Goal: Task Accomplishment & Management: Manage account settings

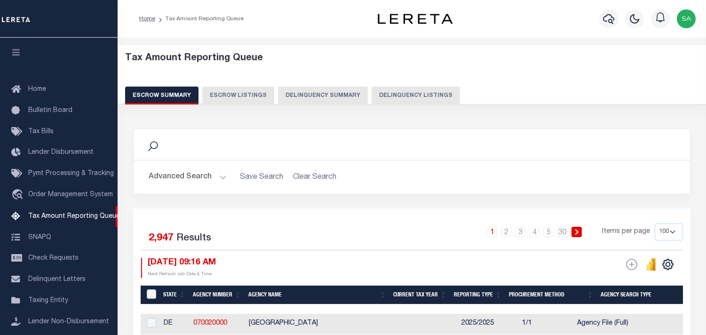
select select "100"
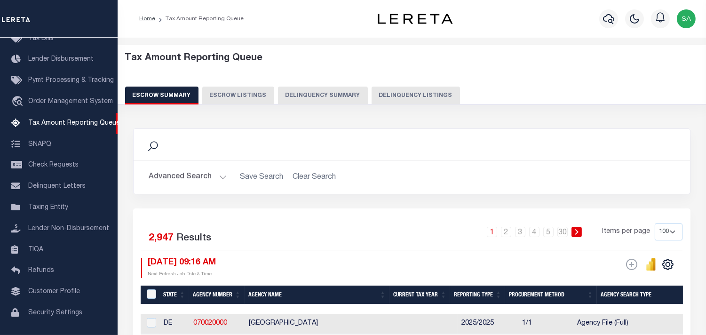
drag, startPoint x: 415, startPoint y: 95, endPoint x: 704, endPoint y: 126, distance: 290.8
click at [415, 95] on button "Delinquency Listings" at bounding box center [415, 96] width 88 height 18
select select "100"
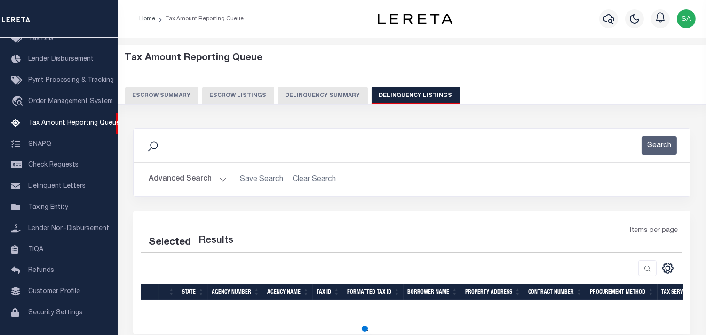
select select "100"
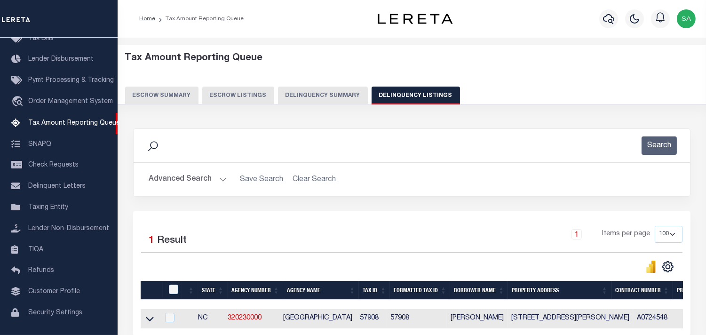
click at [363, 201] on div "Search Advanced Search Save Search Clear Search tblassign_wrapper_dynamictable_…" at bounding box center [411, 169] width 571 height 82
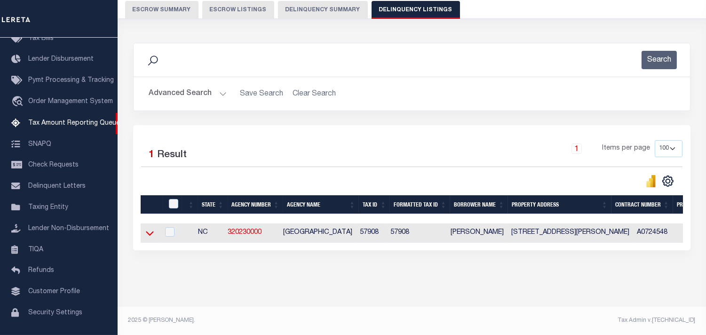
click at [148, 231] on icon at bounding box center [150, 233] width 8 height 5
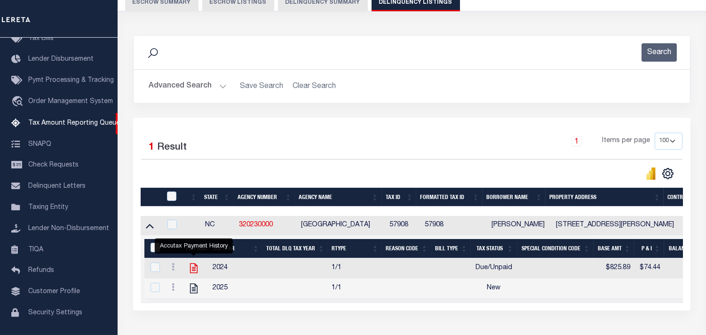
click at [190, 272] on icon "" at bounding box center [194, 268] width 8 height 10
checkbox input "true"
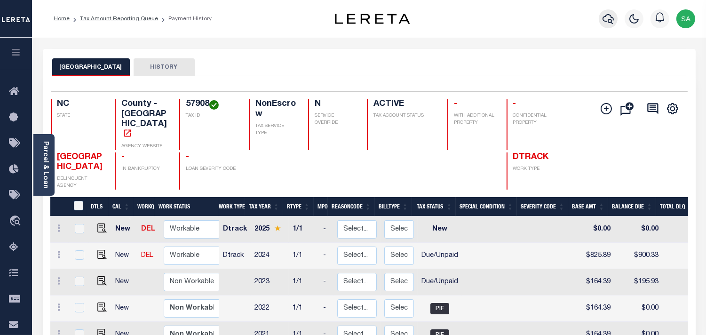
click at [609, 18] on icon "button" at bounding box center [607, 18] width 11 height 11
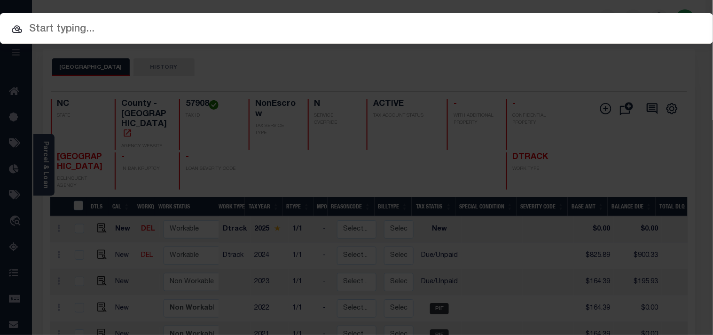
click at [539, 21] on input "text" at bounding box center [356, 29] width 713 height 16
paste input "500248160"
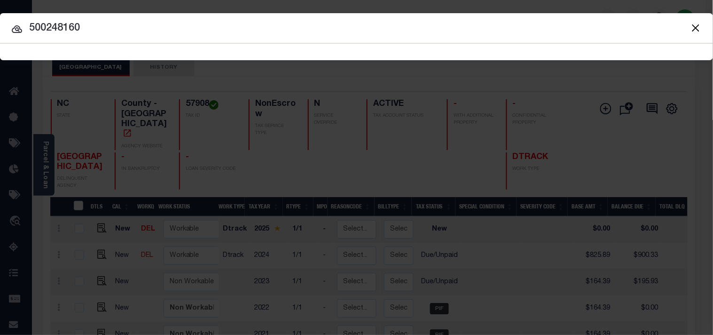
type input "500248160"
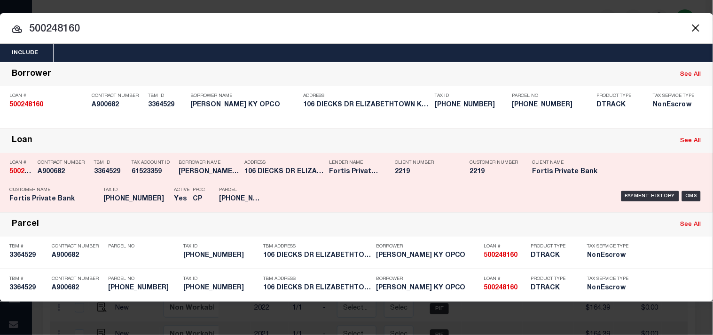
click at [279, 190] on div "Payment History OMS" at bounding box center [490, 195] width 428 height 27
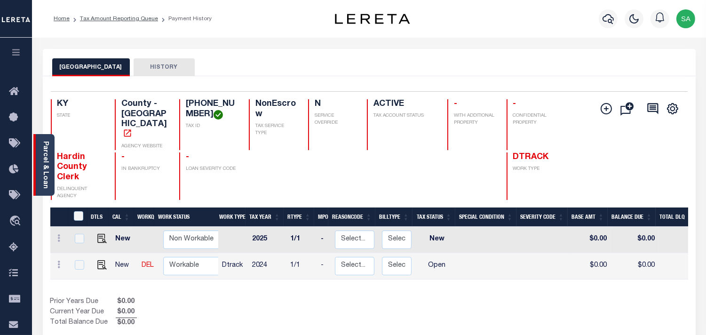
click at [45, 166] on link "Parcel & Loan" at bounding box center [45, 164] width 7 height 47
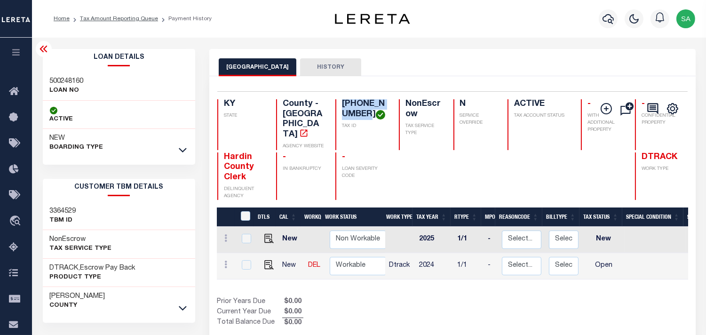
drag, startPoint x: 323, startPoint y: 102, endPoint x: 348, endPoint y: 114, distance: 27.6
click at [348, 114] on h4 "202-30-05-037" at bounding box center [365, 109] width 46 height 20
copy h4 "202-30-05-037"
drag, startPoint x: 326, startPoint y: 93, endPoint x: 326, endPoint y: 103, distance: 9.9
click at [326, 93] on div "Selected 2 Results 1 Items per page 25 50 100 KY STATE County - KY AGENCY WEBSI…" at bounding box center [452, 145] width 485 height 109
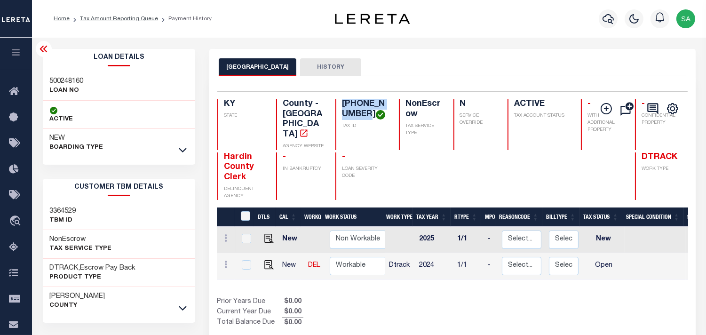
drag, startPoint x: 323, startPoint y: 105, endPoint x: 347, endPoint y: 112, distance: 25.4
click at [347, 112] on h4 "202-30-05-037" at bounding box center [365, 109] width 46 height 20
copy h4 "202-30-05-037"
click at [266, 260] on img "" at bounding box center [268, 264] width 9 height 9
checkbox input "true"
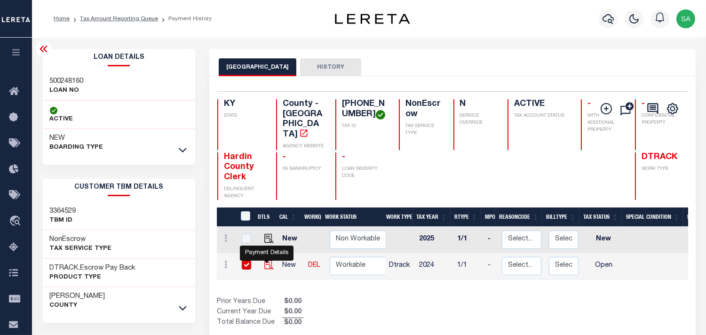
checkbox input "true"
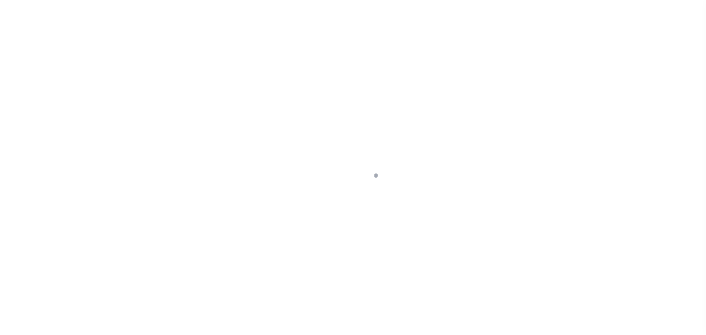
select select "OP2"
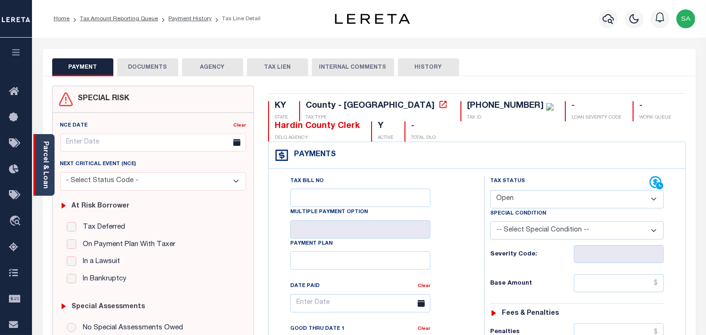
click at [46, 178] on link "Parcel & Loan" at bounding box center [45, 164] width 7 height 47
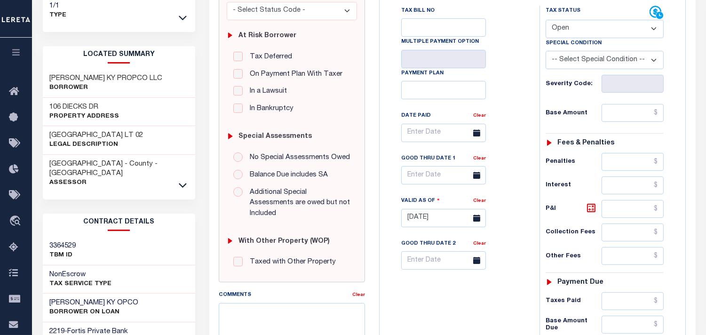
scroll to position [209, 0]
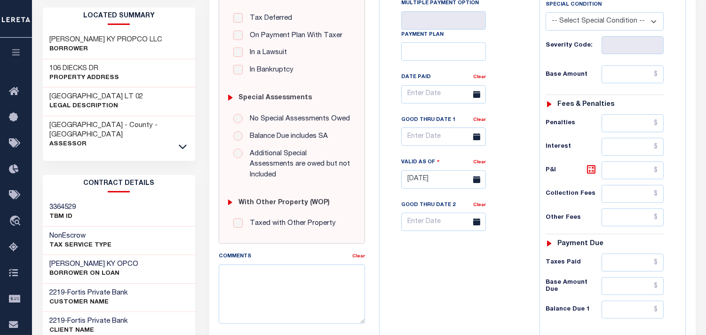
click at [55, 260] on h3 "HARDIN KY OPCO" at bounding box center [94, 264] width 89 height 9
drag, startPoint x: 51, startPoint y: 244, endPoint x: 74, endPoint y: 240, distance: 24.0
click at [74, 260] on h3 "HARDIN KY OPCO" at bounding box center [94, 264] width 89 height 9
copy h3 "HARDIN"
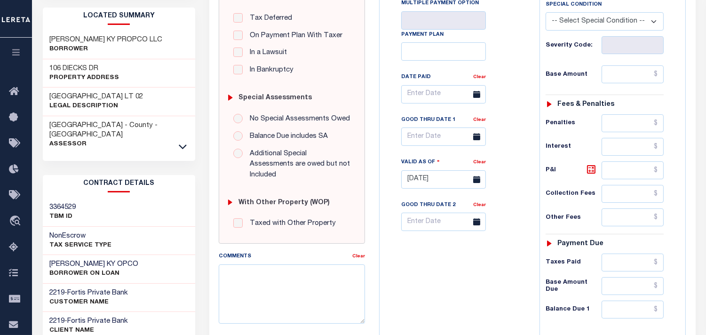
click at [93, 260] on h3 "HARDIN KY OPCO" at bounding box center [94, 264] width 89 height 9
copy h3 "OPCO"
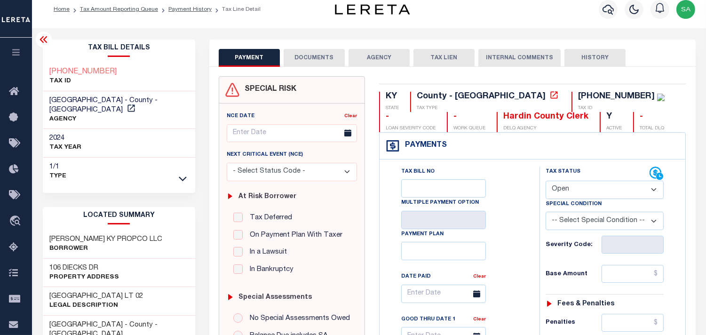
scroll to position [0, 0]
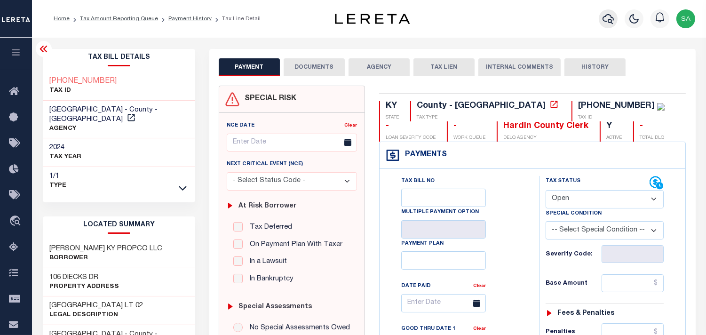
click at [608, 17] on icon "button" at bounding box center [607, 18] width 11 height 11
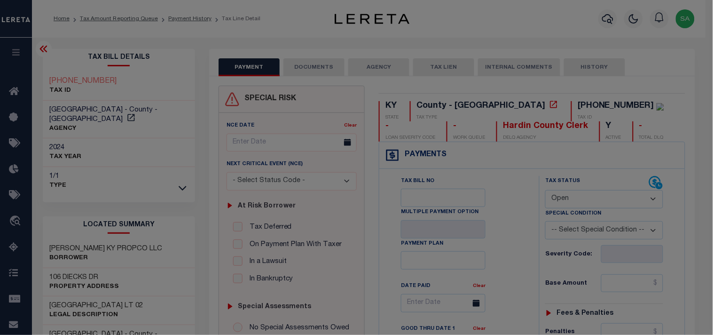
click at [0, 0] on div "Include Loans TBM Customers Borrowers Payments (Lender Non-Disb) Payments (Lend…" at bounding box center [0, 0] width 0 height 0
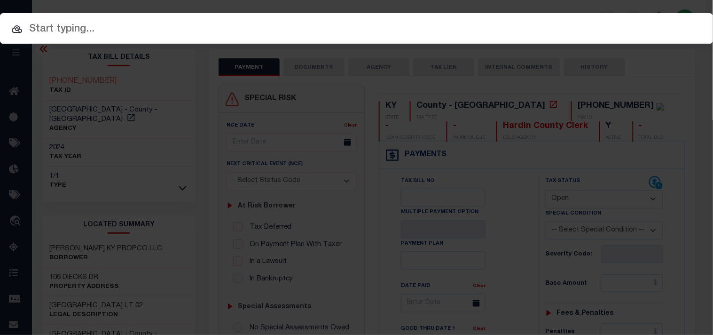
paste input "155090-03"
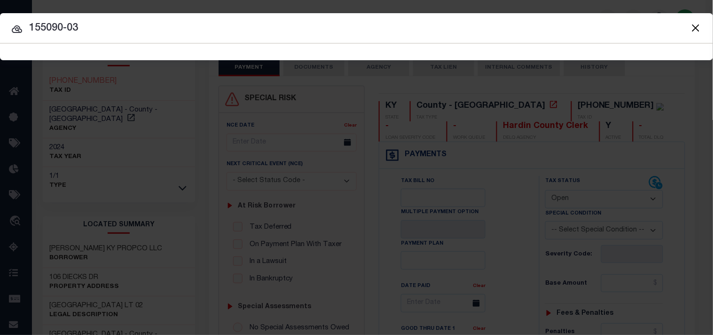
type input "155090-03"
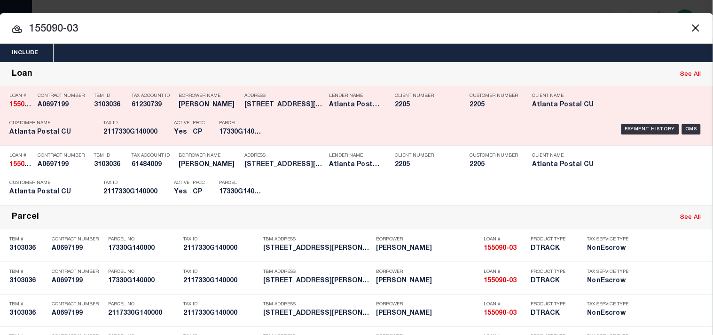
click at [267, 129] on div "Parcel 17330G140000" at bounding box center [240, 129] width 56 height 27
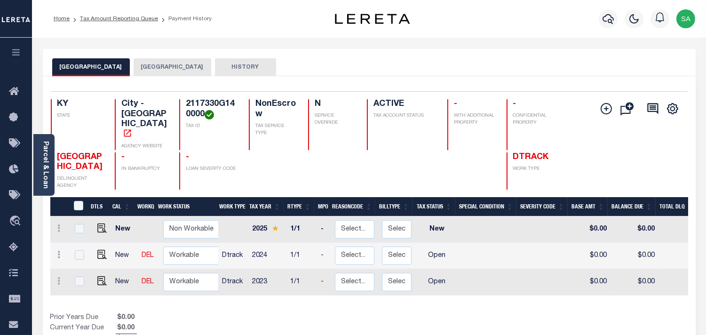
click at [201, 111] on h4 "2117330G140000" at bounding box center [212, 109] width 52 height 20
drag, startPoint x: 204, startPoint y: 113, endPoint x: 179, endPoint y: 103, distance: 26.7
click at [179, 103] on div "2117330G140000 TAX ID" at bounding box center [208, 124] width 58 height 51
copy h4 "2117330G140000"
click at [610, 26] on button "button" at bounding box center [608, 18] width 19 height 19
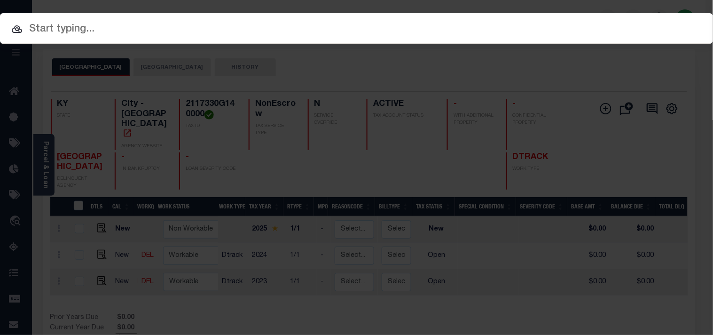
click at [548, 26] on div "Include Loans TBM Customers Borrowers Payments (Lender Non-Disb) Payments (Lend…" at bounding box center [356, 28] width 713 height 31
paste input "1228"
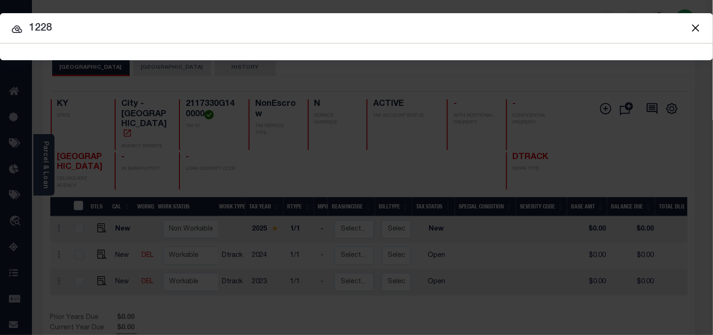
type input "1228"
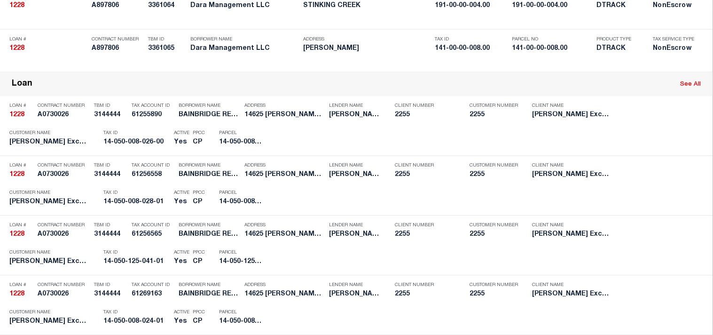
scroll to position [885, 0]
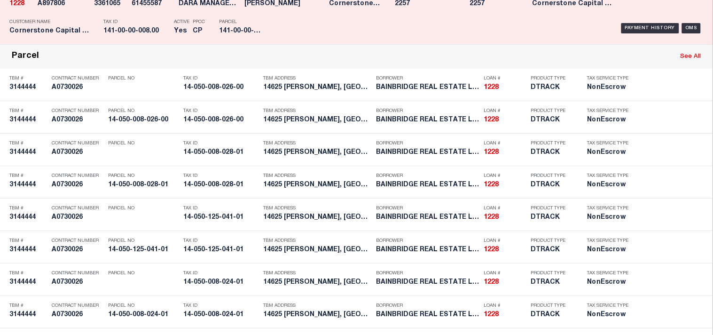
click at [348, 42] on div "Payment History OMS" at bounding box center [490, 28] width 428 height 27
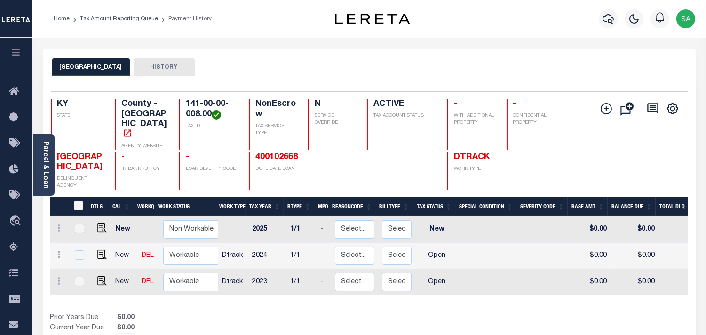
click at [447, 298] on div "DTLS CAL WorkQ Work Status Work Type Tax Year RType MPO ReasonCode BillType Tax…" at bounding box center [369, 270] width 638 height 147
click at [608, 20] on icon "button" at bounding box center [607, 19] width 11 height 10
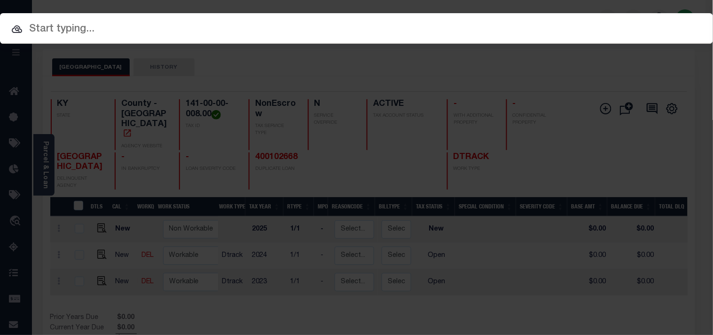
click at [570, 20] on div "Include Loans TBM Customers Borrowers Payments (Lender Non-Disb) Payments (Lend…" at bounding box center [356, 28] width 713 height 31
paste input "2190233"
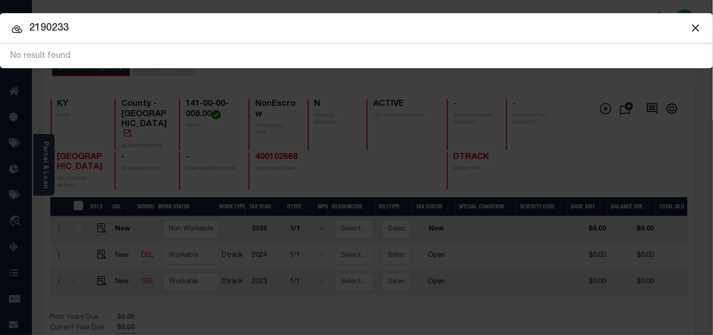
click at [32, 20] on input "2190233" at bounding box center [356, 28] width 713 height 16
type input "0002190233"
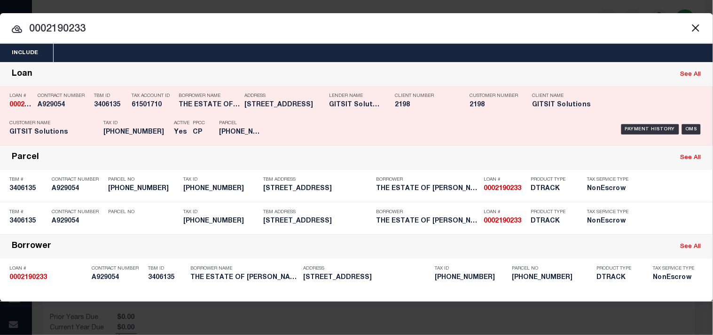
click at [298, 119] on div "Payment History OMS" at bounding box center [490, 129] width 428 height 27
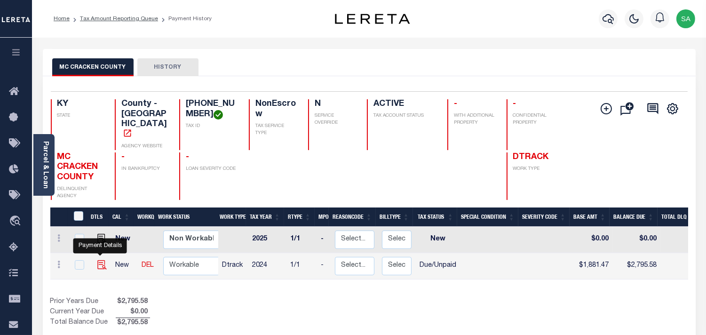
click at [99, 260] on img "" at bounding box center [101, 264] width 9 height 9
checkbox input "true"
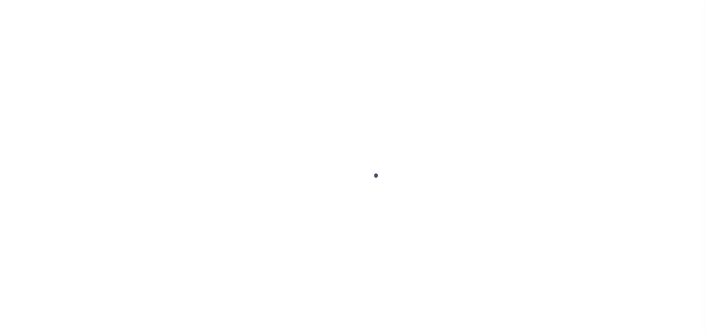
select select "DUE"
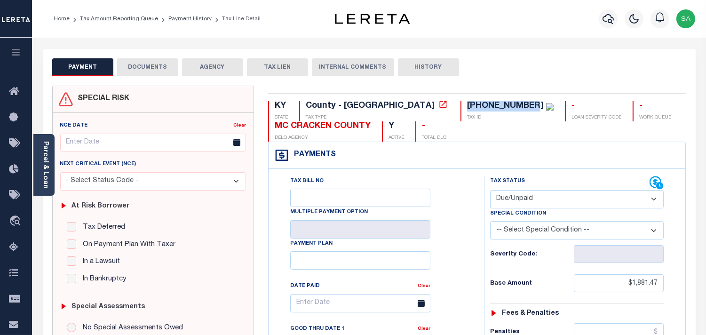
drag, startPoint x: 388, startPoint y: 101, endPoint x: 443, endPoint y: 99, distance: 55.0
copy div "[PHONE_NUMBER]"
drag, startPoint x: 45, startPoint y: 153, endPoint x: 55, endPoint y: 155, distance: 10.5
click at [45, 153] on link "Parcel & Loan" at bounding box center [45, 164] width 7 height 47
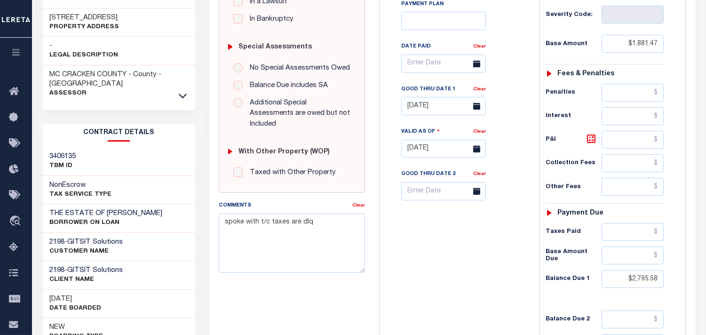
scroll to position [261, 0]
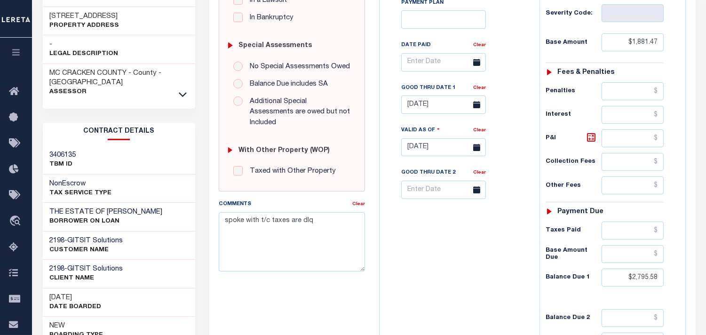
click at [450, 251] on div "Tax Bill No Multiple Payment Option Payment Plan Clear" at bounding box center [457, 142] width 150 height 415
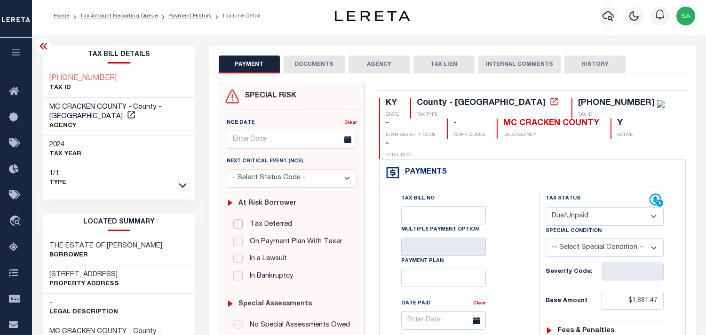
scroll to position [0, 0]
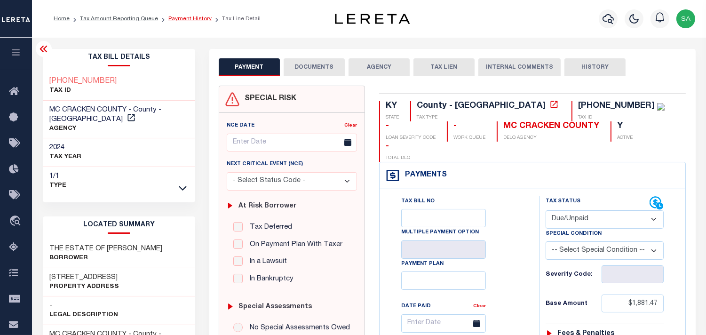
click at [189, 20] on link "Payment History" at bounding box center [189, 19] width 43 height 6
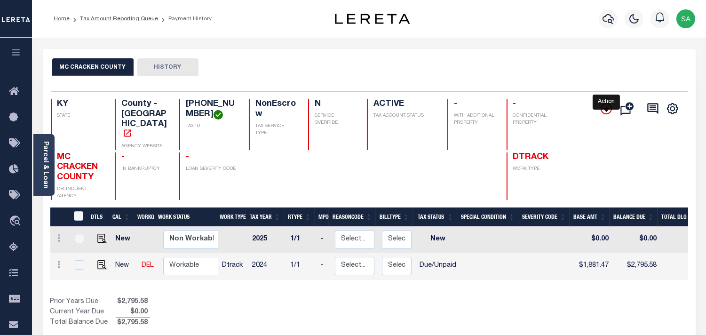
click at [605, 110] on icon "" at bounding box center [605, 108] width 11 height 11
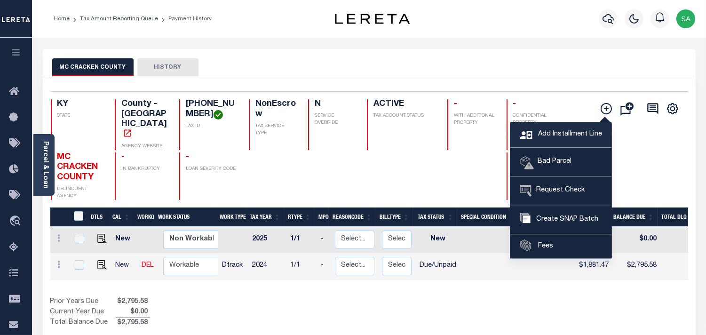
click at [577, 136] on span "Add Installment Line" at bounding box center [569, 134] width 66 height 10
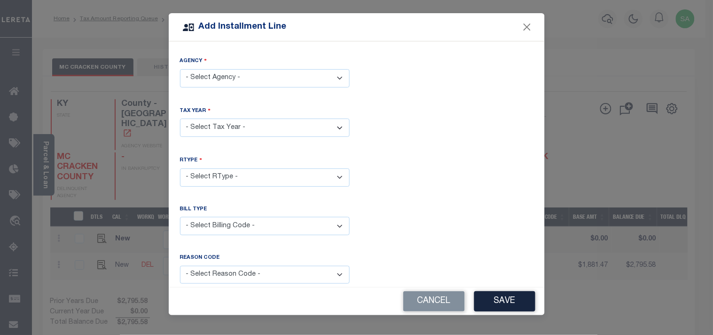
click at [276, 74] on select "- Select Agency - MC CRACKEN COUNTY - County" at bounding box center [265, 78] width 170 height 18
click at [339, 78] on select "- Select Agency - MC CRACKEN COUNTY - County" at bounding box center [265, 78] width 170 height 18
click at [280, 224] on select "- Select Billing Code - Regular Delinquent Supplemental Corrected/Adjusted Bill…" at bounding box center [265, 226] width 170 height 18
click at [421, 206] on div "Bill Type - Select Billing Code - Regular Delinquent Supplemental Corrected/Adj…" at bounding box center [357, 227] width 368 height 45
click at [271, 78] on select "- Select Agency - MC CRACKEN COUNTY - County" at bounding box center [265, 78] width 170 height 18
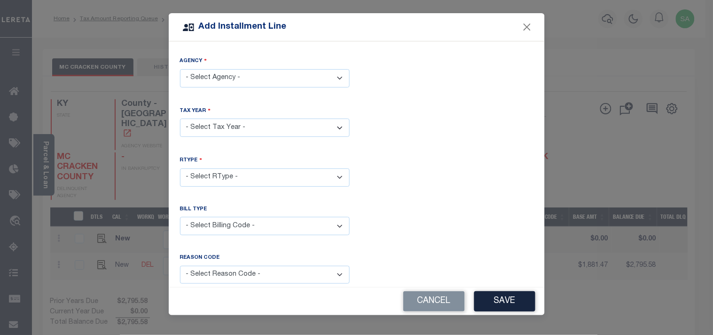
click at [433, 97] on div "Agency - Select Agency - MC CRACKEN COUNTY - County" at bounding box center [357, 79] width 368 height 46
click at [523, 26] on button "Close" at bounding box center [527, 27] width 12 height 12
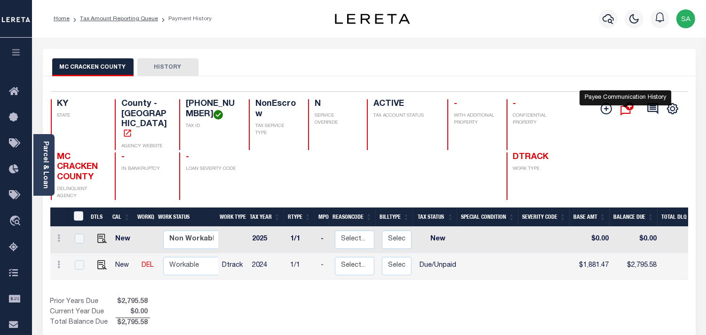
click at [628, 104] on icon "" at bounding box center [629, 106] width 8 height 8
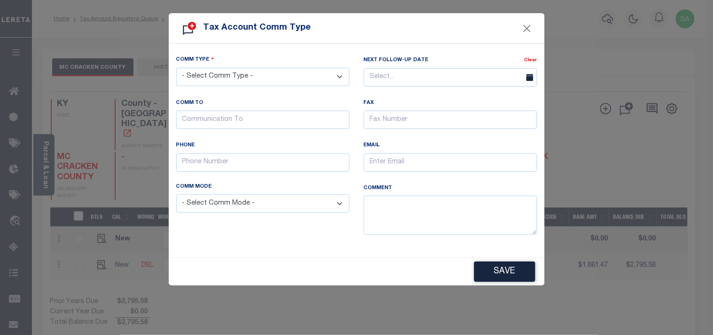
click at [224, 76] on select "- Select Comm Type - Left Message Recd Incomplete Info Recd Incorrect Info Recd…" at bounding box center [262, 77] width 173 height 18
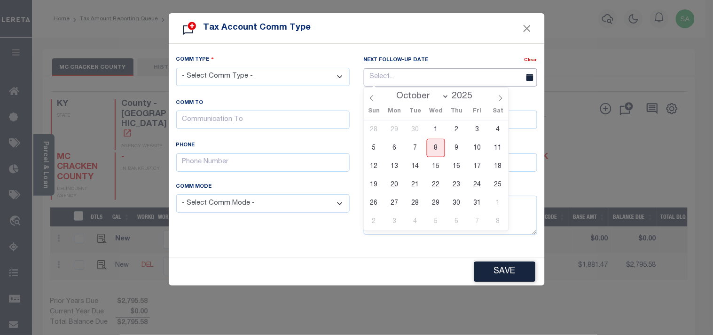
click at [424, 77] on input "text" at bounding box center [450, 77] width 173 height 18
click at [528, 33] on button "Close" at bounding box center [527, 28] width 12 height 12
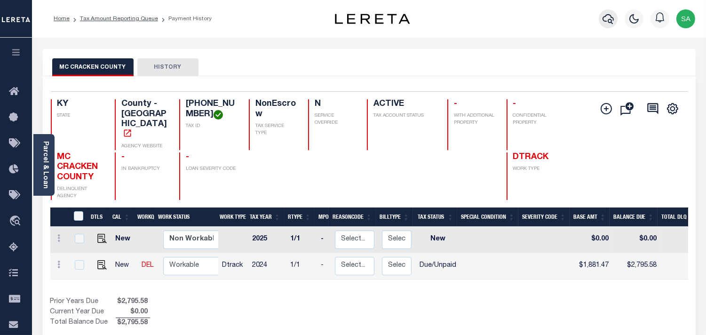
click at [608, 13] on icon "button" at bounding box center [607, 18] width 11 height 11
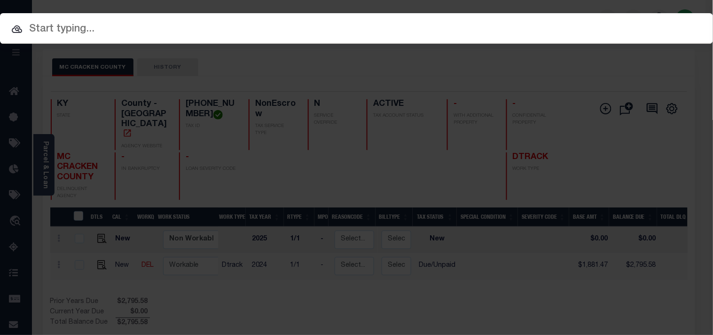
click at [546, 25] on input "text" at bounding box center [356, 29] width 713 height 16
paste input "2190243"
type input "2190243"
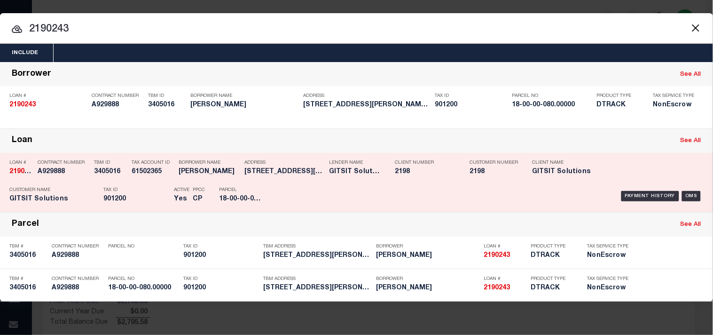
click at [141, 190] on p "Tax ID" at bounding box center [136, 190] width 66 height 6
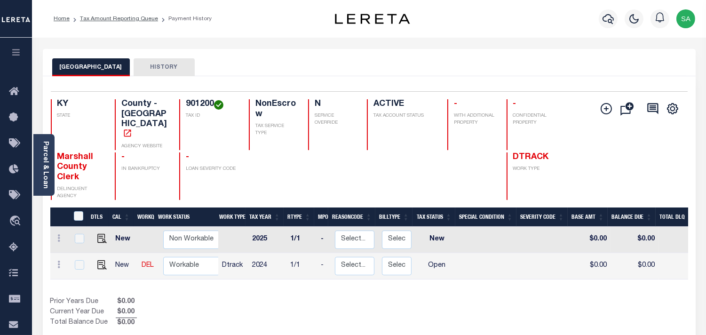
click at [201, 102] on h4 "901200" at bounding box center [212, 104] width 52 height 10
copy h4 "901200"
click at [101, 260] on img "" at bounding box center [101, 264] width 9 height 9
checkbox input "true"
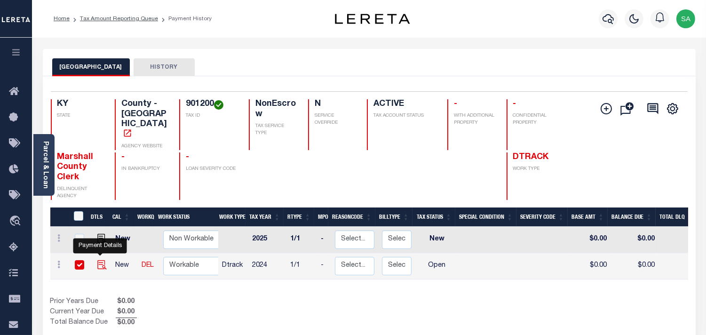
checkbox input "true"
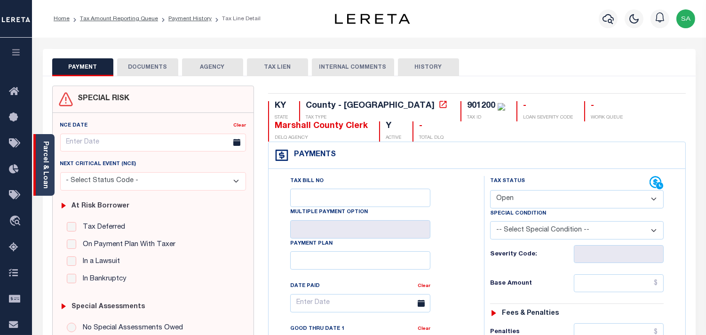
click at [50, 175] on div "Parcel & Loan" at bounding box center [43, 165] width 21 height 62
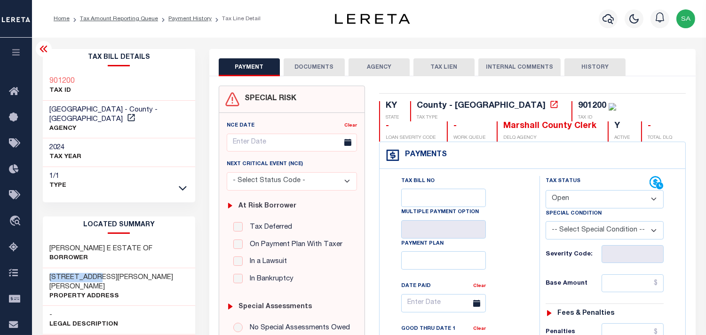
drag, startPoint x: 97, startPoint y: 264, endPoint x: 50, endPoint y: 269, distance: 46.8
click at [50, 273] on h3 "[STREET_ADDRESS][PERSON_NAME][PERSON_NAME]" at bounding box center [119, 282] width 139 height 19
copy h3 "[STREET_ADDRESS][PERSON_NAME]"
drag, startPoint x: 93, startPoint y: 82, endPoint x: 48, endPoint y: 82, distance: 44.7
click at [48, 82] on div "901200 TAX ID" at bounding box center [119, 86] width 153 height 29
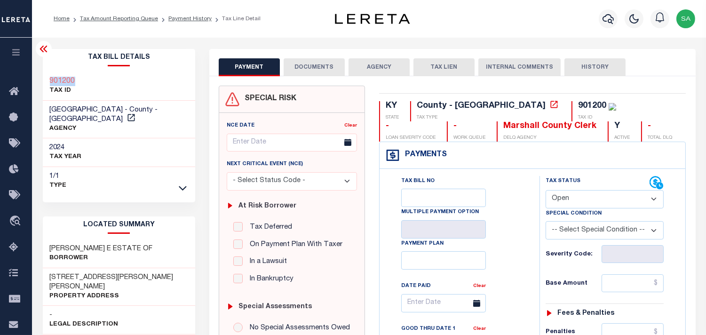
copy h3 "901200"
drag, startPoint x: 588, startPoint y: 196, endPoint x: 586, endPoint y: 205, distance: 9.5
click at [586, 201] on select "- Select Status Code - Open Due/Unpaid Paid Incomplete No Tax Due Internal Refu…" at bounding box center [604, 199] width 118 height 18
select select "PYD"
click at [545, 190] on select "- Select Status Code - Open Due/Unpaid Paid Incomplete No Tax Due Internal Refu…" at bounding box center [604, 199] width 118 height 18
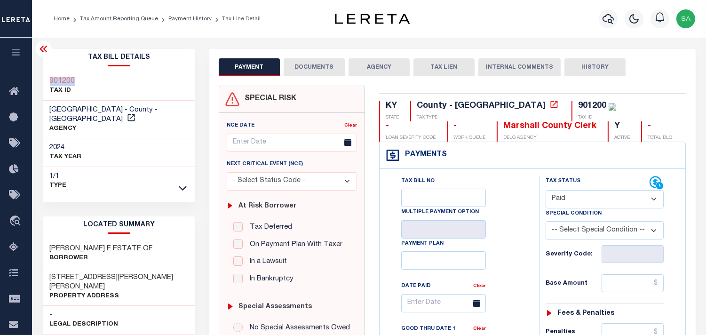
type input "[DATE]"
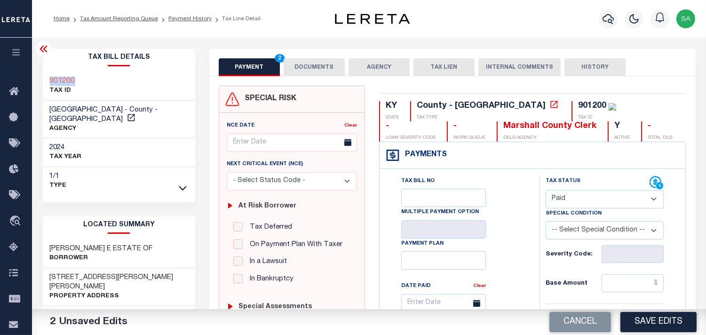
click at [318, 69] on button "DOCUMENTS" at bounding box center [314, 67] width 61 height 18
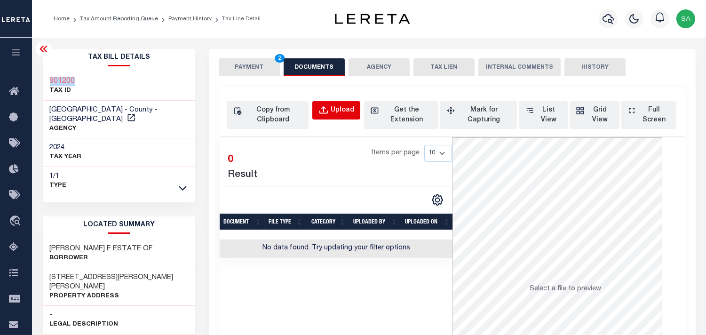
click at [344, 110] on div "Upload" at bounding box center [343, 110] width 24 height 10
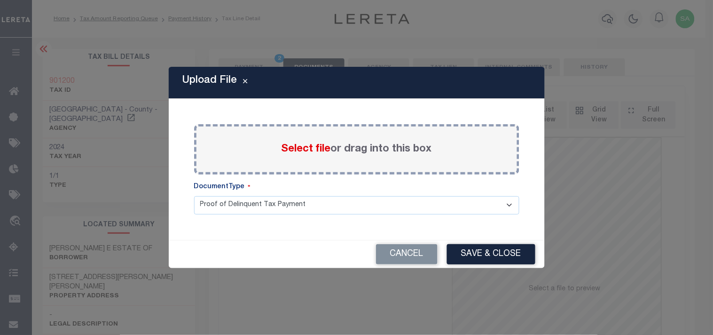
click at [315, 151] on span "Select file" at bounding box center [306, 149] width 49 height 10
click at [0, 0] on input "Select file or drag into this box" at bounding box center [0, 0] width 0 height 0
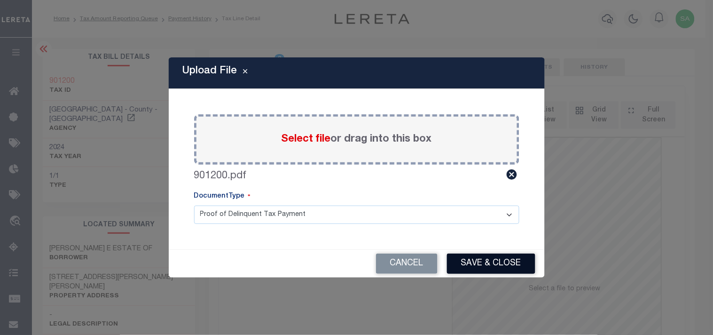
click at [504, 266] on button "Save & Close" at bounding box center [491, 263] width 88 height 20
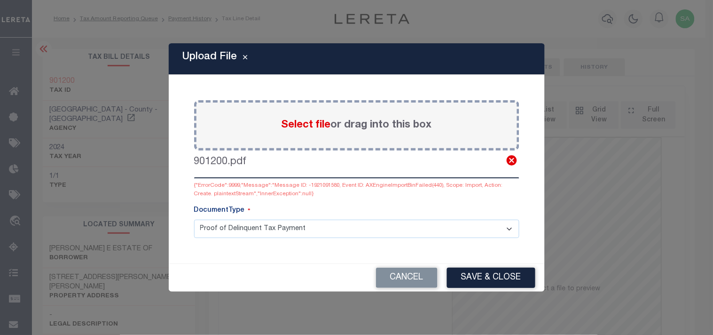
click at [513, 161] on icon at bounding box center [512, 160] width 12 height 12
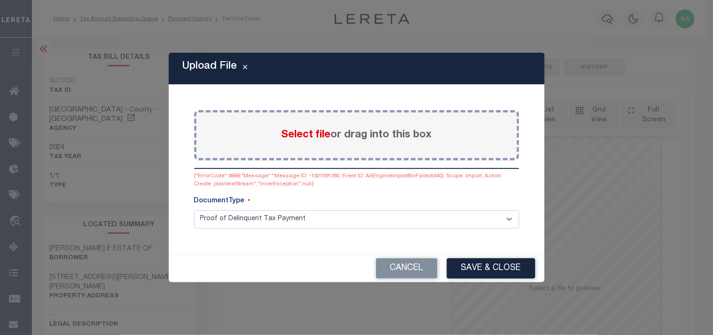
click at [317, 137] on span "Select file" at bounding box center [306, 135] width 49 height 10
click at [0, 0] on input "Select file or drag into this box" at bounding box center [0, 0] width 0 height 0
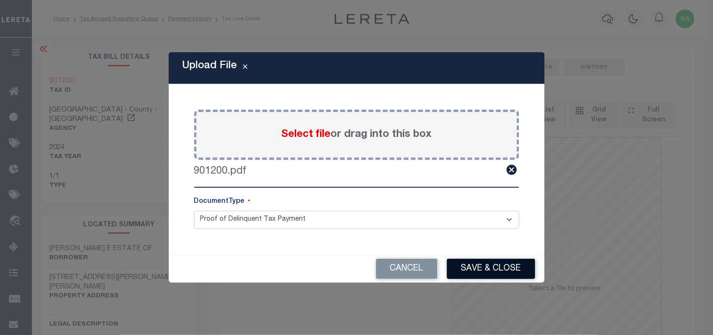
click at [504, 269] on button "Save & Close" at bounding box center [491, 269] width 88 height 20
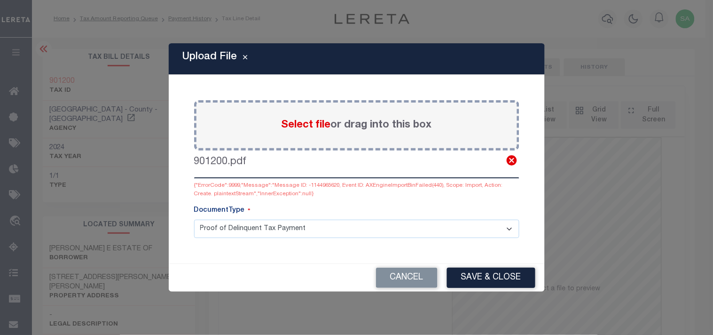
click at [509, 156] on icon at bounding box center [512, 160] width 12 height 12
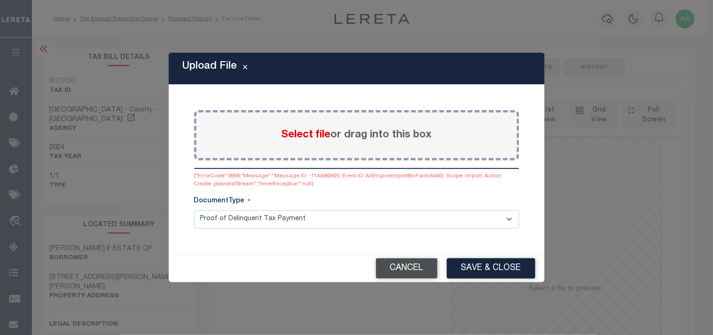
click at [435, 268] on button "Cancel" at bounding box center [407, 268] width 62 height 20
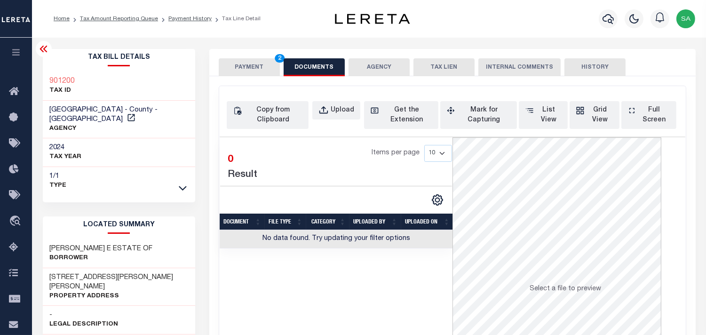
click at [234, 60] on button "PAYMENT 2" at bounding box center [249, 67] width 61 height 18
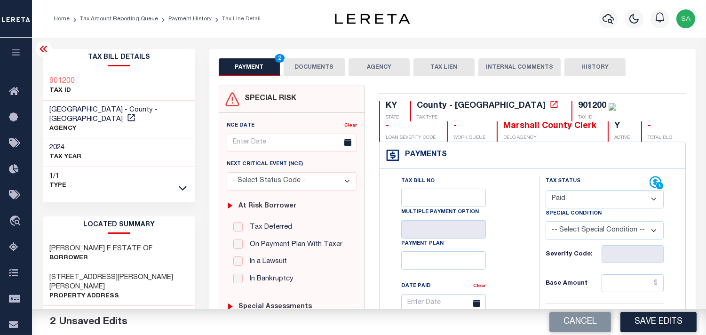
click at [624, 285] on input "text" at bounding box center [632, 283] width 62 height 18
paste input "1,433.33"
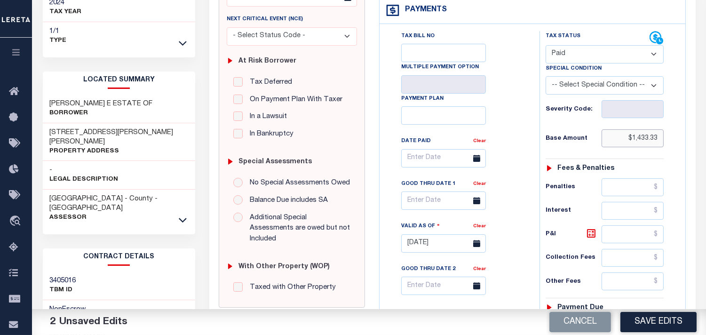
scroll to position [157, 0]
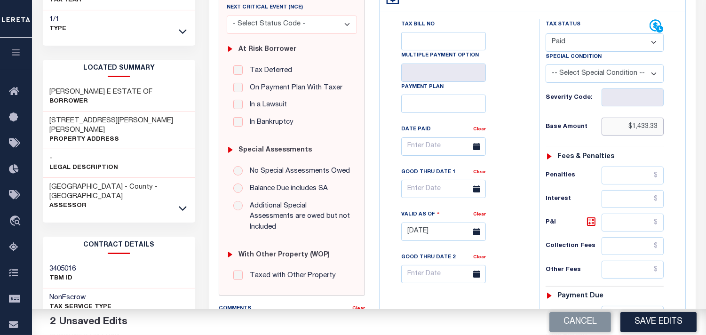
type input "$1,433.33"
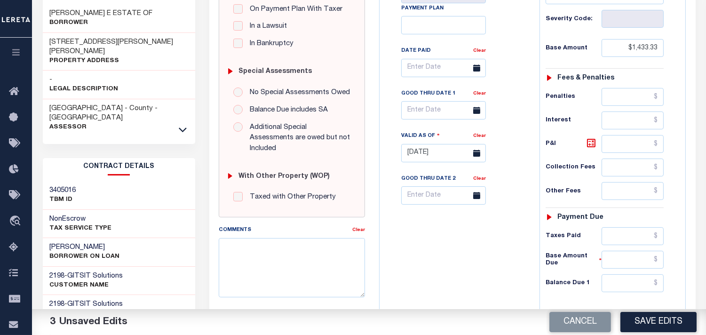
scroll to position [313, 0]
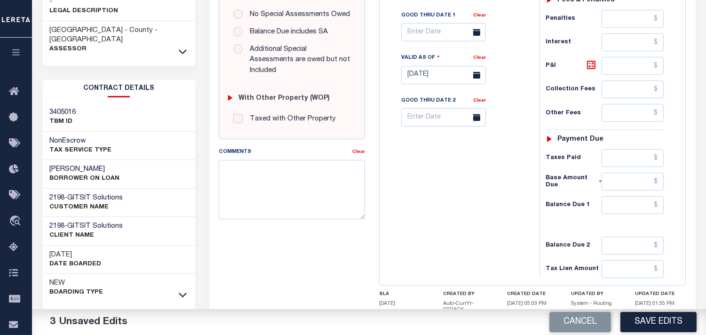
drag, startPoint x: 614, startPoint y: 171, endPoint x: 618, endPoint y: 160, distance: 11.8
click at [614, 171] on div "Tax Status Status - Select Status Code -" at bounding box center [607, 70] width 136 height 415
click at [618, 158] on input "text" at bounding box center [632, 158] width 62 height 18
paste input "1,404.66"
type input "$1,404.66"
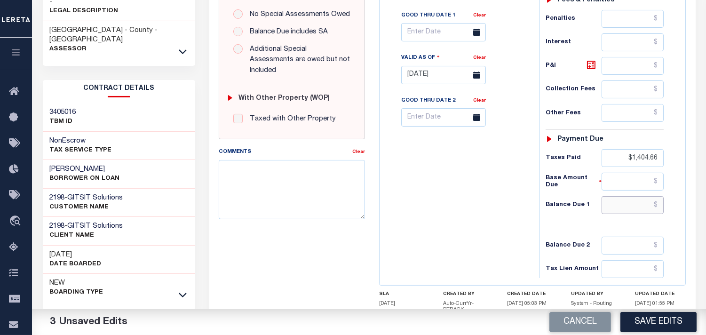
click at [645, 209] on input "text" at bounding box center [632, 205] width 62 height 18
type input "$0.00"
click at [494, 200] on div "Tax Bill No Multiple Payment Option Payment Plan Clear" at bounding box center [457, 70] width 150 height 415
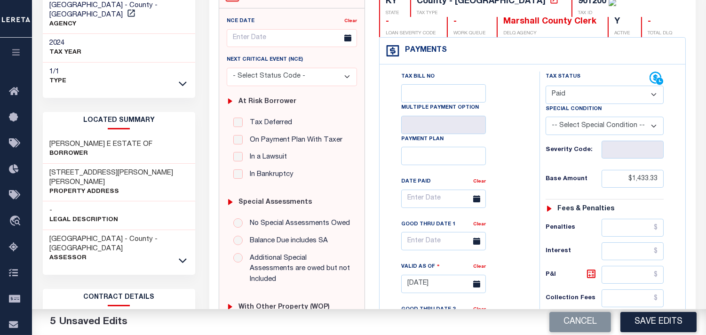
scroll to position [0, 0]
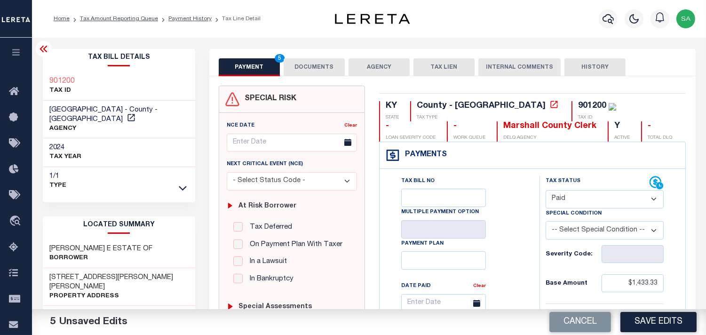
click at [305, 70] on button "DOCUMENTS" at bounding box center [314, 67] width 61 height 18
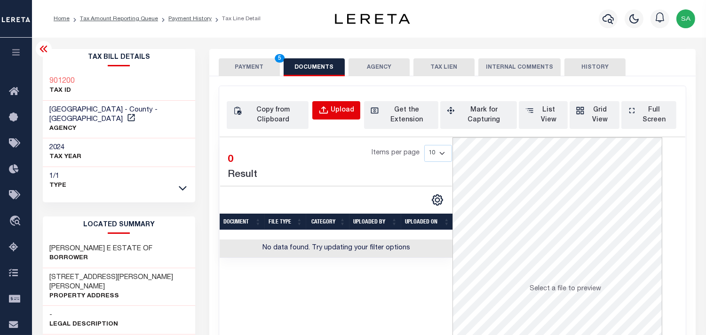
click at [344, 113] on div "Upload" at bounding box center [343, 110] width 24 height 10
select select "POP"
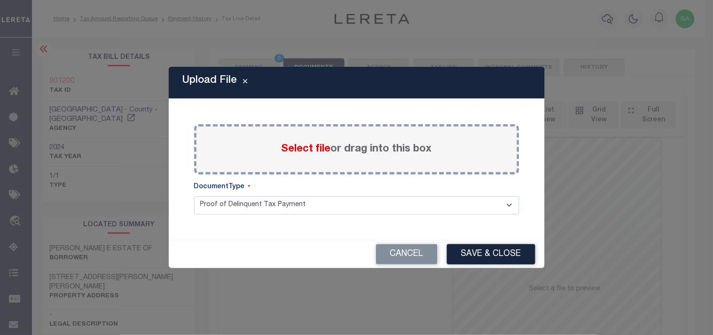
click at [311, 149] on span "Select file" at bounding box center [306, 149] width 49 height 10
click at [0, 0] on input "Select file or drag into this box" at bounding box center [0, 0] width 0 height 0
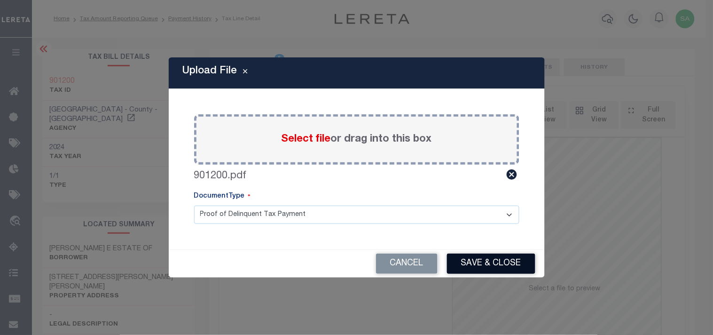
click at [479, 262] on button "Save & Close" at bounding box center [491, 263] width 88 height 20
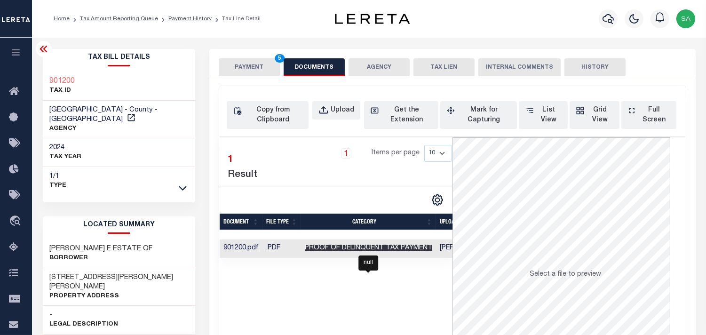
click at [387, 250] on span "Proof of Delinquent Tax Payment" at bounding box center [368, 247] width 127 height 7
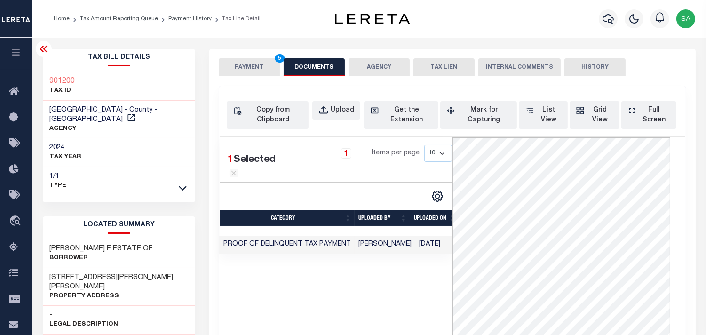
scroll to position [0, 87]
click at [277, 72] on button "PAYMENT 5" at bounding box center [249, 67] width 61 height 18
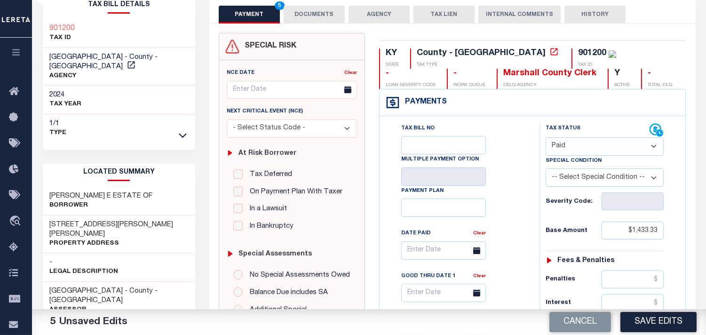
scroll to position [52, 0]
click at [645, 328] on button "Save Edits" at bounding box center [658, 322] width 76 height 20
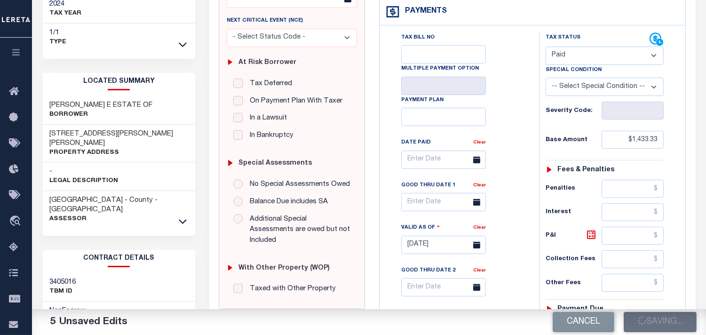
scroll to position [261, 0]
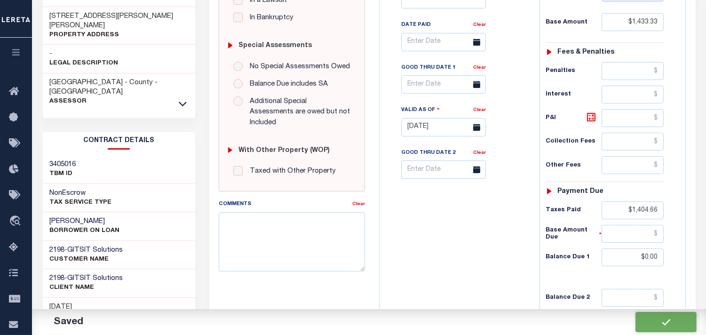
checkbox input "false"
type input "$1,433.33"
type input "$1,404.66"
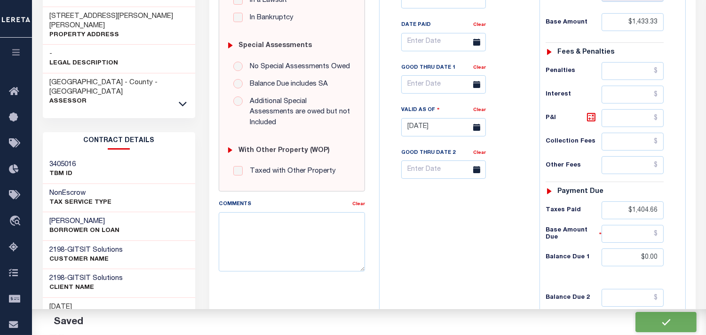
type input "$0"
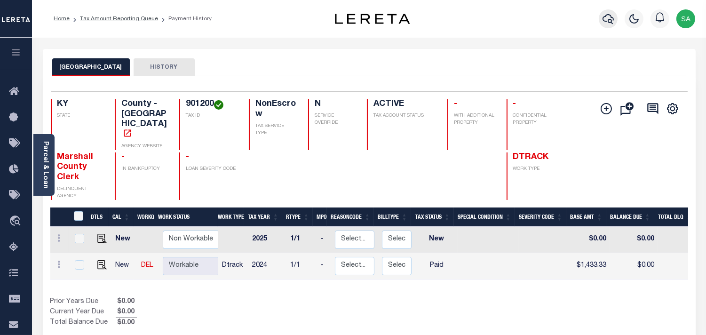
click at [603, 19] on icon "button" at bounding box center [607, 19] width 11 height 10
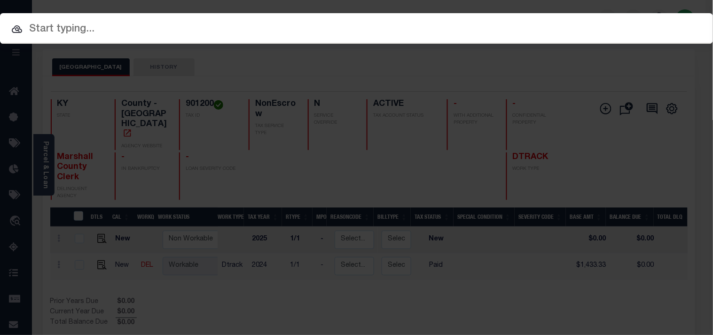
click at [554, 21] on input "text" at bounding box center [356, 29] width 713 height 16
paste input "2172469"
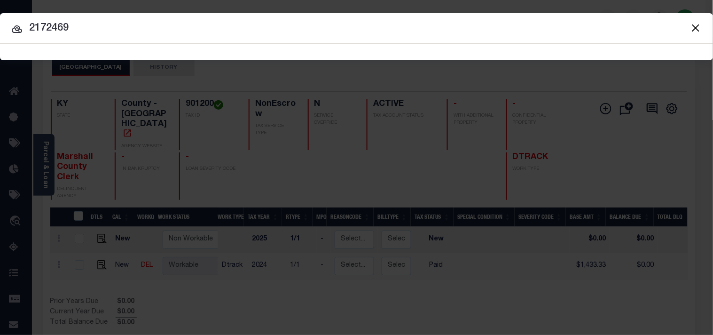
type input "2172469"
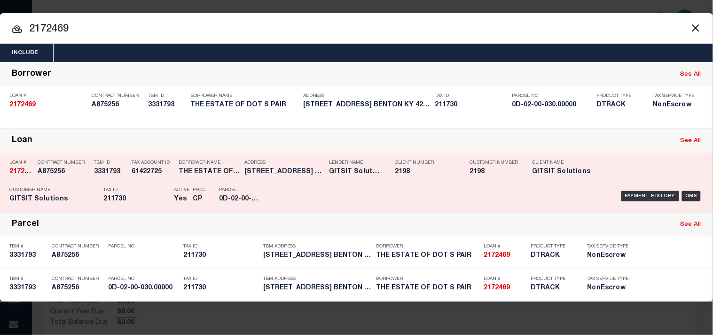
click at [142, 187] on div "Tax ID 211730" at bounding box center [136, 195] width 66 height 27
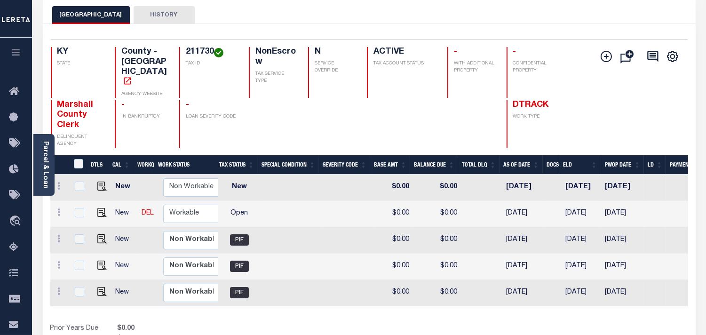
scroll to position [0, 220]
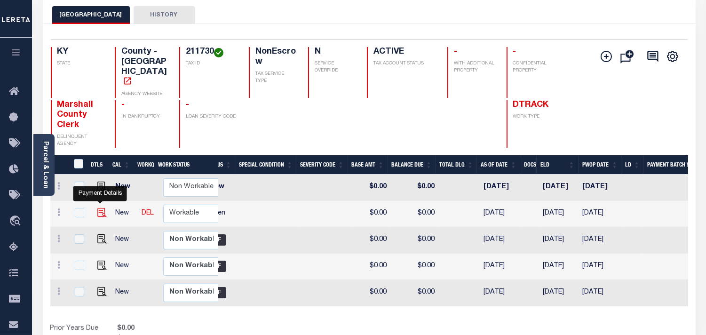
click at [100, 208] on img "" at bounding box center [101, 212] width 9 height 9
checkbox input "true"
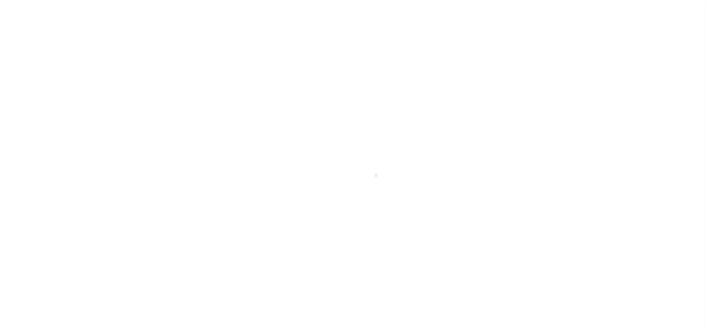
select select "OP2"
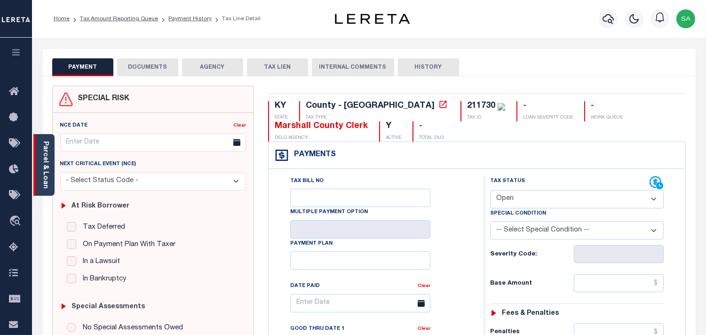
click at [48, 180] on link "Parcel & Loan" at bounding box center [45, 164] width 7 height 47
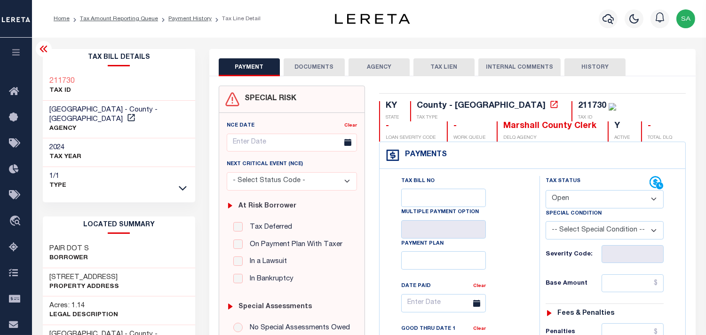
click at [80, 273] on h3 "473 CACTUS DR" at bounding box center [85, 277] width 70 height 9
copy h3 "CACTUS"
click at [609, 21] on icon "button" at bounding box center [607, 18] width 11 height 11
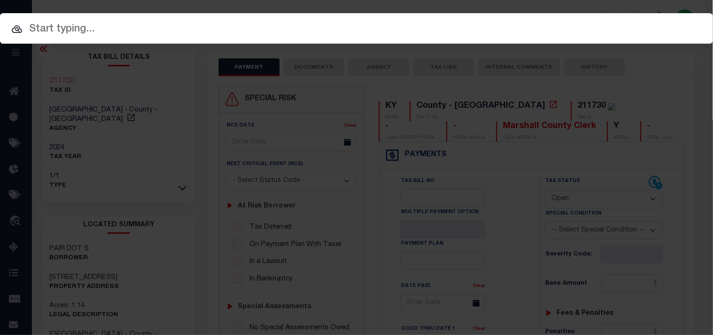
click at [548, 22] on input "text" at bounding box center [356, 29] width 713 height 16
paste input "183094-15"
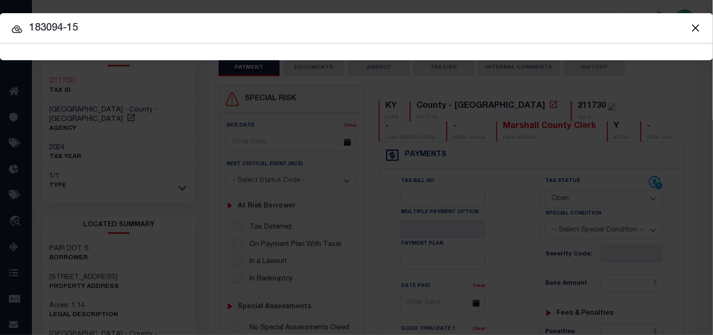
type input "183094-15"
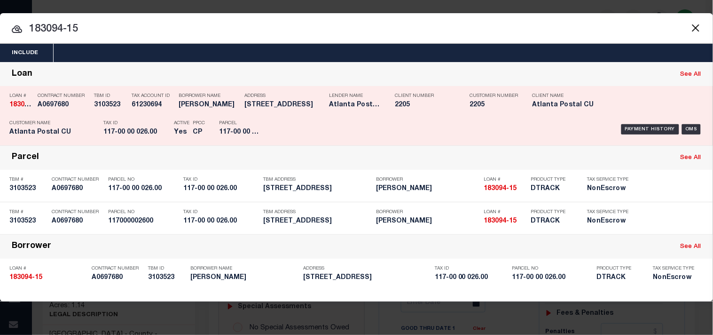
click at [257, 107] on h5 "62 GINGERBREAD HAZARD KY 41701" at bounding box center [284, 105] width 80 height 8
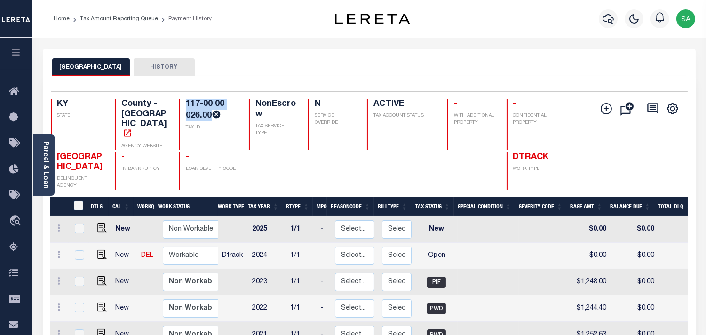
drag, startPoint x: 186, startPoint y: 102, endPoint x: 209, endPoint y: 116, distance: 26.9
click at [209, 116] on h4 "117-00 00 026.00" at bounding box center [212, 110] width 52 height 22
copy h4 "117-00 00 026.00"
click at [102, 250] on img "" at bounding box center [101, 254] width 9 height 9
checkbox input "true"
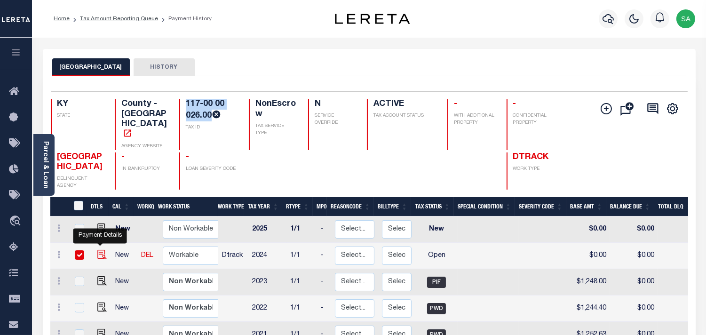
checkbox input "true"
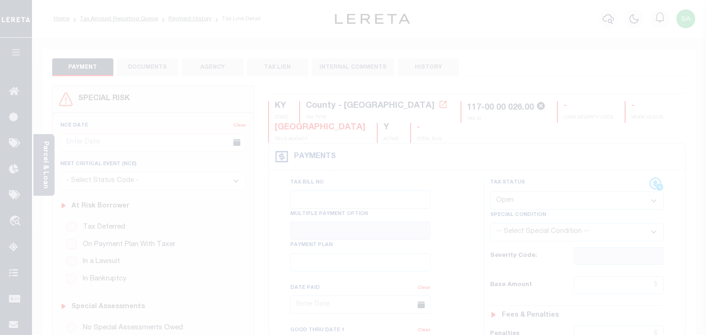
select select "OP2"
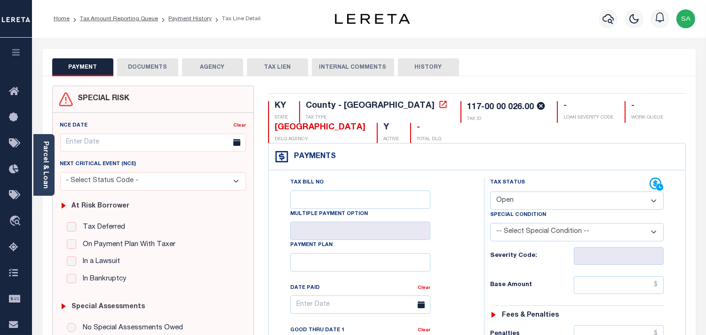
click at [467, 103] on div "117-00 00 026.00" at bounding box center [500, 107] width 67 height 8
click at [47, 176] on link "Parcel & Loan" at bounding box center [45, 164] width 7 height 47
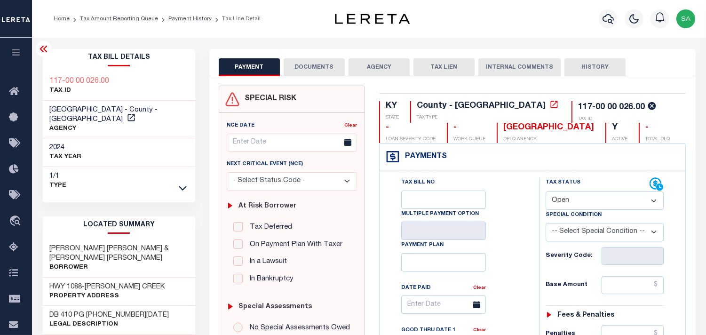
click at [506, 194] on div "Tax Bill No Multiple Payment Option Payment Plan Clear" at bounding box center [457, 309] width 136 height 264
click at [602, 24] on button "button" at bounding box center [608, 18] width 19 height 19
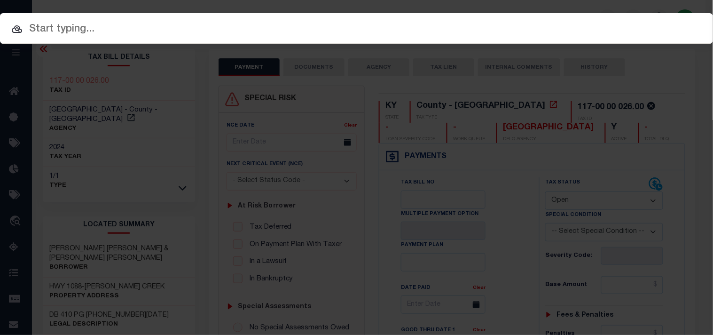
click at [566, 30] on input "text" at bounding box center [356, 29] width 713 height 16
paste input "155090-03"
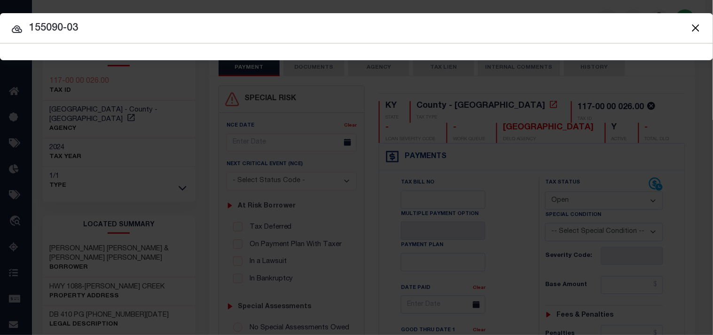
type input "155090-03"
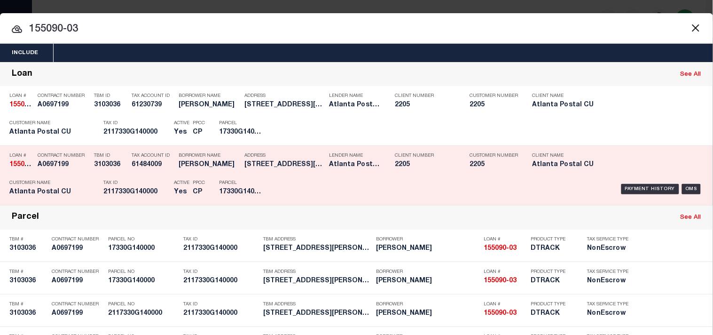
click at [529, 142] on div "Payment History OMS" at bounding box center [490, 129] width 428 height 27
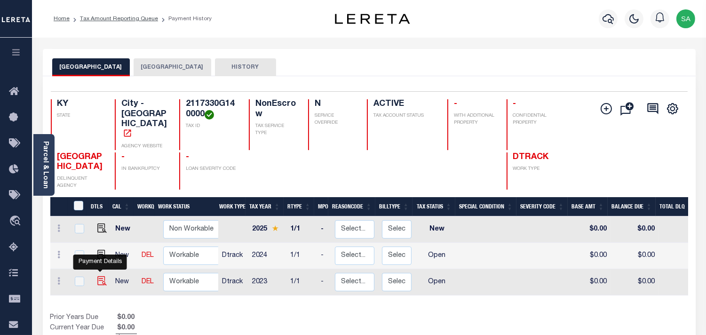
click at [100, 276] on img "" at bounding box center [101, 280] width 9 height 9
checkbox input "true"
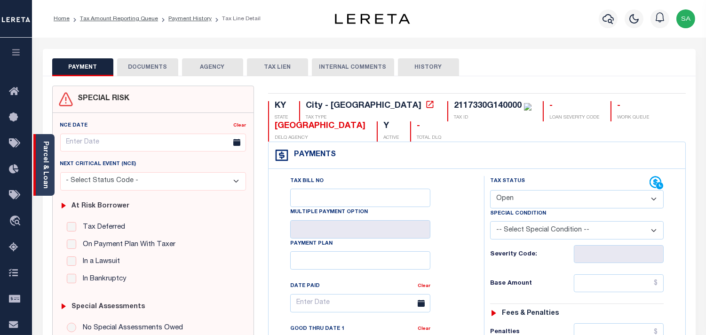
click at [45, 174] on link "Parcel & Loan" at bounding box center [45, 164] width 7 height 47
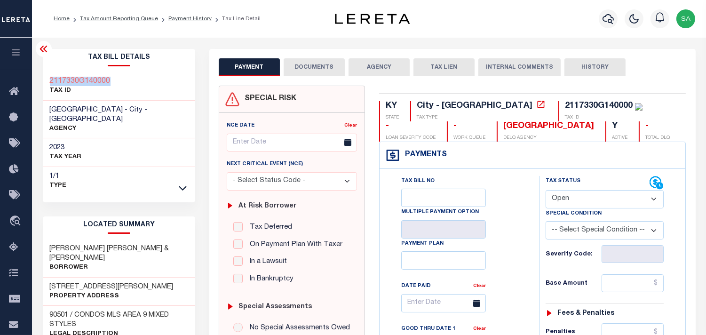
drag, startPoint x: 114, startPoint y: 74, endPoint x: 39, endPoint y: 71, distance: 74.8
copy h3 "2117330G140000"
drag, startPoint x: 570, startPoint y: 199, endPoint x: 568, endPoint y: 207, distance: 8.9
click at [569, 199] on select "- Select Status Code - Open Due/Unpaid Paid Incomplete No Tax Due Internal Refu…" at bounding box center [604, 199] width 118 height 18
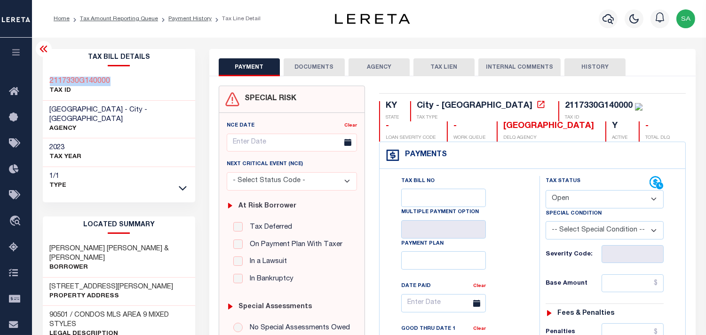
select select "PYD"
click at [545, 190] on select "- Select Status Code - Open Due/Unpaid Paid Incomplete No Tax Due Internal Refu…" at bounding box center [604, 199] width 118 height 18
type input "[DATE]"
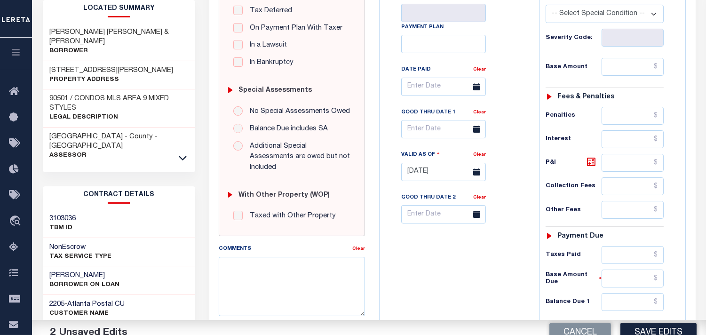
scroll to position [313, 0]
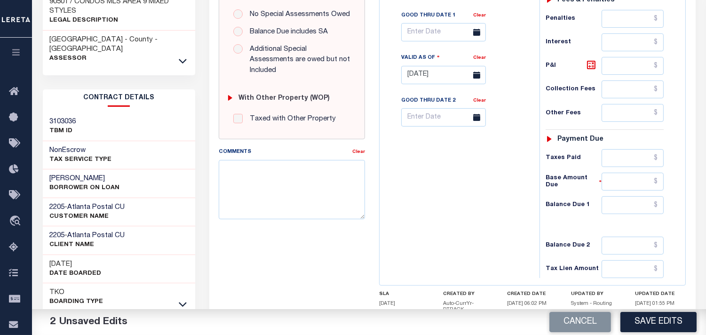
click at [636, 219] on div "Tax Status Status - Select Status Code -" at bounding box center [607, 70] width 136 height 415
click at [636, 214] on input "text" at bounding box center [632, 205] width 62 height 18
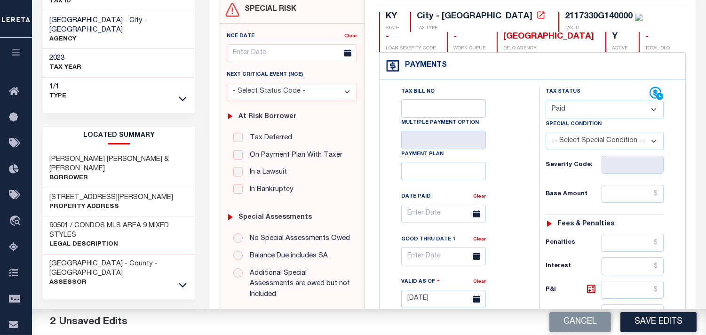
scroll to position [0, 0]
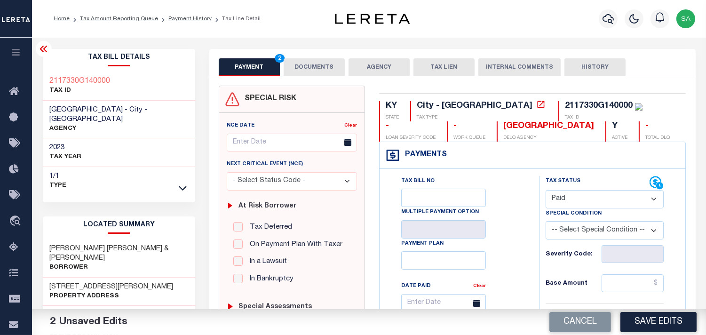
type input "$0.00"
click at [330, 69] on button "DOCUMENTS" at bounding box center [314, 67] width 61 height 18
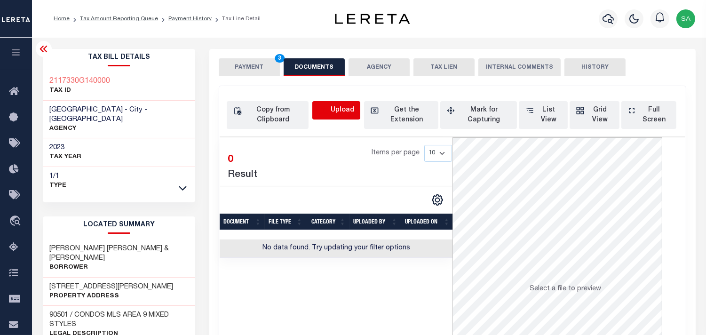
click at [326, 110] on icon "button" at bounding box center [323, 110] width 10 height 10
select select "POP"
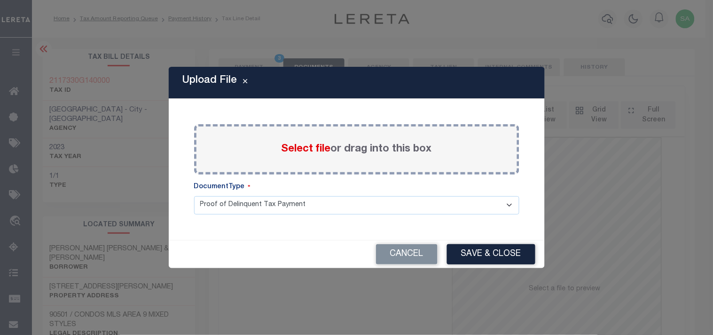
click at [306, 153] on span "Select file" at bounding box center [306, 149] width 49 height 10
click at [0, 0] on input "Select file or drag into this box" at bounding box center [0, 0] width 0 height 0
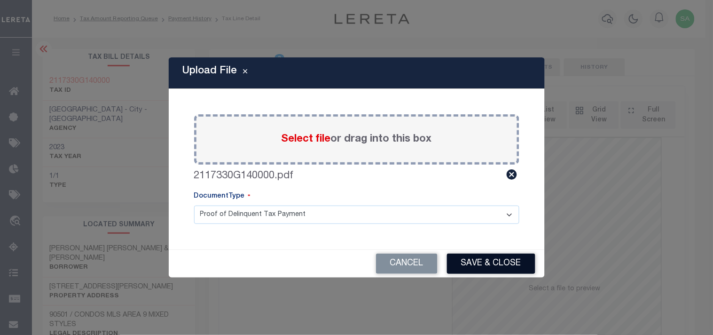
click at [485, 270] on button "Save & Close" at bounding box center [491, 263] width 88 height 20
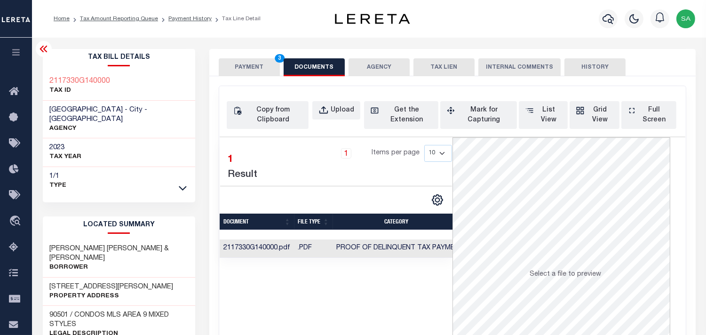
click at [237, 67] on button "PAYMENT 3" at bounding box center [249, 67] width 61 height 18
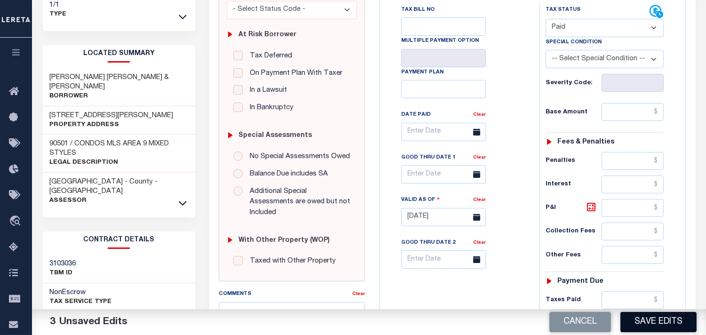
scroll to position [261, 0]
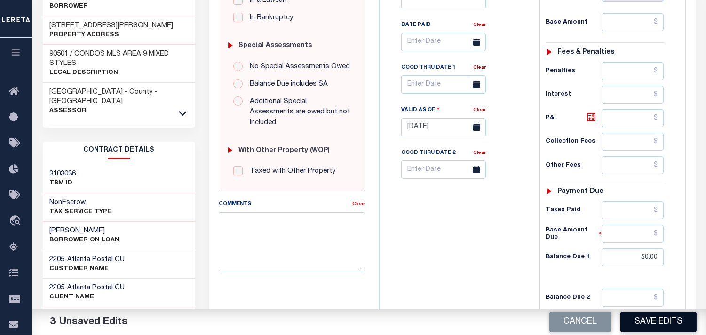
click at [643, 324] on button "Save Edits" at bounding box center [658, 322] width 76 height 20
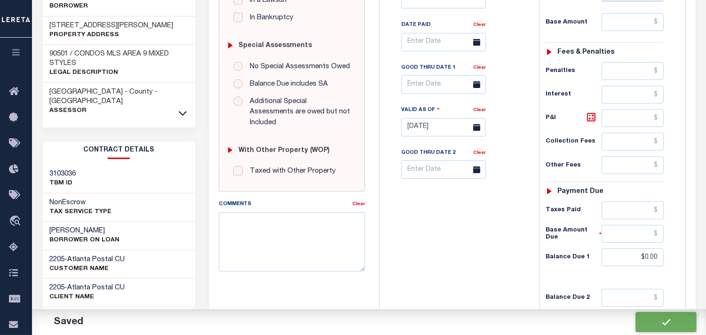
checkbox input "false"
type input "$0"
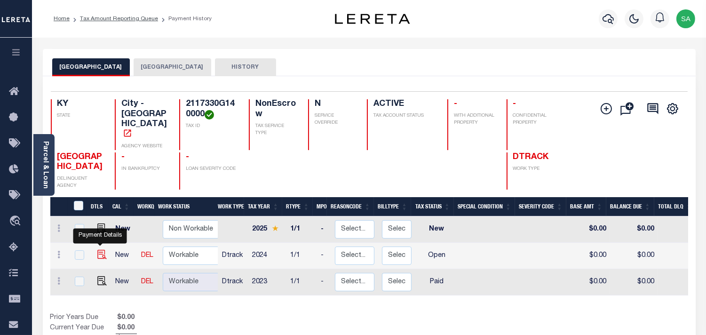
click at [101, 250] on img "" at bounding box center [101, 254] width 9 height 9
checkbox input "true"
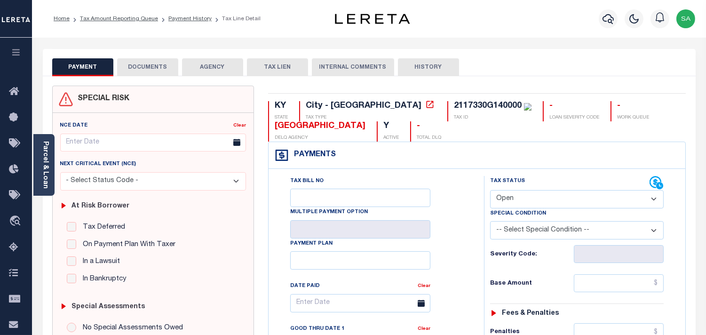
click at [520, 202] on select "- Select Status Code - Open Due/Unpaid Paid Incomplete No Tax Due Internal Refu…" at bounding box center [576, 199] width 173 height 18
select select "PYD"
click at [490, 190] on select "- Select Status Code - Open Due/Unpaid Paid Incomplete No Tax Due Internal Refu…" at bounding box center [576, 199] width 173 height 18
type input "[DATE]"
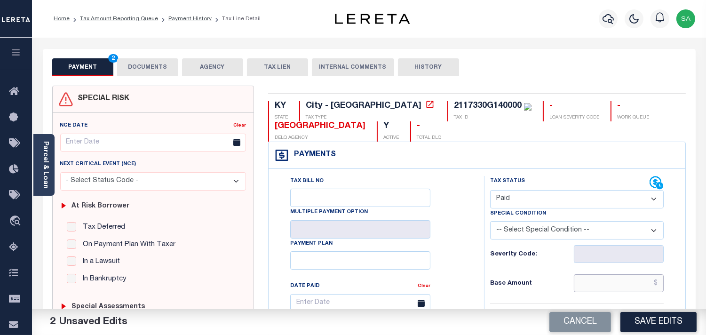
click at [607, 278] on input "text" at bounding box center [619, 283] width 90 height 18
paste input "182.70"
type input "$182.70"
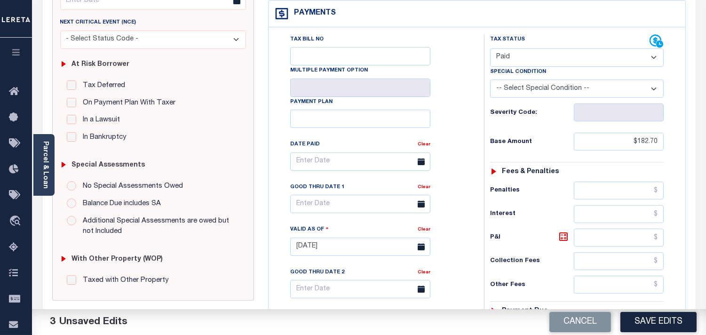
scroll to position [209, 0]
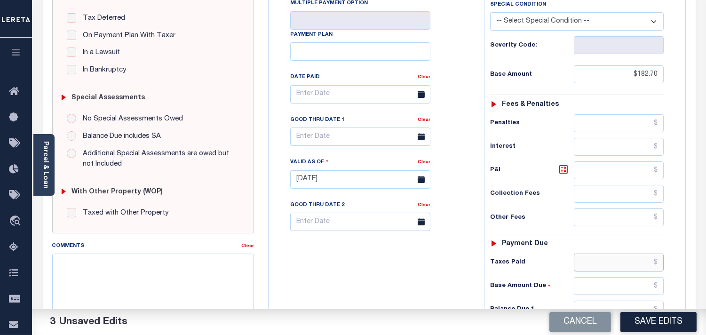
drag, startPoint x: 608, startPoint y: 260, endPoint x: 575, endPoint y: 268, distance: 34.8
click at [608, 260] on input "text" at bounding box center [619, 262] width 90 height 18
paste input "182.70"
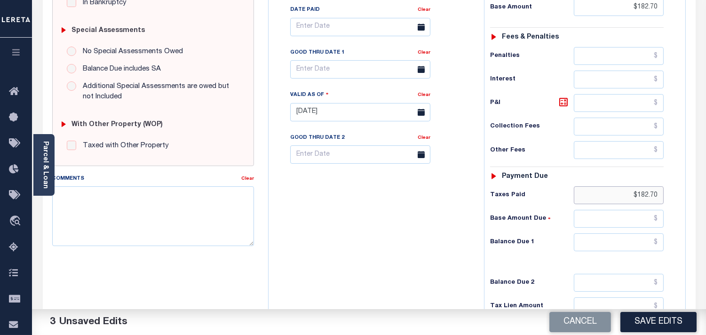
scroll to position [379, 0]
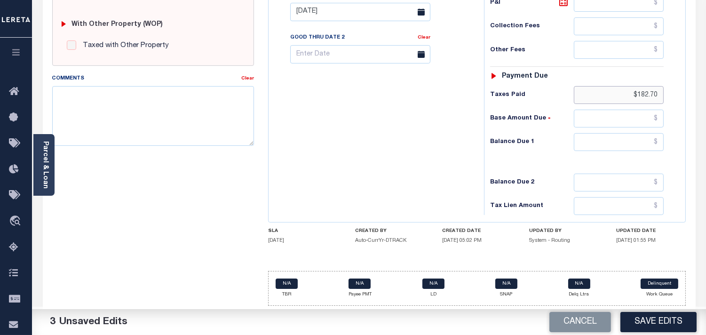
type input "$182.70"
click at [607, 135] on input "text" at bounding box center [619, 142] width 90 height 18
type input "$0.00"
click at [461, 148] on div "Tax Bill No Multiple Payment Option Payment Plan Clear" at bounding box center [374, 7] width 206 height 415
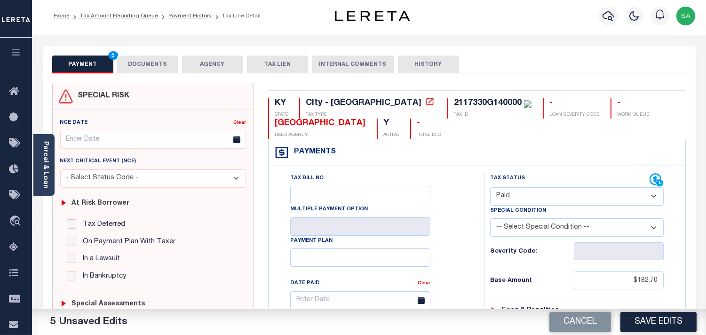
scroll to position [0, 0]
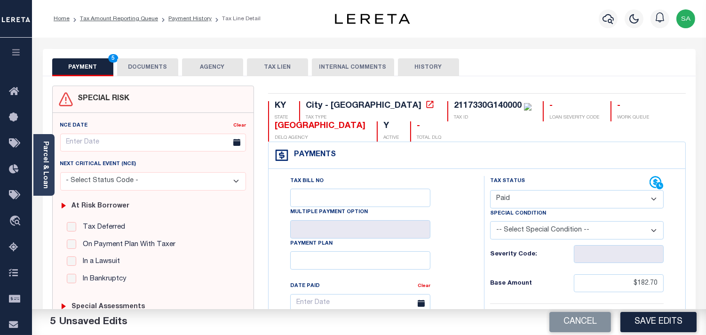
click at [454, 102] on div "2117330G140000" at bounding box center [488, 106] width 68 height 8
click at [174, 68] on button "DOCUMENTS" at bounding box center [147, 67] width 61 height 18
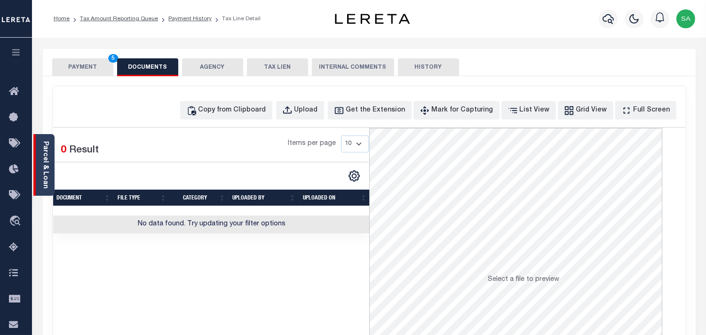
click at [39, 173] on div "Parcel & Loan" at bounding box center [43, 165] width 21 height 62
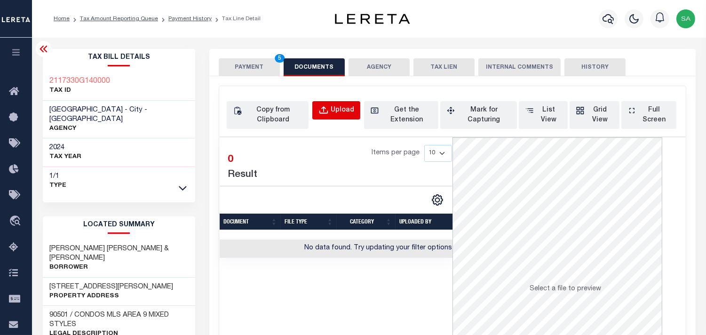
click at [318, 118] on button "Upload" at bounding box center [336, 110] width 48 height 18
select select "POP"
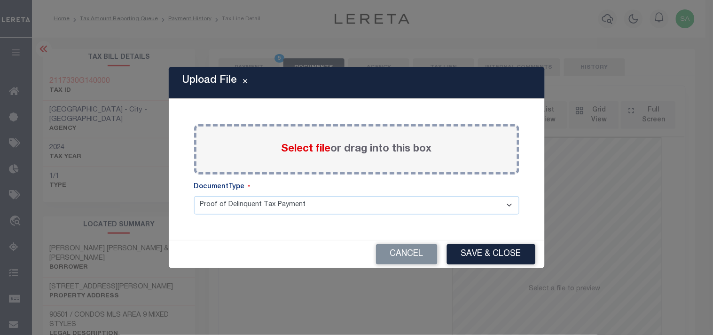
click at [323, 147] on span "Select file" at bounding box center [306, 149] width 49 height 10
click at [0, 0] on input "Select file or drag into this box" at bounding box center [0, 0] width 0 height 0
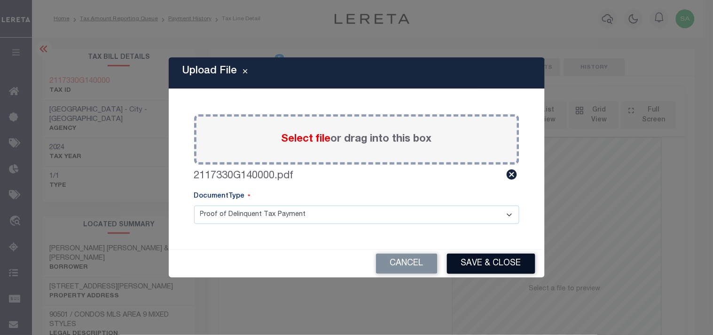
click at [464, 260] on button "Save & Close" at bounding box center [491, 263] width 88 height 20
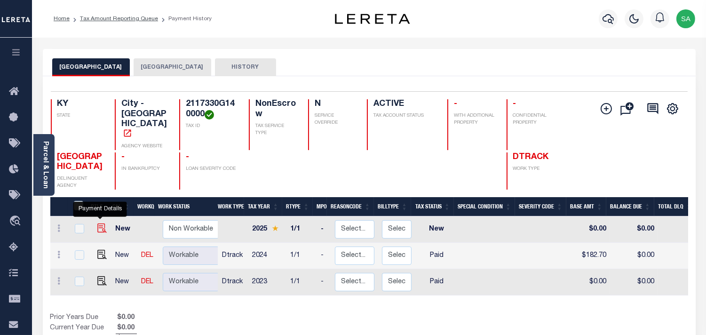
click at [102, 223] on img "" at bounding box center [101, 227] width 9 height 9
checkbox input "true"
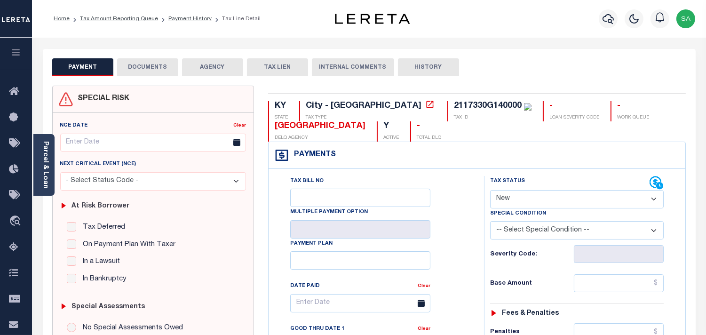
click at [513, 196] on select "- Select Status Code - Open Due/Unpaid Paid Incomplete No Tax Due Internal Refu…" at bounding box center [576, 199] width 173 height 18
select select "PYD"
click at [490, 190] on select "- Select Status Code - Open Due/Unpaid Paid Incomplete No Tax Due Internal Refu…" at bounding box center [576, 199] width 173 height 18
type input "[DATE]"
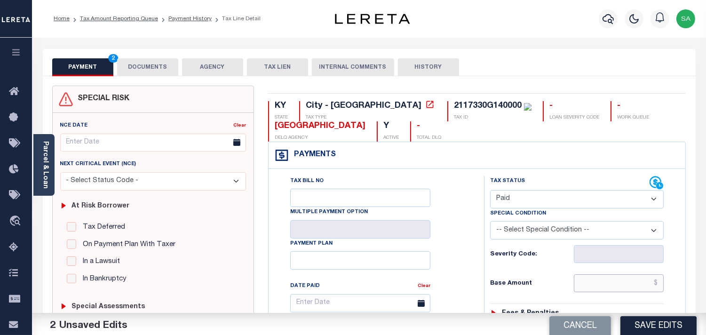
click at [620, 276] on input "text" at bounding box center [619, 283] width 90 height 18
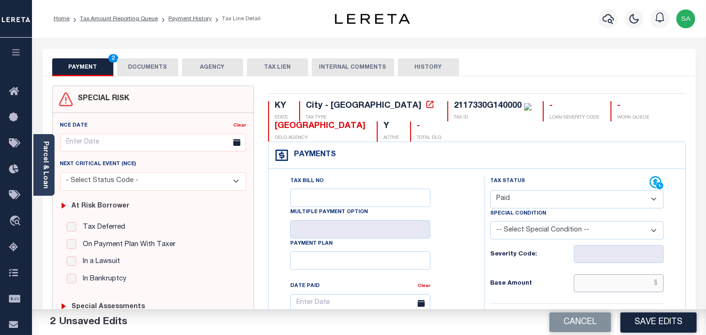
paste input "192.15"
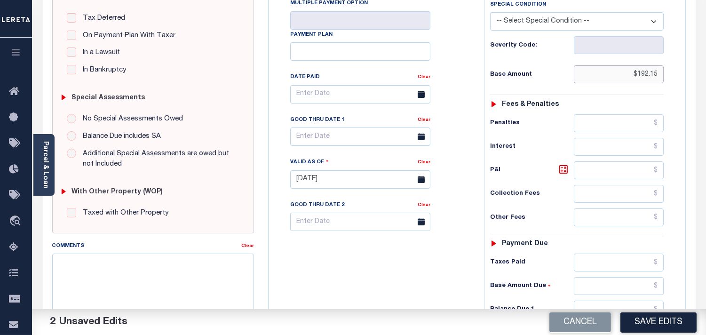
type input "$192.15"
drag, startPoint x: 591, startPoint y: 261, endPoint x: 569, endPoint y: 263, distance: 22.2
click at [591, 261] on input "text" at bounding box center [619, 262] width 90 height 18
paste input "192.15"
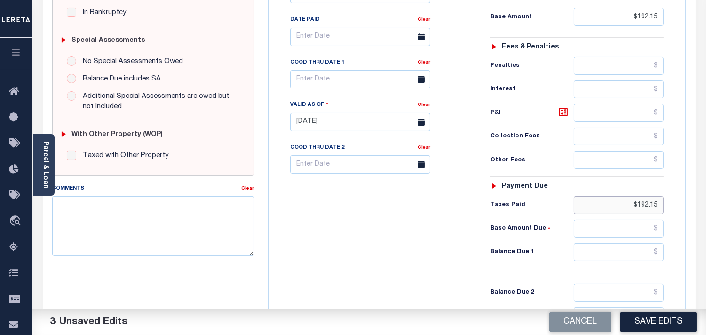
scroll to position [365, 0]
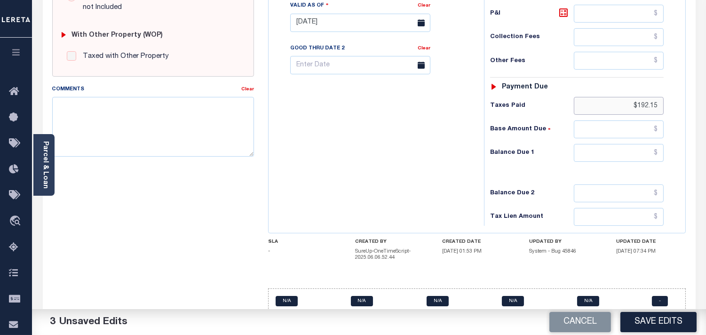
type input "$192.15"
click at [644, 155] on input "text" at bounding box center [619, 153] width 90 height 18
type input "$0.00"
click at [433, 156] on div "Tax Bill No Multiple Payment Option Payment Plan Clear" at bounding box center [374, 18] width 206 height 415
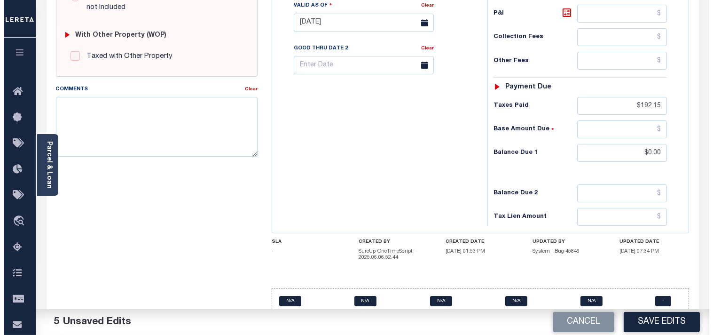
scroll to position [52, 0]
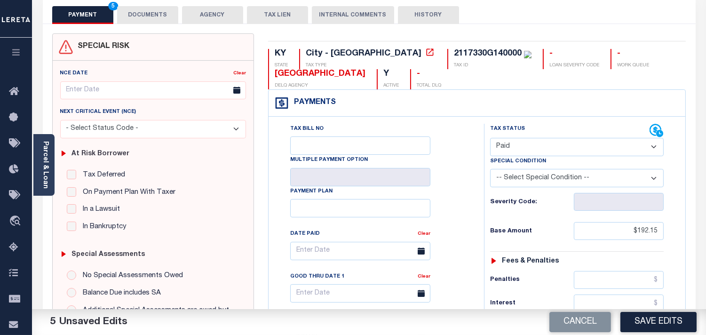
click at [165, 17] on button "DOCUMENTS" at bounding box center [147, 15] width 61 height 18
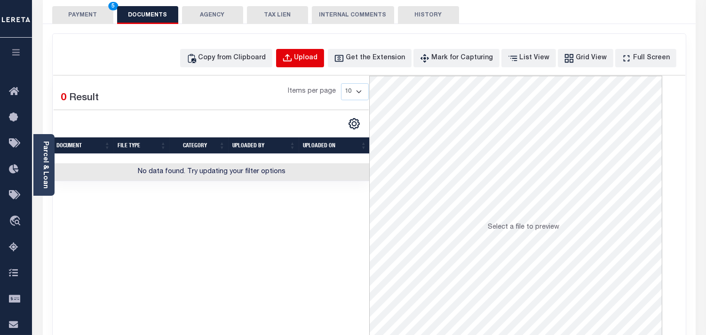
click at [318, 62] on div "Upload" at bounding box center [306, 58] width 24 height 10
select select "POP"
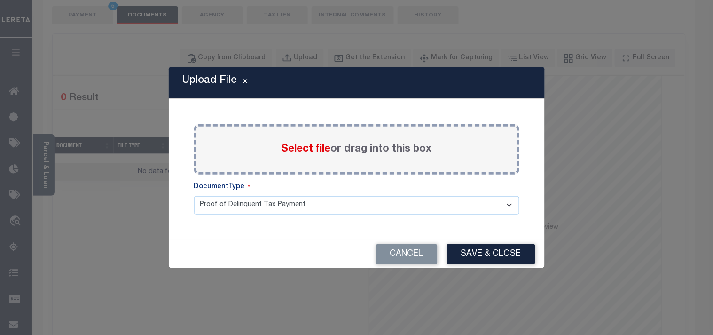
click at [288, 146] on span "Select file" at bounding box center [306, 149] width 49 height 10
click at [0, 0] on input "Select file or drag into this box" at bounding box center [0, 0] width 0 height 0
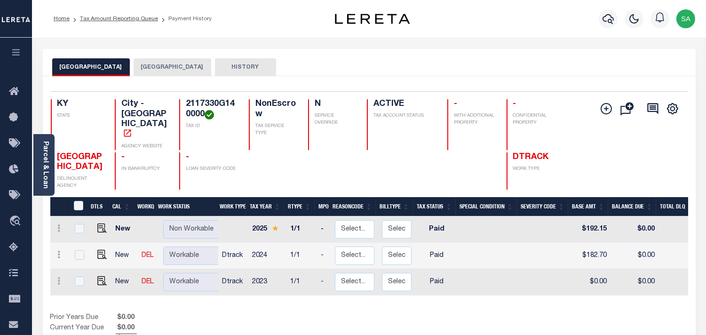
click at [615, 10] on div at bounding box center [608, 18] width 26 height 33
click at [612, 16] on icon "button" at bounding box center [607, 18] width 11 height 11
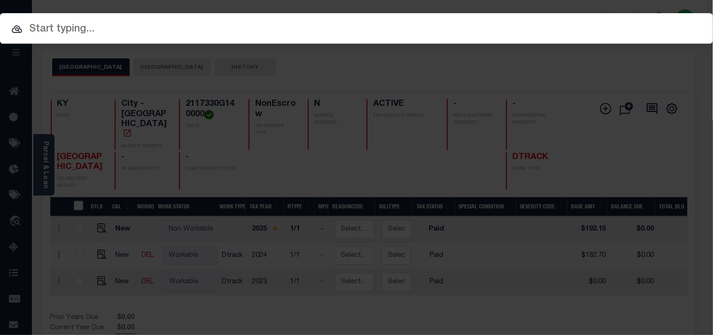
click at [482, 31] on input "text" at bounding box center [356, 29] width 713 height 16
paste input "135201"
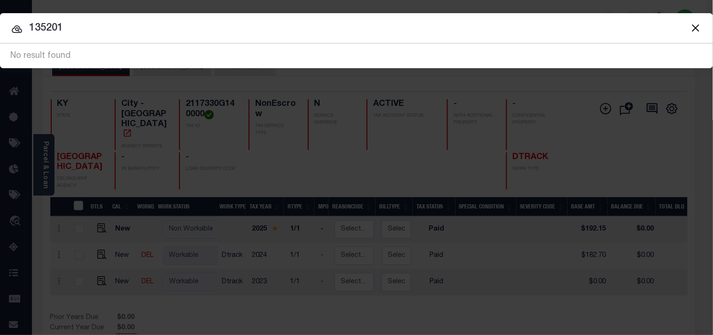
click at [29, 21] on input "135201" at bounding box center [356, 28] width 713 height 16
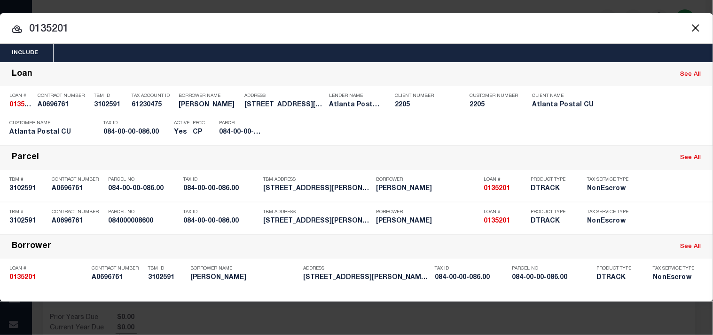
type input "0135201"
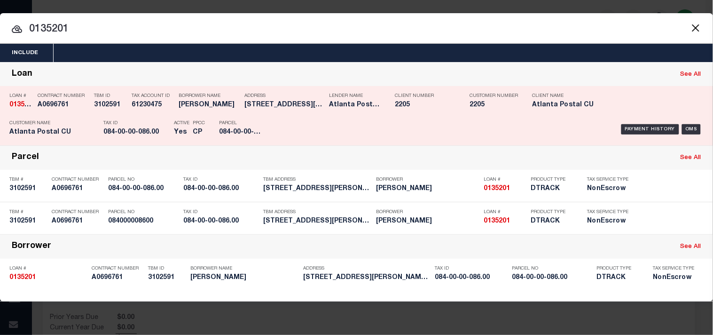
click at [123, 125] on p "Tax ID" at bounding box center [136, 123] width 66 height 6
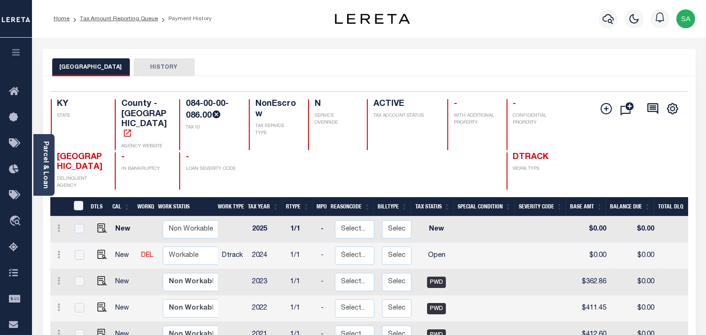
scroll to position [52, 0]
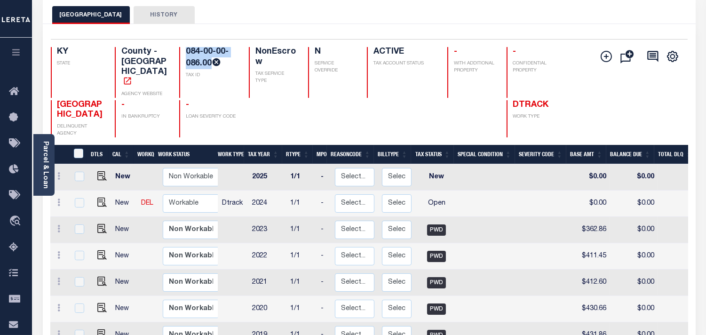
drag, startPoint x: 210, startPoint y: 62, endPoint x: 182, endPoint y: 48, distance: 30.9
click at [182, 48] on div "084-00-00-086.00 TAX ID" at bounding box center [208, 72] width 58 height 51
copy h4 "084-00-00-086.00"
click at [102, 197] on img "" at bounding box center [101, 201] width 9 height 9
checkbox input "true"
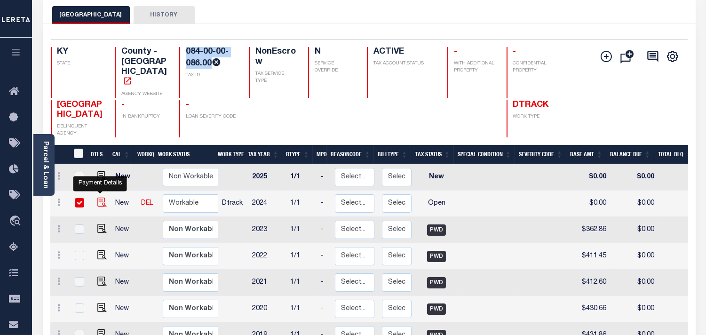
checkbox input "true"
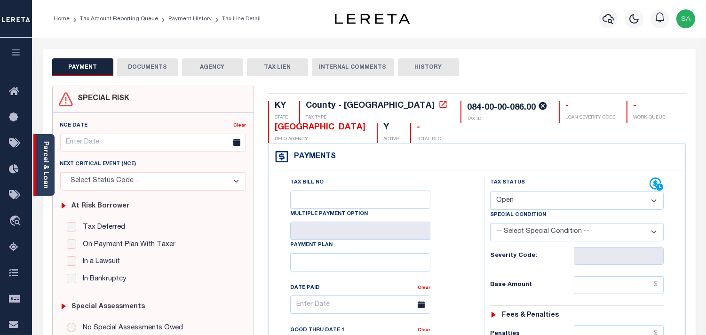
click at [44, 179] on link "Parcel & Loan" at bounding box center [45, 164] width 7 height 47
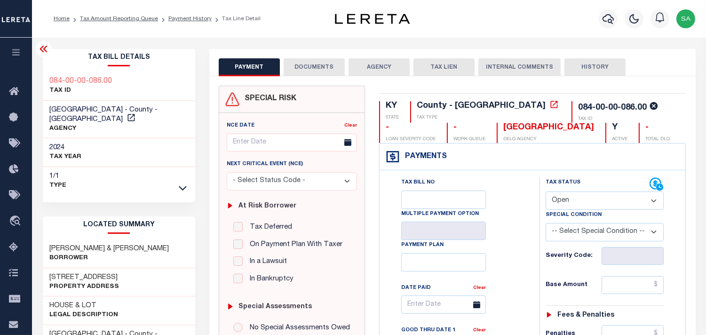
click at [610, 200] on select "- Select Status Code - Open Due/Unpaid Paid Incomplete No Tax Due Internal Refu…" at bounding box center [604, 200] width 118 height 18
select select "PYD"
click at [545, 191] on select "- Select Status Code - Open Due/Unpaid Paid Incomplete No Tax Due Internal Refu…" at bounding box center [604, 200] width 118 height 18
type input "[DATE]"
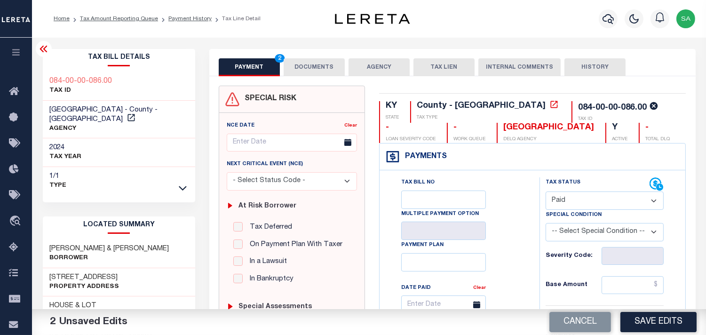
click at [325, 72] on button "DOCUMENTS" at bounding box center [314, 67] width 61 height 18
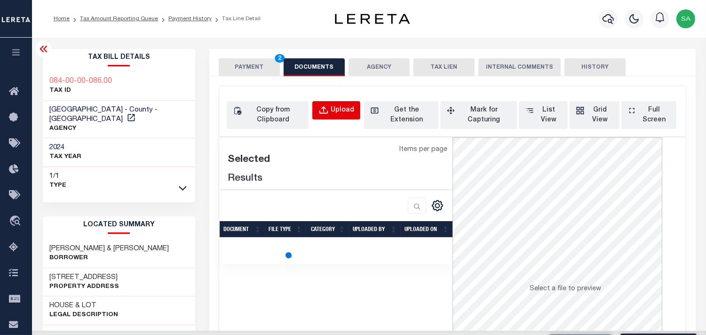
click at [337, 102] on button "Upload" at bounding box center [336, 110] width 48 height 18
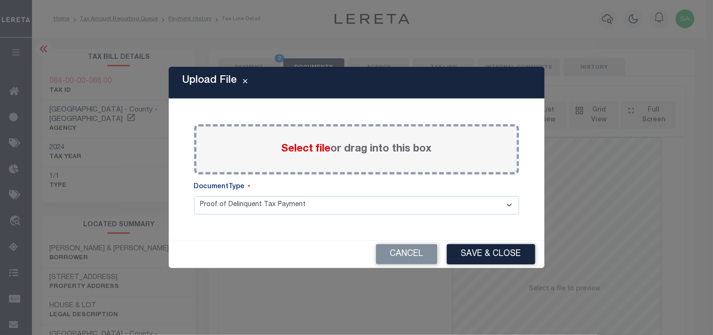
click at [317, 152] on span "Select file" at bounding box center [306, 149] width 49 height 10
click at [0, 0] on input "Select file or drag into this box" at bounding box center [0, 0] width 0 height 0
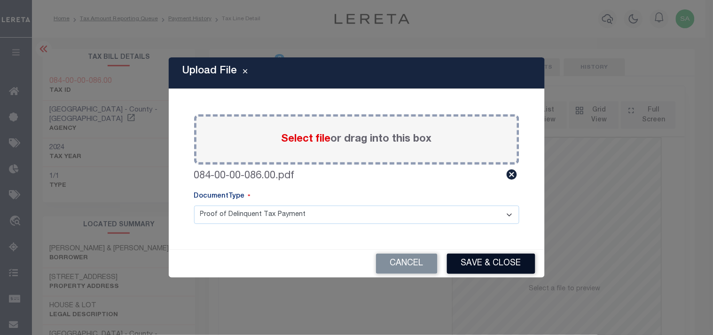
click at [485, 255] on button "Save & Close" at bounding box center [491, 263] width 88 height 20
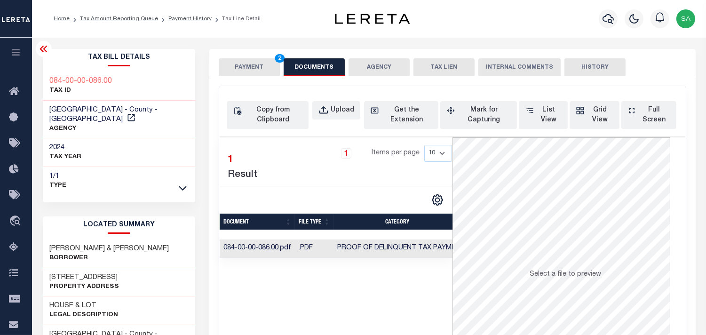
click at [437, 257] on td "Proof of Delinquent Tax Payment" at bounding box center [400, 248] width 135 height 18
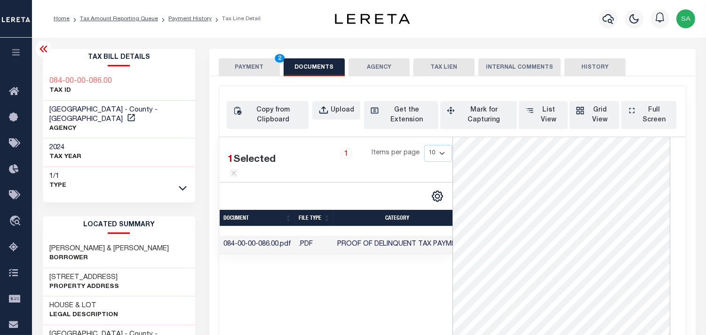
scroll to position [32, 0]
click at [260, 64] on button "PAYMENT 2" at bounding box center [249, 67] width 61 height 18
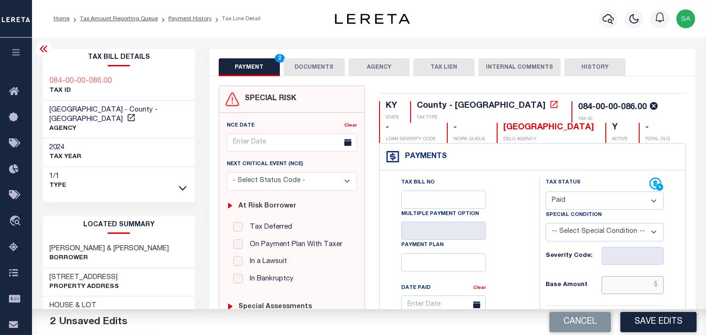
click at [645, 277] on input "text" at bounding box center [632, 285] width 62 height 18
paste input "354.33"
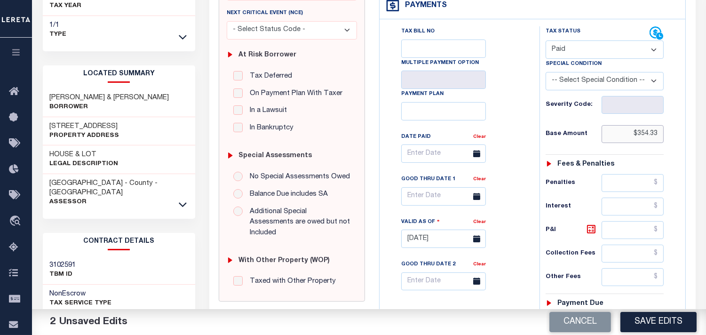
scroll to position [157, 0]
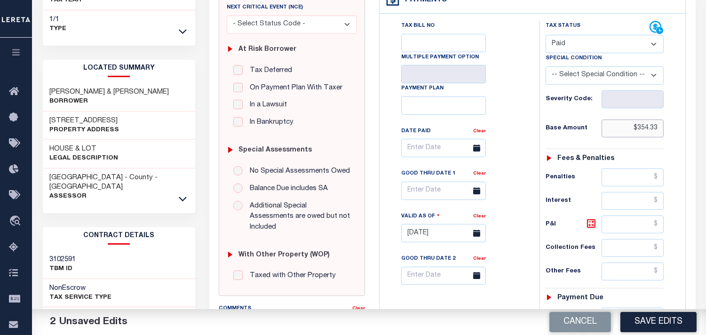
type input "$354.33"
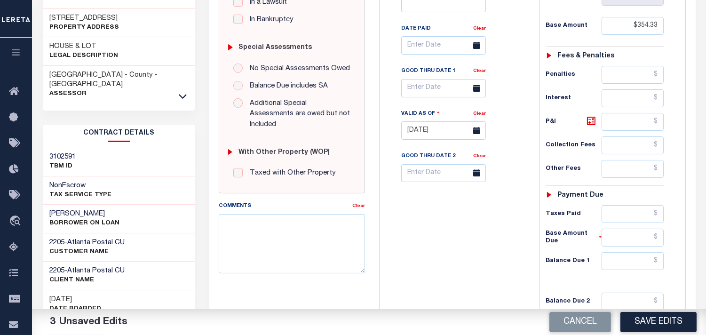
scroll to position [261, 0]
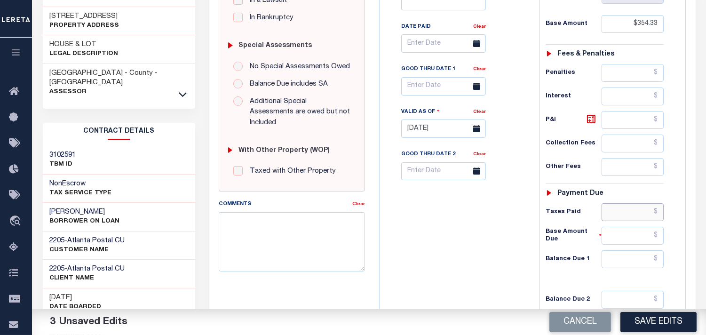
drag, startPoint x: 620, startPoint y: 216, endPoint x: 612, endPoint y: 217, distance: 8.0
click at [620, 216] on input "text" at bounding box center [632, 212] width 62 height 18
paste input "348.20"
type input "$348.20"
click at [629, 263] on input "text" at bounding box center [632, 259] width 62 height 18
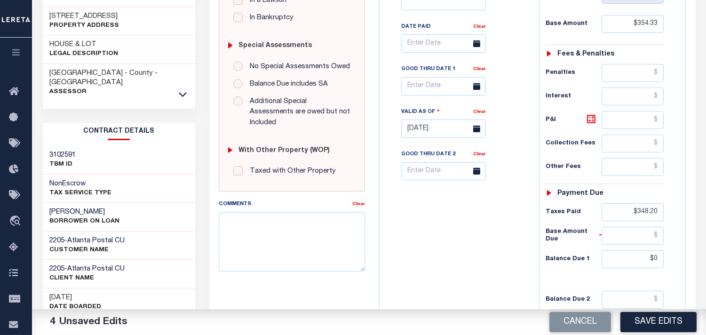
type input "$0.00"
click at [438, 242] on div "Tax Bill No Multiple Payment Option Payment Plan Clear" at bounding box center [457, 123] width 150 height 415
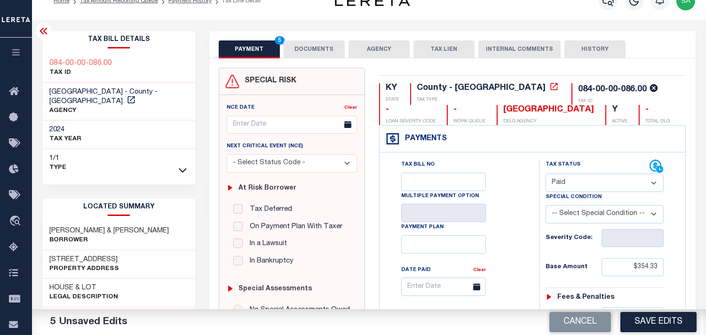
scroll to position [0, 0]
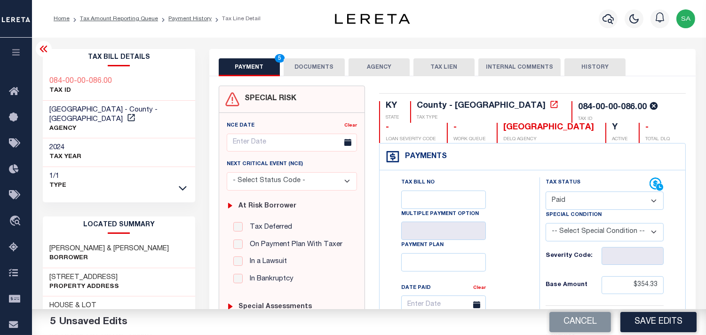
click at [306, 66] on button "DOCUMENTS" at bounding box center [314, 67] width 61 height 18
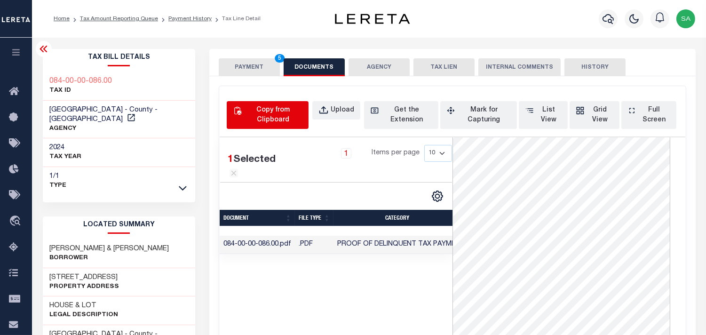
click at [285, 107] on div "Copy from Clipboard" at bounding box center [273, 115] width 59 height 20
select select "POP"
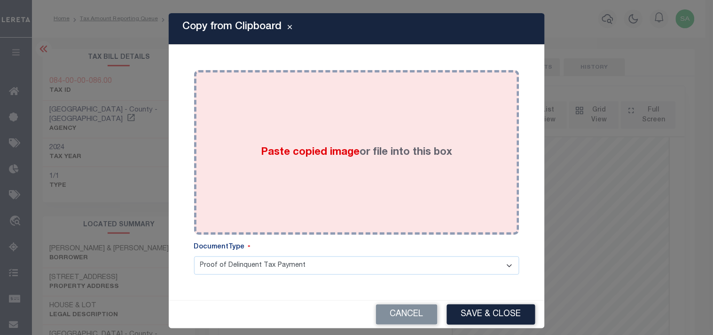
click at [261, 126] on div "Paste copied image or file into this box" at bounding box center [356, 152] width 311 height 150
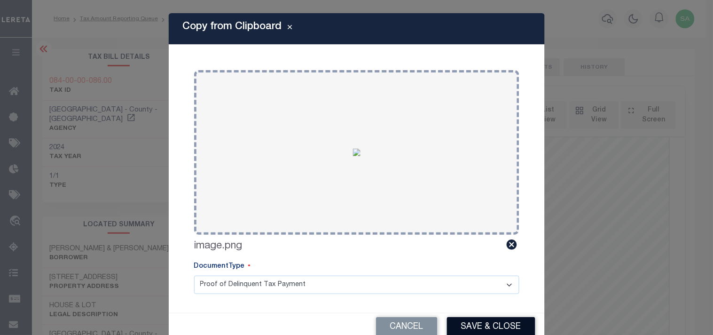
click at [485, 323] on button "Save & Close" at bounding box center [491, 327] width 88 height 20
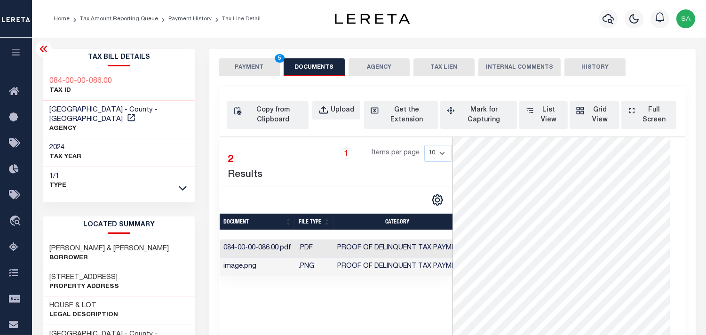
click at [265, 66] on button "PAYMENT 5" at bounding box center [249, 67] width 61 height 18
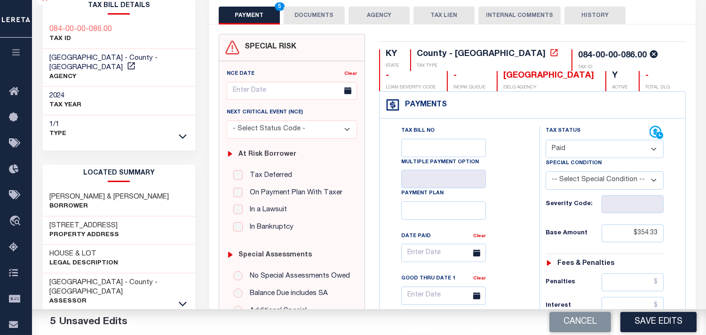
scroll to position [261, 0]
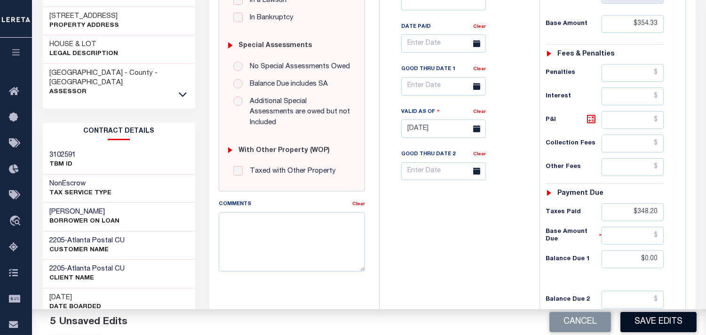
click at [663, 320] on button "Save Edits" at bounding box center [658, 322] width 76 height 20
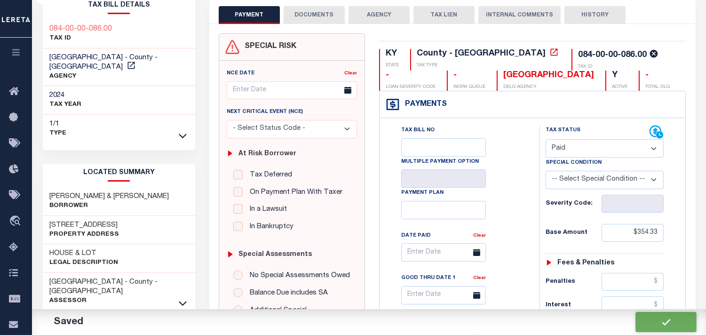
checkbox input "false"
type input "$354.33"
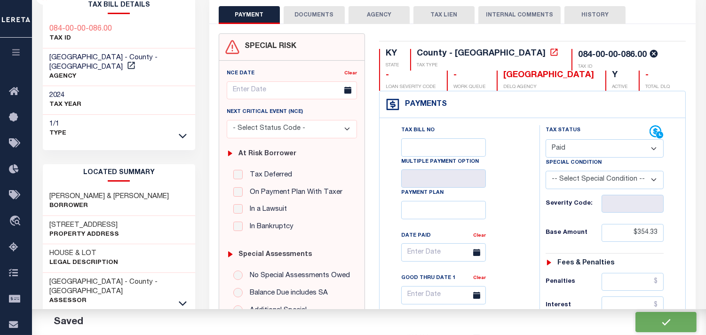
type input "$348.2"
type input "$0"
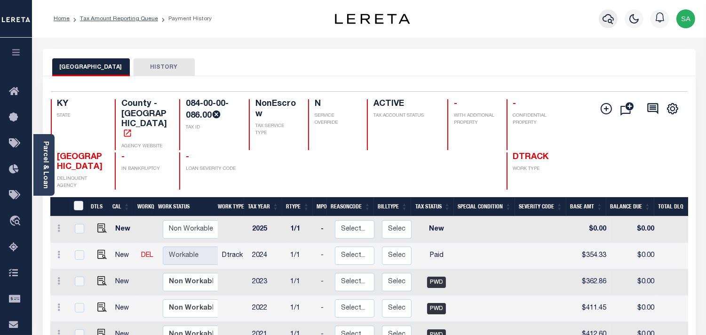
click at [608, 23] on icon "button" at bounding box center [607, 19] width 11 height 10
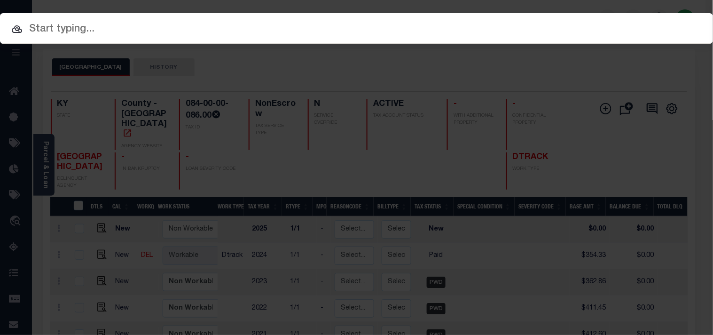
click at [560, 23] on div "Include Loans TBM Customers Borrowers Payments (Lender Non-Disb) Payments (Lend…" at bounding box center [356, 28] width 713 height 31
paste input "83039"
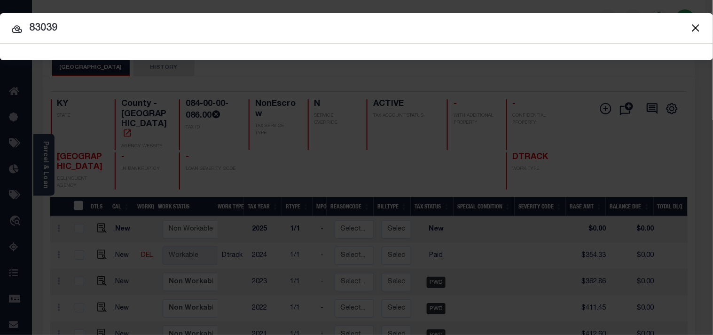
type input "83039"
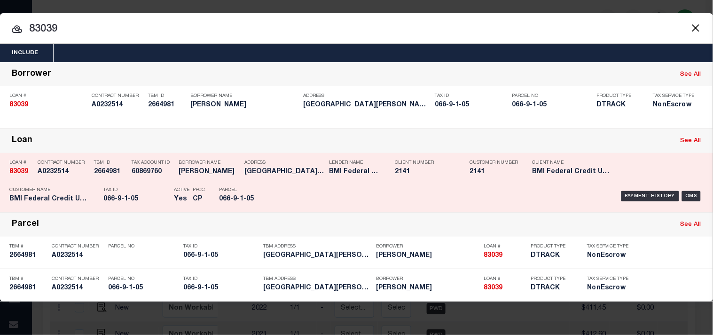
click at [124, 176] on div "TBM ID 2664981" at bounding box center [110, 168] width 33 height 27
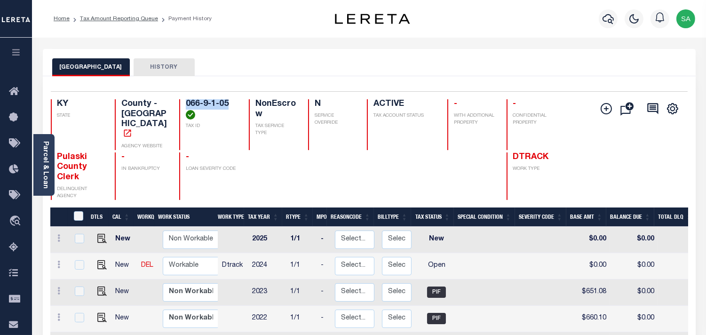
drag, startPoint x: 228, startPoint y: 99, endPoint x: 186, endPoint y: 105, distance: 41.8
click at [186, 105] on h4 "066-9-1-05" at bounding box center [212, 109] width 52 height 20
copy h4 "066-9-1-05"
click at [607, 17] on icon "button" at bounding box center [607, 18] width 11 height 11
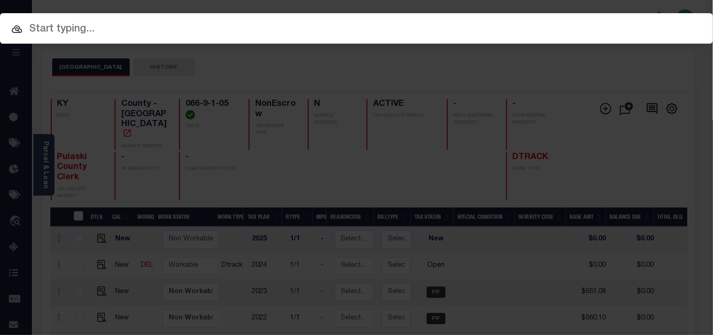
click at [539, 31] on input "text" at bounding box center [356, 29] width 713 height 16
paste input "341385"
type input "341385"
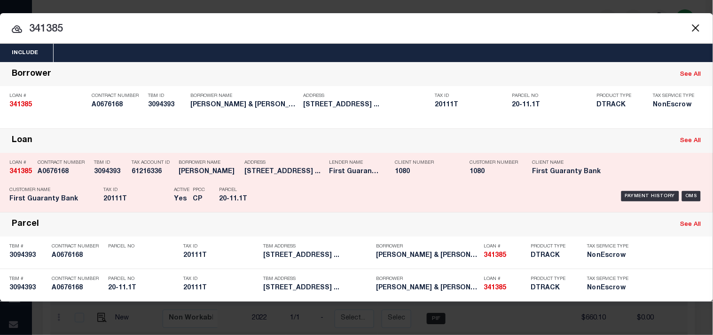
click at [293, 194] on div "Payment History OMS" at bounding box center [490, 195] width 428 height 27
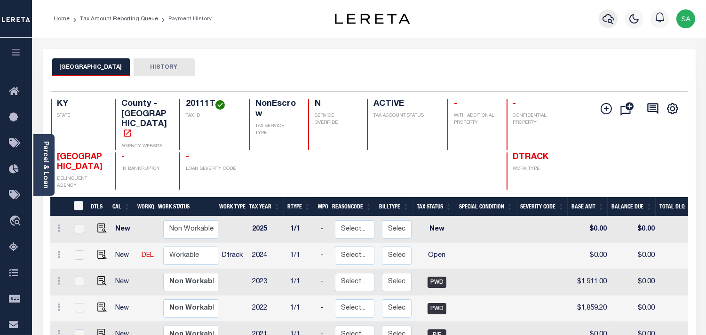
click at [605, 20] on icon "button" at bounding box center [607, 18] width 11 height 11
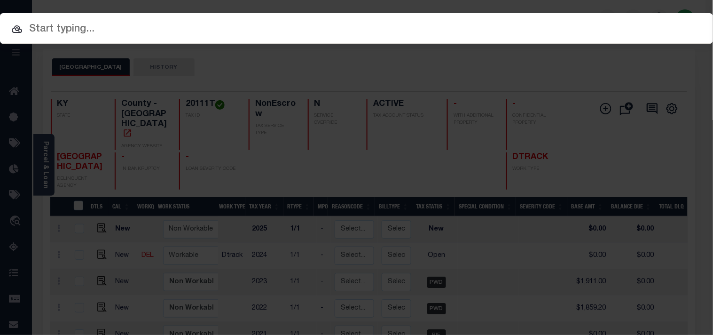
click at [465, 21] on input "text" at bounding box center [356, 29] width 713 height 16
paste input "FTF_50318_110472"
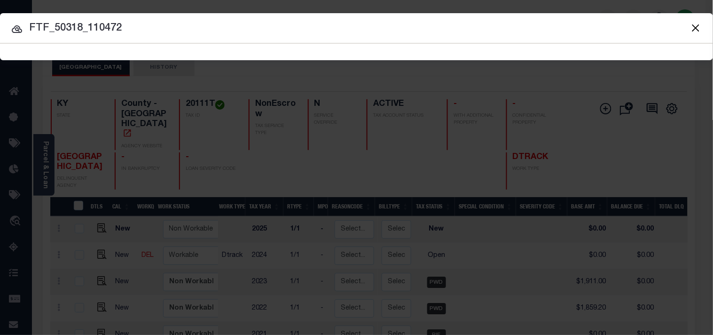
type input "FTF_50318_110472"
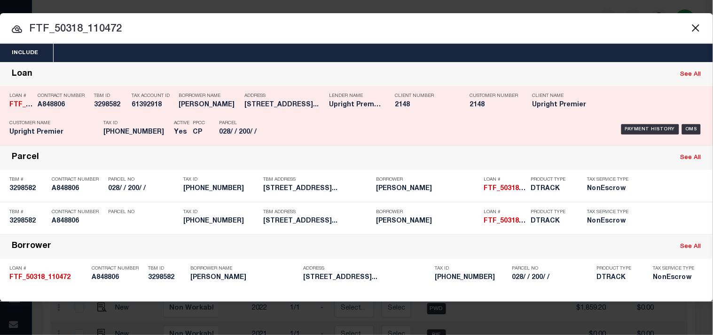
click at [146, 105] on h5 "61392918" at bounding box center [153, 105] width 42 height 8
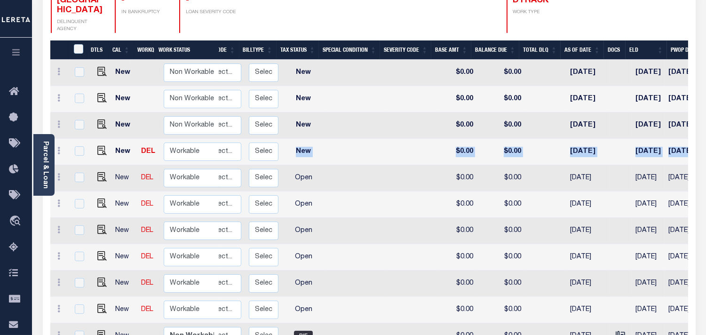
scroll to position [0, 168]
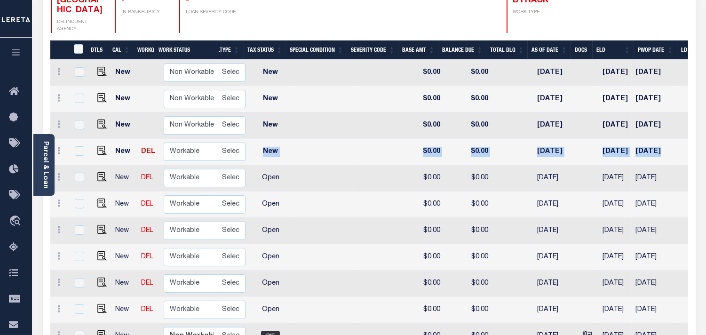
drag, startPoint x: 428, startPoint y: 139, endPoint x: 629, endPoint y: 144, distance: 201.3
click at [629, 144] on tr "New DEL Non Workable Workable Dtrack 2025 1/4 - Select... Payment Reversal Taxa…" at bounding box center [339, 152] width 915 height 26
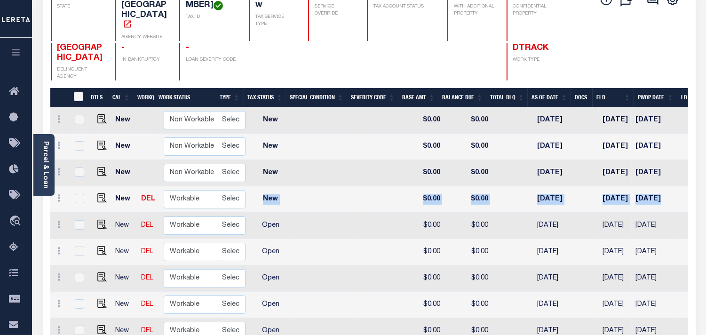
scroll to position [52, 0]
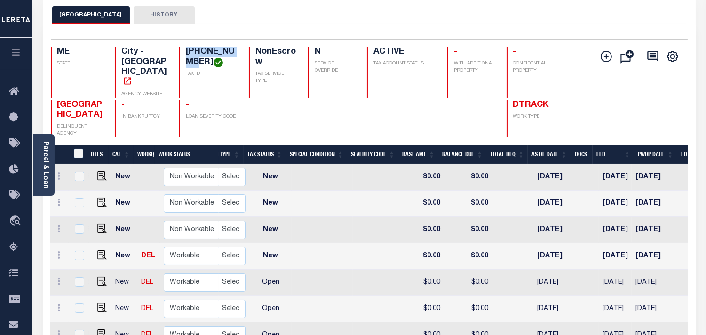
drag, startPoint x: 228, startPoint y: 47, endPoint x: 185, endPoint y: 55, distance: 43.5
click at [186, 55] on h4 "[PHONE_NUMBER]" at bounding box center [212, 57] width 52 height 20
copy h4 "[PHONE_NUMBER]"
click at [103, 250] on img "" at bounding box center [101, 254] width 9 height 9
checkbox input "true"
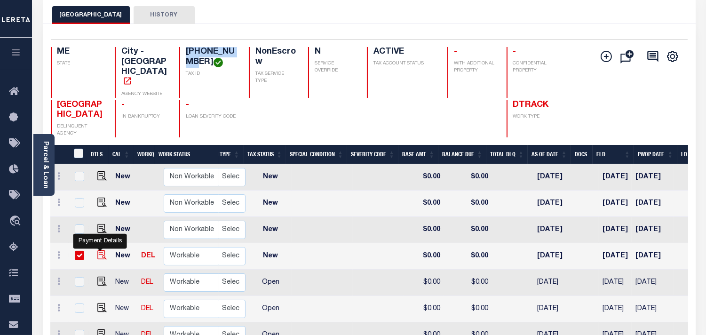
checkbox input "true"
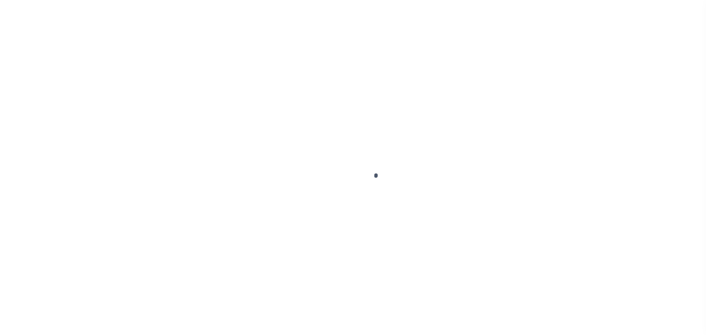
select select "NW2"
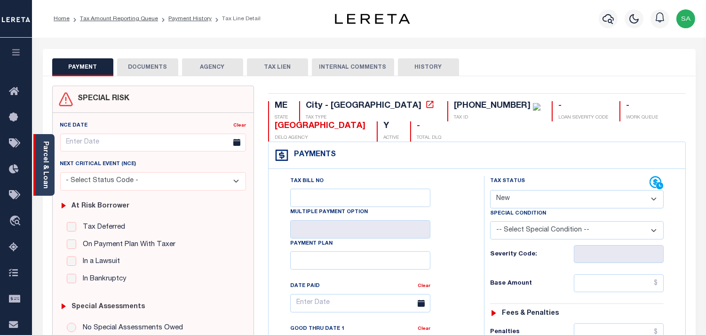
click at [46, 173] on link "Parcel & Loan" at bounding box center [45, 164] width 7 height 47
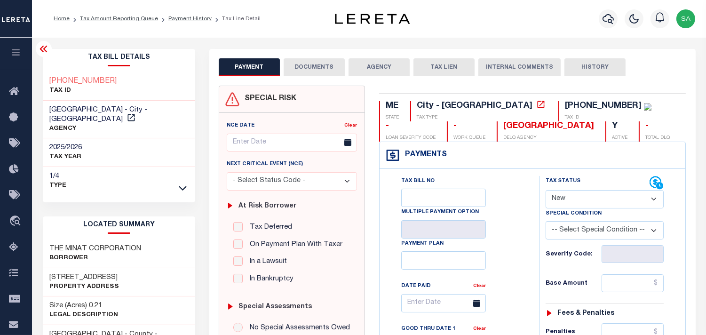
drag, startPoint x: 123, startPoint y: 269, endPoint x: 47, endPoint y: 263, distance: 75.9
click at [47, 268] on div "145 CENTRAL STREET Property Address" at bounding box center [119, 282] width 153 height 29
copy h3 "145 CENTRAL STREET"
drag, startPoint x: 114, startPoint y: 107, endPoint x: 47, endPoint y: 108, distance: 66.8
click at [47, 108] on div "WESTBROOK CITY - City - ME AGENCY" at bounding box center [119, 120] width 153 height 38
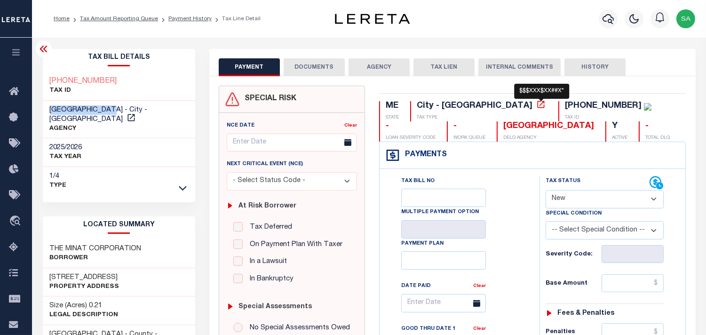
copy span "WESTBROOK CITY"
click at [610, 21] on icon "button" at bounding box center [607, 18] width 11 height 11
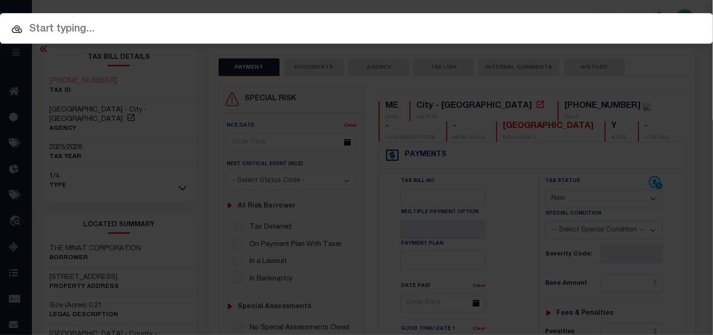
click at [550, 21] on input "text" at bounding box center [356, 29] width 713 height 16
paste input "444000726"
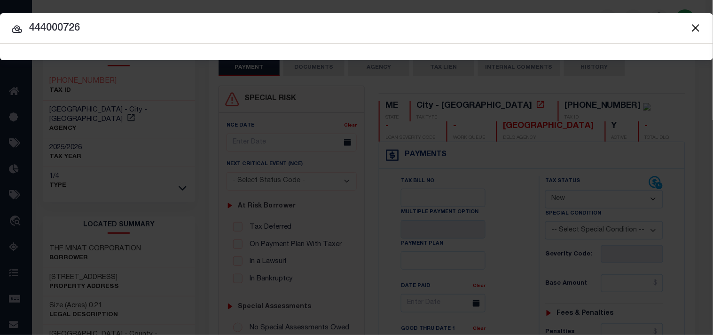
type input "444000726"
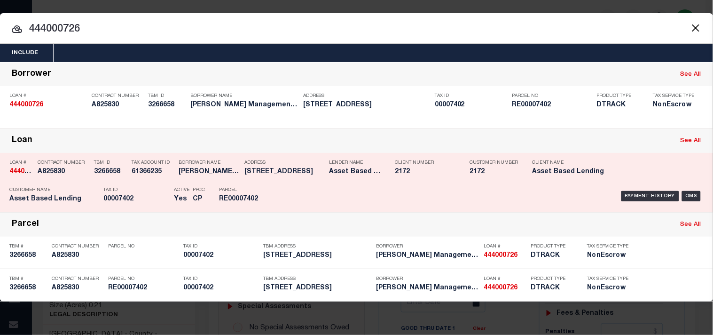
drag, startPoint x: 141, startPoint y: 189, endPoint x: 190, endPoint y: 182, distance: 49.4
click at [141, 189] on p "Tax ID" at bounding box center [136, 190] width 66 height 6
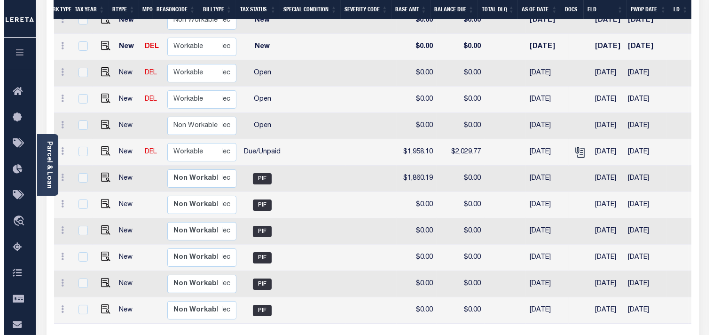
scroll to position [0, 219]
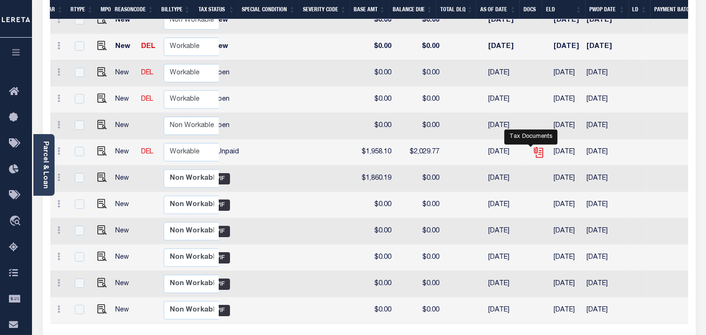
click at [532, 146] on icon "" at bounding box center [538, 152] width 12 height 12
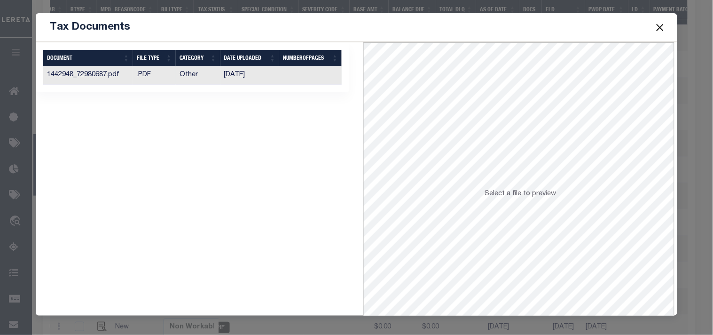
click at [256, 80] on td "[DATE]" at bounding box center [250, 75] width 59 height 18
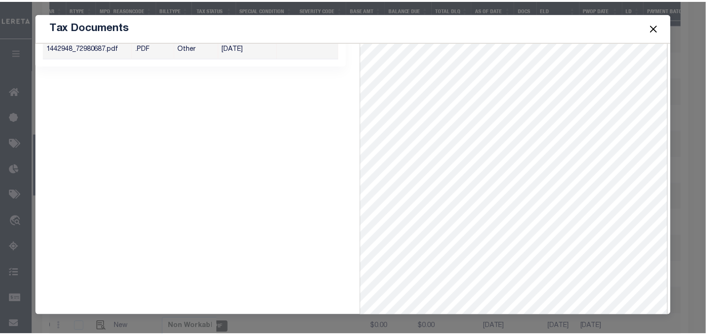
scroll to position [41, 0]
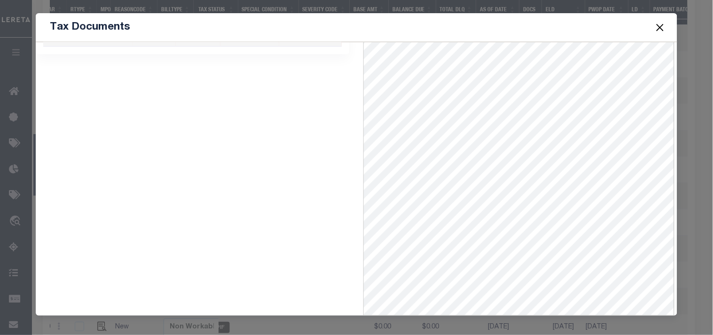
click at [665, 26] on button "Close" at bounding box center [660, 27] width 12 height 12
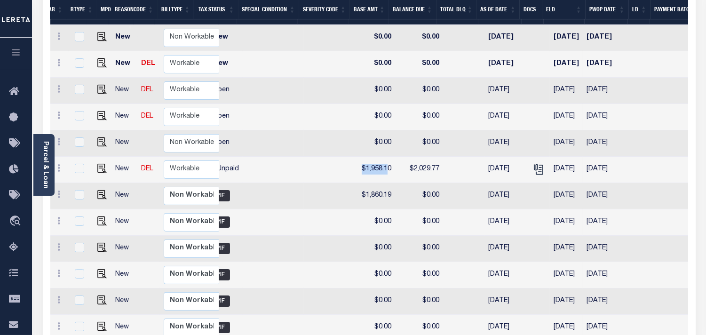
drag, startPoint x: 381, startPoint y: 154, endPoint x: 257, endPoint y: 155, distance: 123.7
click at [257, 157] on tr "New DEL Non Workable Workable Dtrack 2023 1/2 - Select... Payment Reversal Taxa…" at bounding box center [289, 170] width 916 height 26
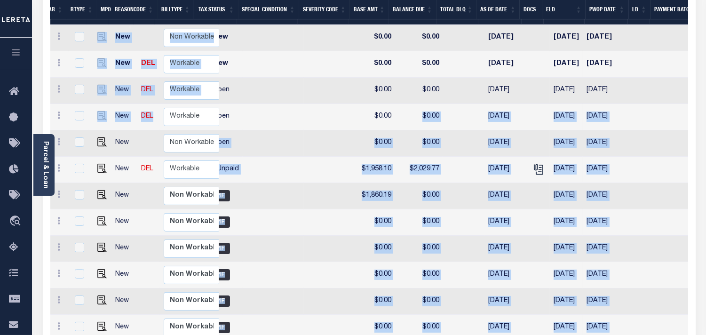
drag, startPoint x: 387, startPoint y: 104, endPoint x: 155, endPoint y: 103, distance: 232.3
click at [155, 103] on div "DTLS CAL WorkQ Work Status Work Type Tax Year RType MPO ReasonCode BillType Tax…" at bounding box center [369, 177] width 638 height 342
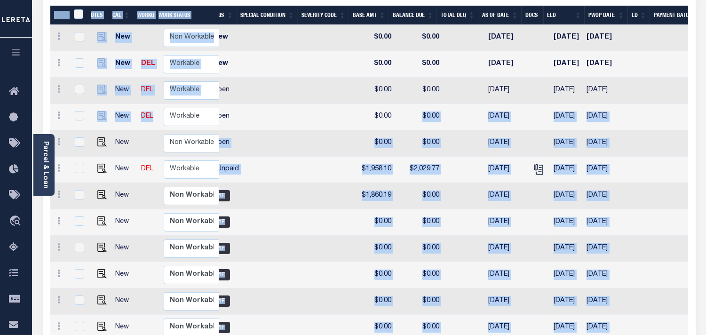
scroll to position [104, 0]
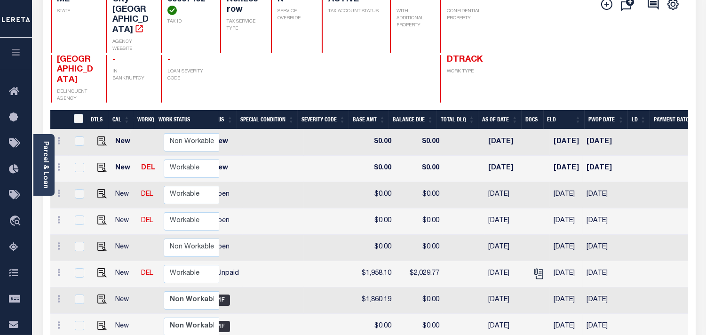
click at [430, 83] on div "Add Installment Line Bad Parcel Fees" at bounding box center [528, 49] width 318 height 108
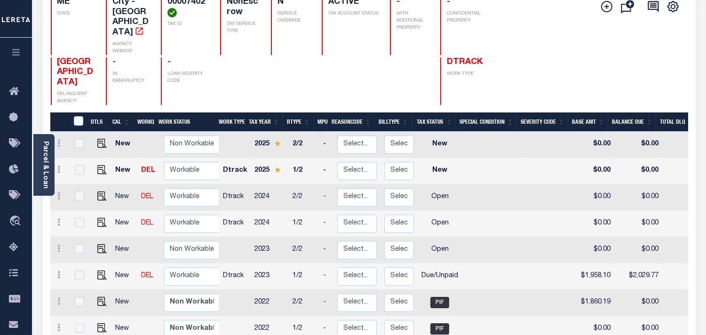
scroll to position [127, 0]
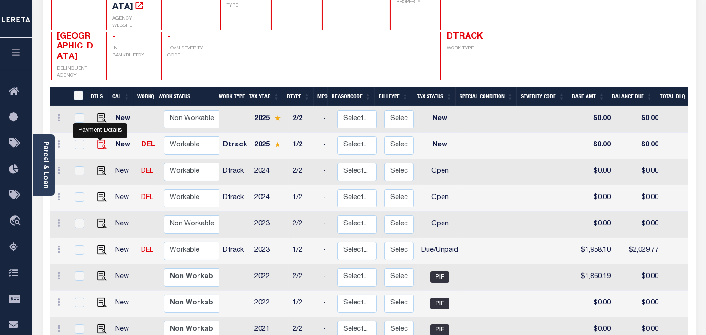
click at [98, 140] on img "" at bounding box center [101, 144] width 9 height 9
checkbox input "true"
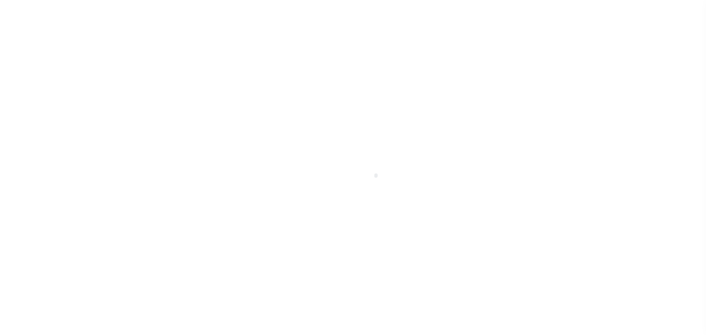
select select "NW2"
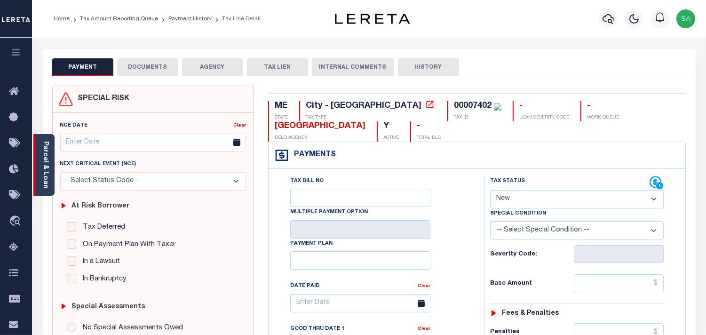
click at [47, 172] on link "Parcel & Loan" at bounding box center [45, 164] width 7 height 47
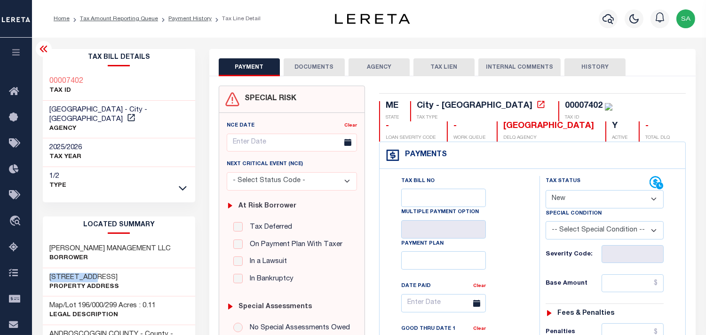
drag, startPoint x: 91, startPoint y: 266, endPoint x: 50, endPoint y: 266, distance: 41.4
click at [50, 273] on h3 "[STREET_ADDRESS]" at bounding box center [85, 277] width 70 height 9
copy h3 "[STREET_ADDRESS]"
drag, startPoint x: 103, startPoint y: 82, endPoint x: 50, endPoint y: 81, distance: 52.2
click at [50, 81] on div "00007402 TAX ID" at bounding box center [119, 86] width 153 height 29
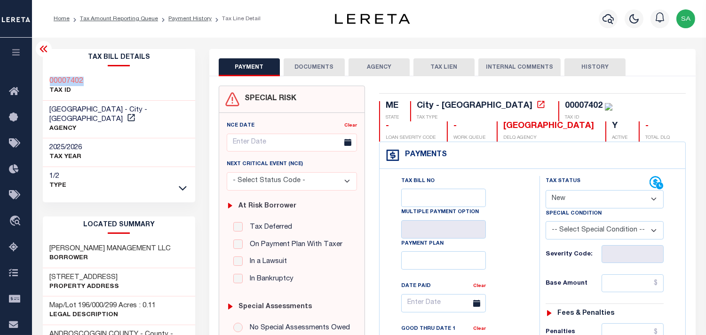
copy h3 "00007402"
drag, startPoint x: 103, startPoint y: 109, endPoint x: 44, endPoint y: 110, distance: 58.3
click at [44, 110] on div "[GEOGRAPHIC_DATA] - City - [GEOGRAPHIC_DATA] AGENCY" at bounding box center [119, 120] width 153 height 38
copy span "[GEOGRAPHIC_DATA]"
drag, startPoint x: 83, startPoint y: 264, endPoint x: 62, endPoint y: 267, distance: 20.9
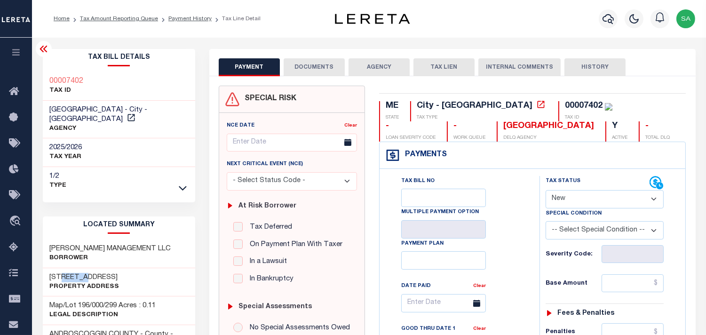
click at [62, 273] on h3 "[STREET_ADDRESS]" at bounding box center [85, 277] width 70 height 9
copy h3 "PARK"
click at [599, 21] on button "button" at bounding box center [608, 18] width 19 height 19
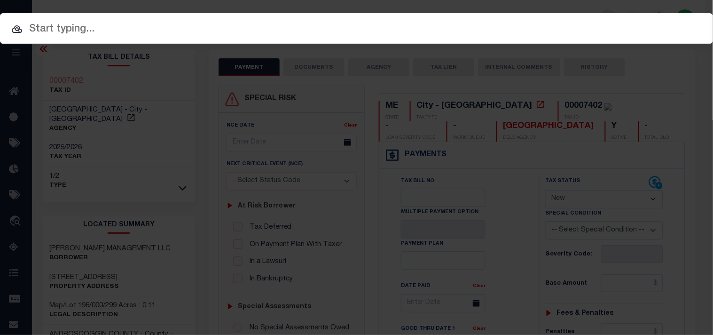
click at [528, 36] on input "text" at bounding box center [356, 29] width 713 height 16
paste input "40006063"
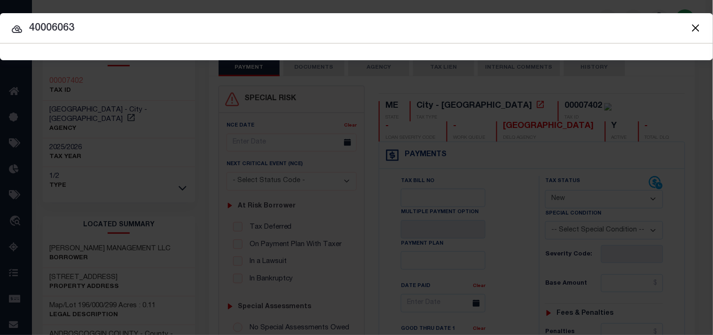
type input "40006063"
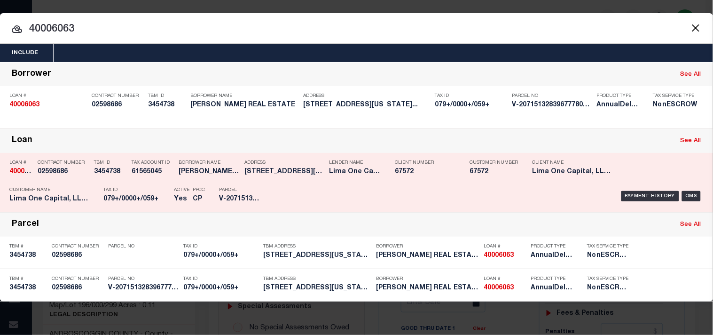
click at [147, 193] on div "Tax ID 079+/0000+/059+" at bounding box center [136, 195] width 66 height 27
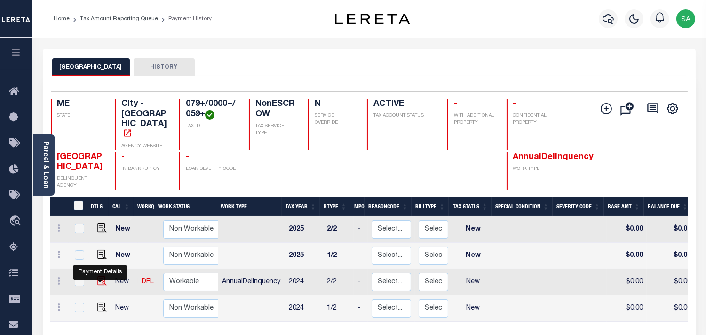
click at [99, 279] on img "" at bounding box center [101, 280] width 9 height 9
checkbox input "true"
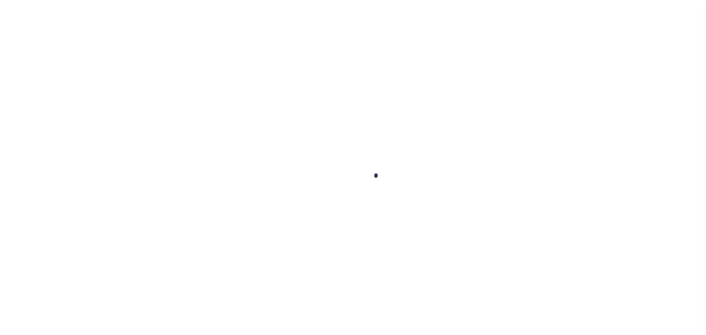
checkbox input "false"
type input "[DATE]"
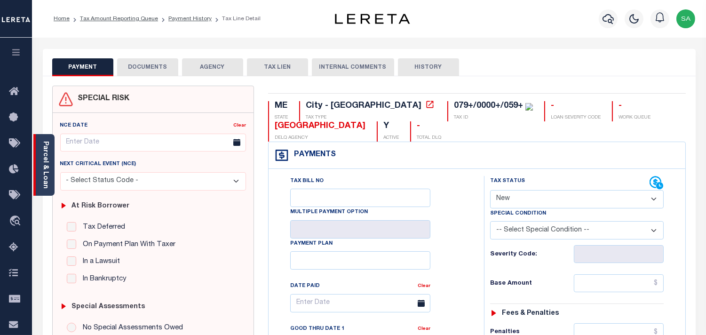
click at [47, 171] on link "Parcel & Loan" at bounding box center [45, 164] width 7 height 47
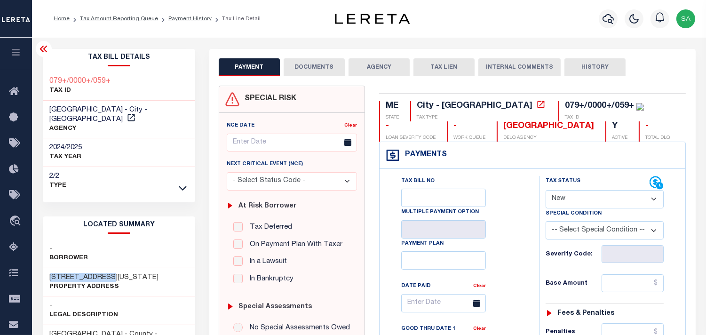
drag, startPoint x: 111, startPoint y: 265, endPoint x: 51, endPoint y: 268, distance: 60.3
click at [51, 273] on h3 "[STREET_ADDRESS][US_STATE]" at bounding box center [104, 277] width 109 height 9
copy h3 "92 PENNSYLVANIA"
drag, startPoint x: 121, startPoint y: 76, endPoint x: 52, endPoint y: 79, distance: 69.6
click at [52, 79] on div "079+/0000+/059+ TAX ID" at bounding box center [119, 86] width 153 height 29
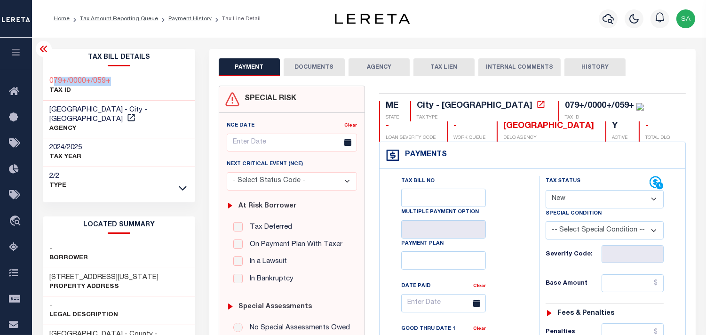
click at [140, 83] on div "079+/0000+/059+ TAX ID" at bounding box center [119, 86] width 153 height 29
click at [129, 81] on div "079+/0000+/059+ TAX ID" at bounding box center [119, 86] width 153 height 29
drag, startPoint x: 123, startPoint y: 94, endPoint x: 22, endPoint y: 91, distance: 101.1
click at [122, 94] on div "079+/0000+/059+ TAX ID" at bounding box center [119, 86] width 153 height 29
drag, startPoint x: 125, startPoint y: 73, endPoint x: 50, endPoint y: 79, distance: 75.4
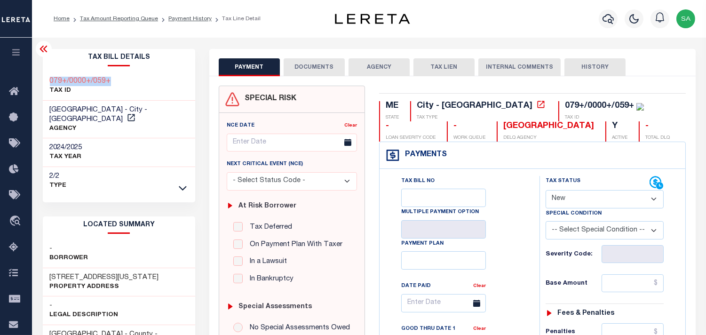
click at [50, 79] on div "079+/0000+/059+ TAX ID" at bounding box center [119, 86] width 153 height 29
copy h3 "079+/0000+/059+"
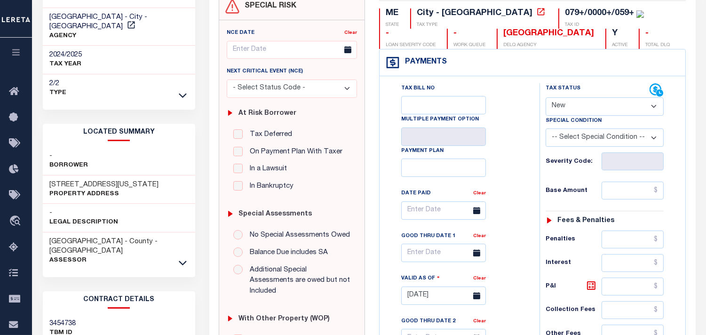
scroll to position [52, 0]
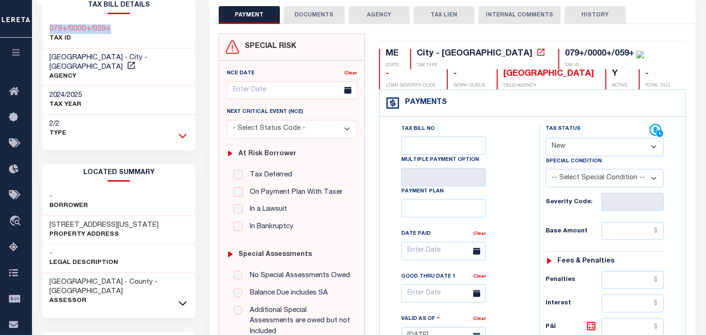
click at [183, 131] on icon at bounding box center [183, 136] width 8 height 10
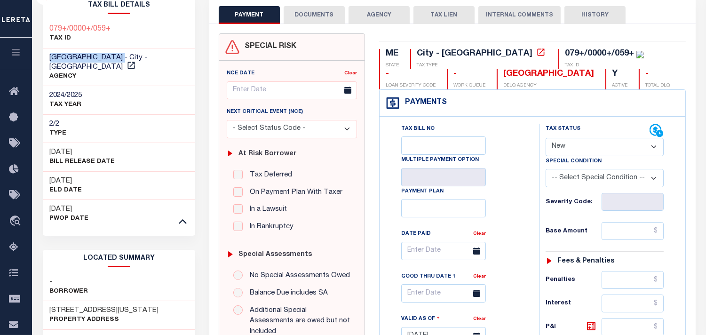
drag, startPoint x: 130, startPoint y: 55, endPoint x: 49, endPoint y: 56, distance: 81.4
click at [50, 56] on h3 "[GEOGRAPHIC_DATA] - City - [GEOGRAPHIC_DATA]" at bounding box center [119, 62] width 139 height 19
copy span "[GEOGRAPHIC_DATA]"
click at [584, 142] on select "- Select Status Code - Open Due/Unpaid Paid Incomplete No Tax Due Internal Refu…" at bounding box center [604, 147] width 118 height 18
select select "PYD"
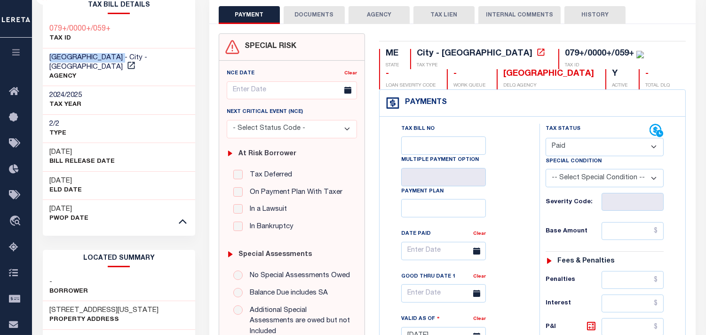
click at [545, 138] on select "- Select Status Code - Open Due/Unpaid Paid Incomplete No Tax Due Internal Refu…" at bounding box center [604, 147] width 118 height 18
type input "[DATE]"
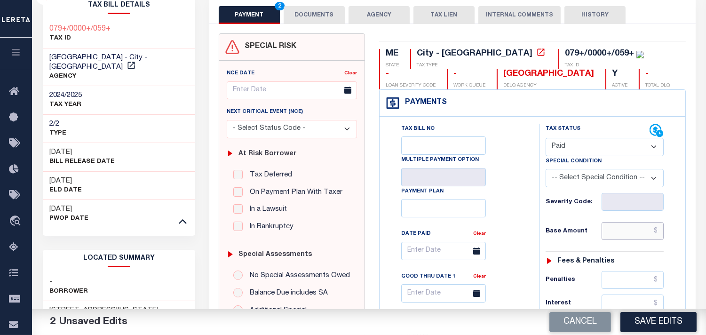
click at [642, 232] on input "text" at bounding box center [632, 231] width 62 height 18
paste input "2,209.02"
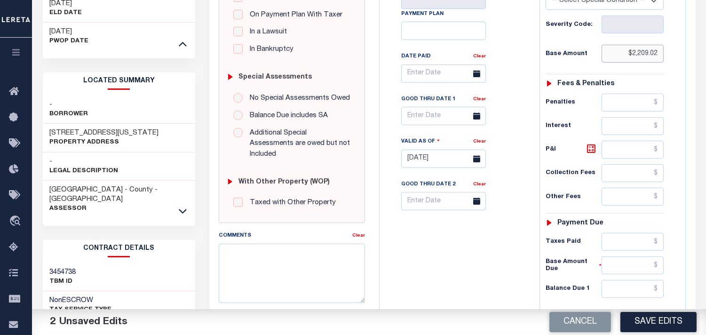
scroll to position [313, 0]
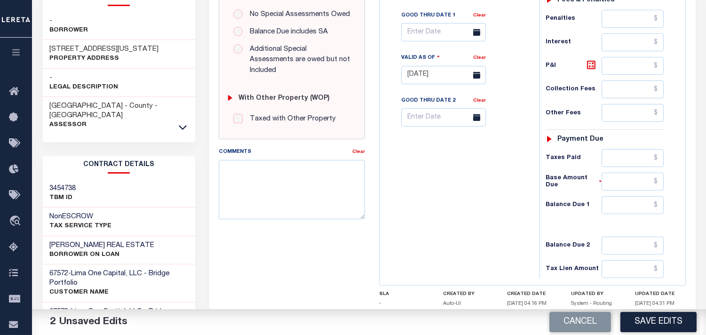
type input "$2,209.02"
click at [640, 209] on input "text" at bounding box center [632, 205] width 62 height 18
type input "$0.00"
click at [476, 210] on div "Tax Bill No Multiple Payment Option Payment Plan Clear" at bounding box center [457, 70] width 150 height 415
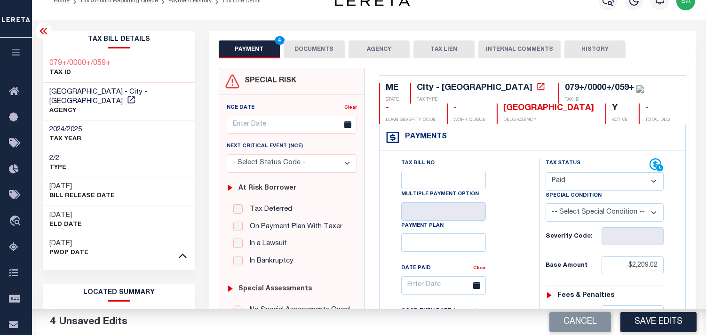
scroll to position [0, 0]
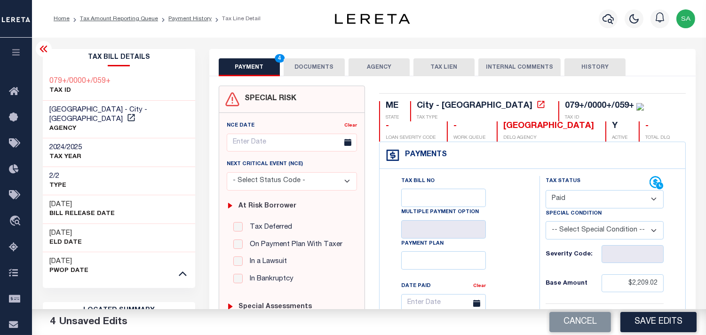
click at [322, 64] on button "DOCUMENTS" at bounding box center [314, 67] width 61 height 18
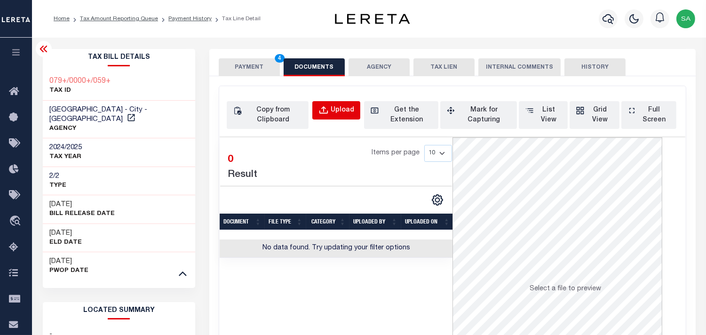
click at [340, 109] on div "Upload" at bounding box center [343, 110] width 24 height 10
select select "POP"
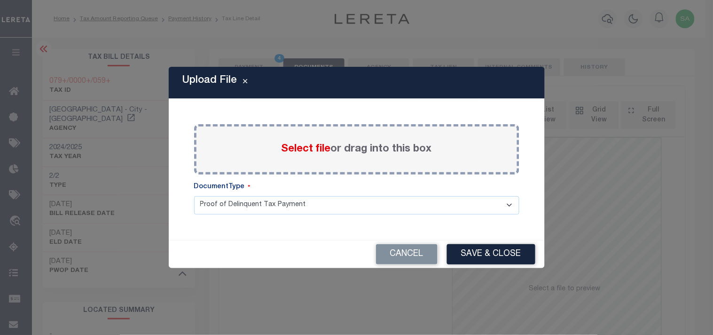
click at [324, 152] on span "Select file" at bounding box center [306, 149] width 49 height 10
click at [0, 0] on input "Select file or drag into this box" at bounding box center [0, 0] width 0 height 0
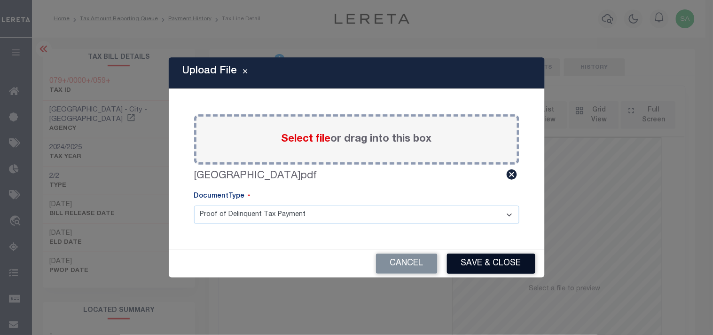
click at [497, 253] on button "Save & Close" at bounding box center [491, 263] width 88 height 20
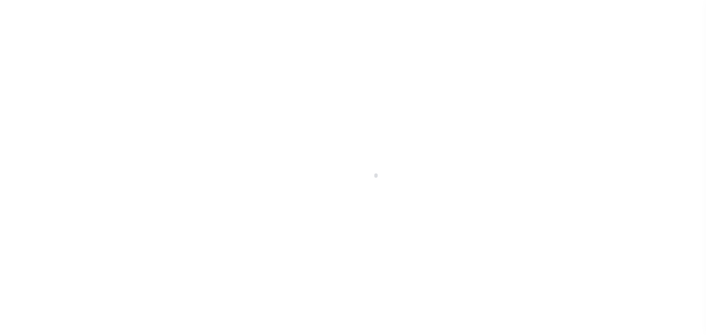
select select "NW2"
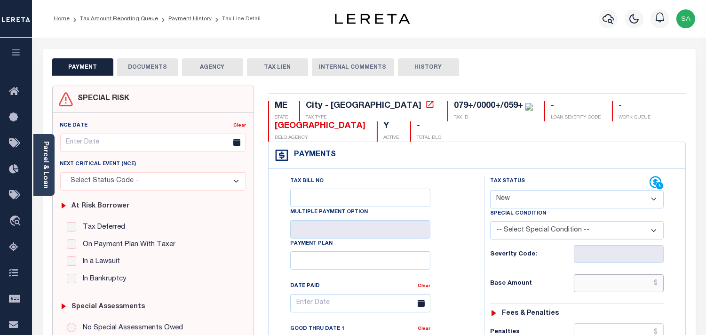
click at [613, 286] on input "text" at bounding box center [619, 283] width 90 height 18
paste input "2,209.02"
type input "$2,209.02"
type input "[DATE]"
click at [536, 194] on select "- Select Status Code - Open Due/Unpaid Paid Incomplete No Tax Due Internal Refu…" at bounding box center [576, 199] width 173 height 18
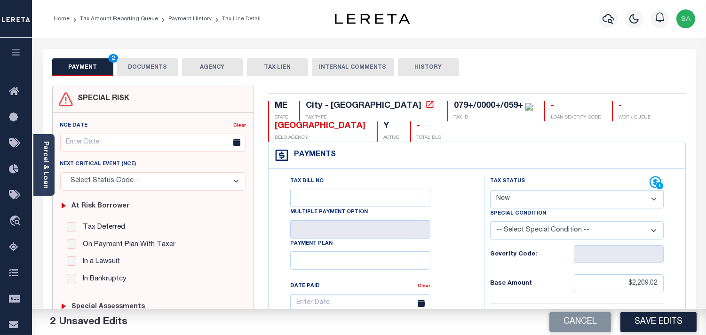
select select "PYD"
click at [490, 190] on select "- Select Status Code - Open Due/Unpaid Paid Incomplete No Tax Due Internal Refu…" at bounding box center [576, 199] width 173 height 18
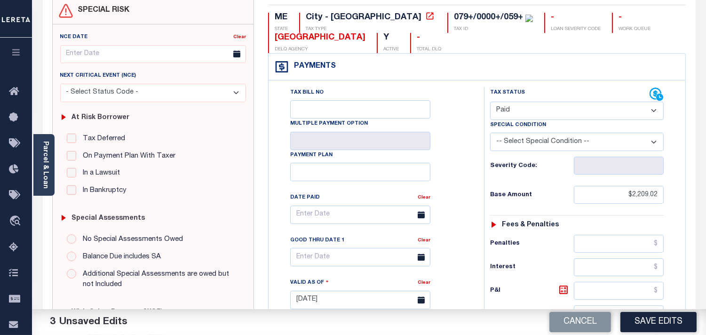
scroll to position [313, 0]
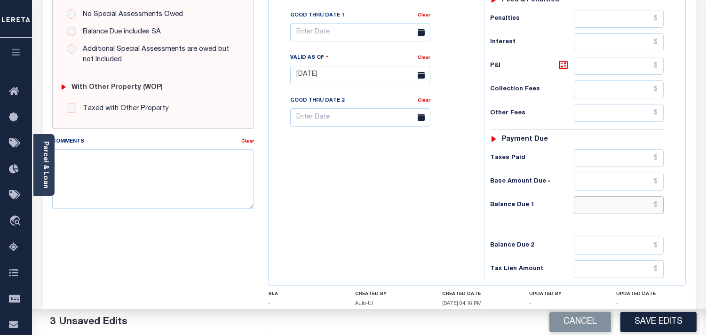
click at [610, 203] on input "text" at bounding box center [619, 205] width 90 height 18
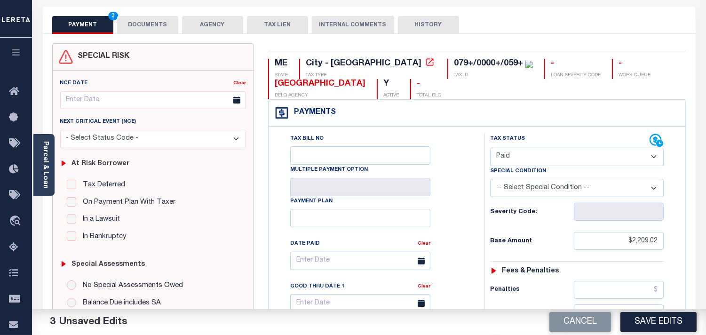
scroll to position [0, 0]
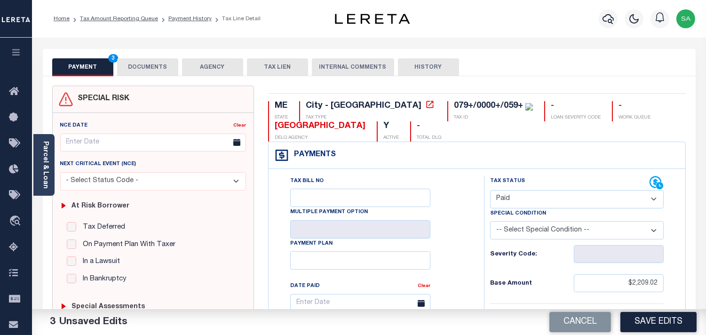
type input "$0.00"
click at [160, 70] on button "DOCUMENTS" at bounding box center [147, 67] width 61 height 18
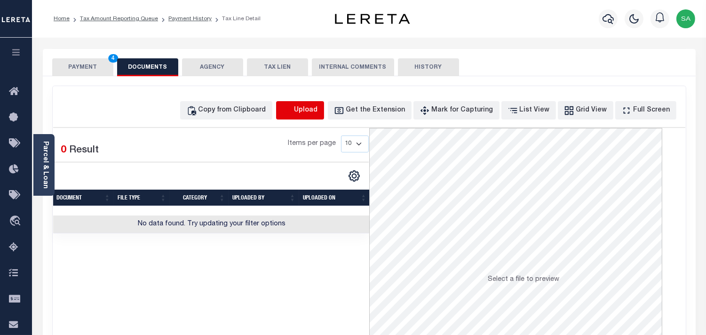
click at [292, 109] on icon "button" at bounding box center [287, 110] width 10 height 10
select select "POP"
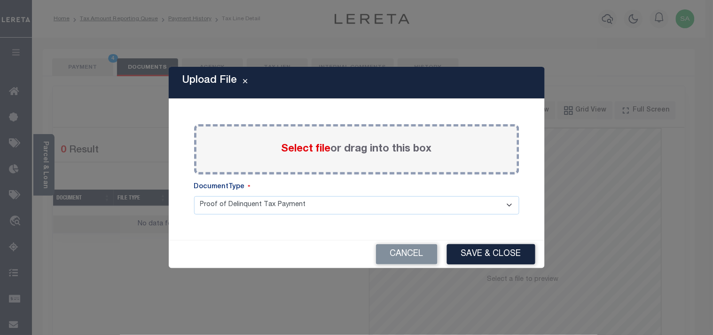
click at [298, 148] on span "Select file" at bounding box center [306, 149] width 49 height 10
click at [0, 0] on input "Select file or drag into this box" at bounding box center [0, 0] width 0 height 0
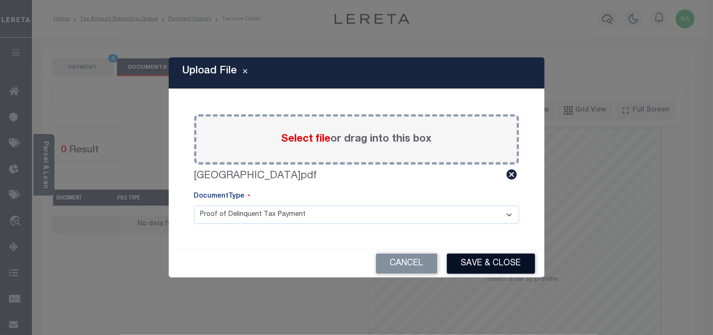
click at [507, 261] on button "Save & Close" at bounding box center [491, 263] width 88 height 20
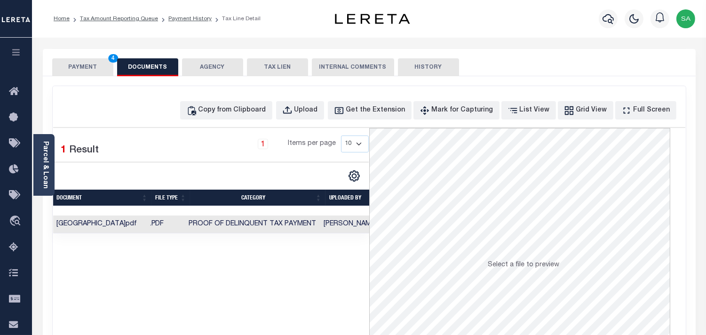
click at [92, 72] on button "PAYMENT 4" at bounding box center [82, 67] width 61 height 18
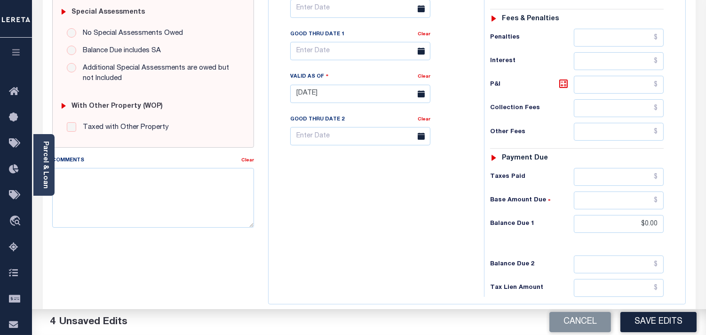
scroll to position [313, 0]
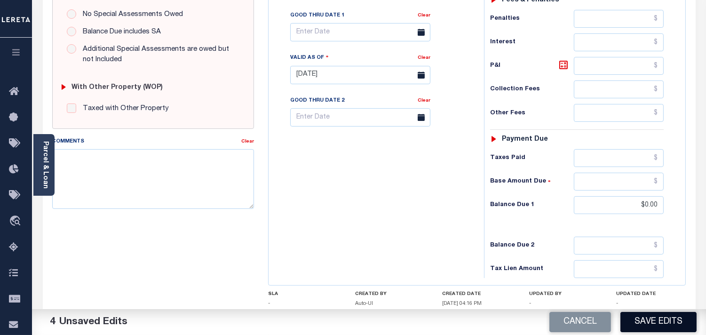
click at [666, 330] on button "Save Edits" at bounding box center [658, 322] width 76 height 20
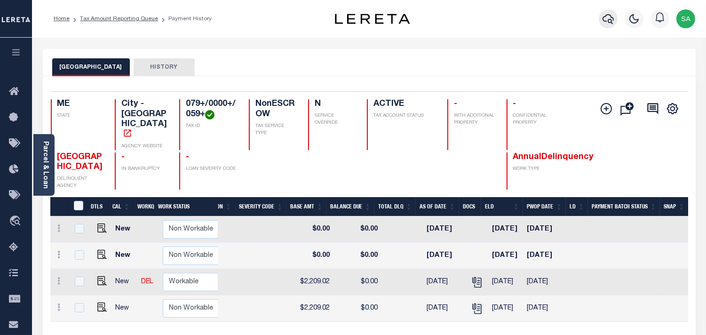
click at [610, 23] on icon "button" at bounding box center [607, 19] width 11 height 10
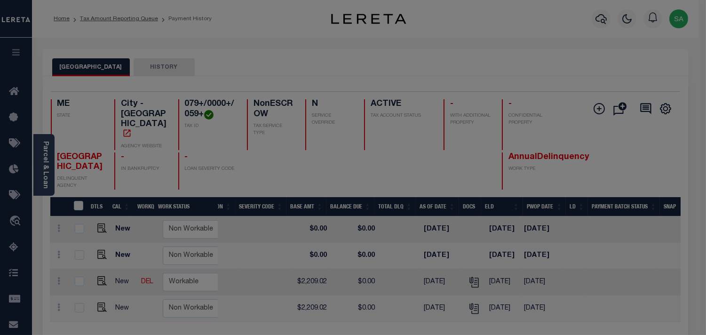
scroll to position [0, 308]
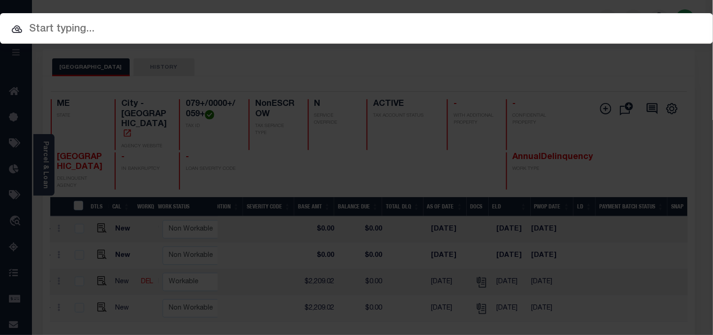
click at [543, 24] on input "text" at bounding box center [356, 29] width 713 height 16
paste input "444000726"
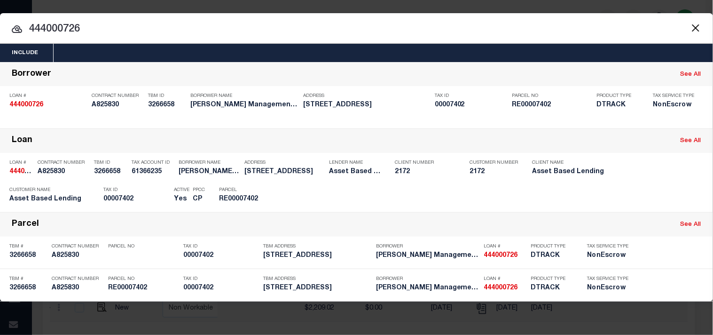
drag, startPoint x: 137, startPoint y: 28, endPoint x: 6, endPoint y: 39, distance: 131.6
click at [6, 39] on div "Include Loans TBM Customers Borrowers Payments (Lender Non-Disb) Payments (Lend…" at bounding box center [356, 157] width 713 height 288
paste input "FTF_50318_110472"
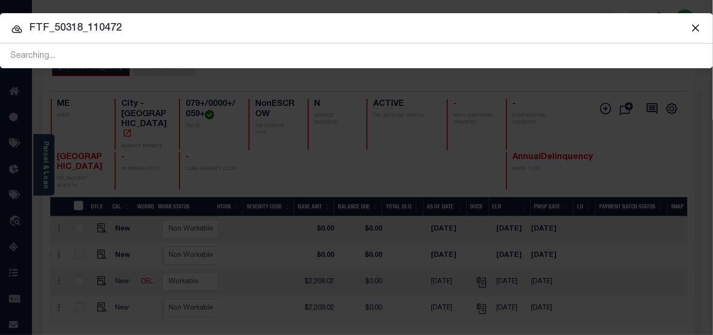
type input "FTF_50318_110472"
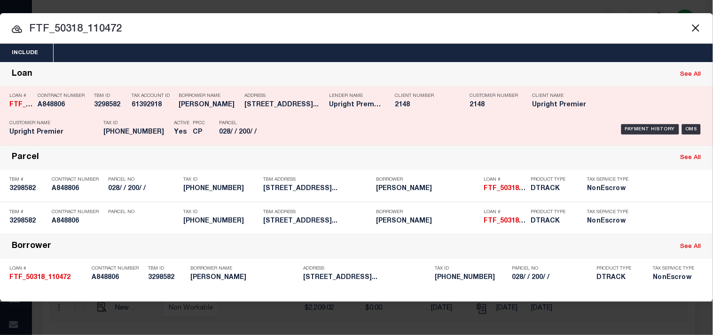
click at [132, 119] on div "Tax ID 028-000-200" at bounding box center [136, 129] width 66 height 27
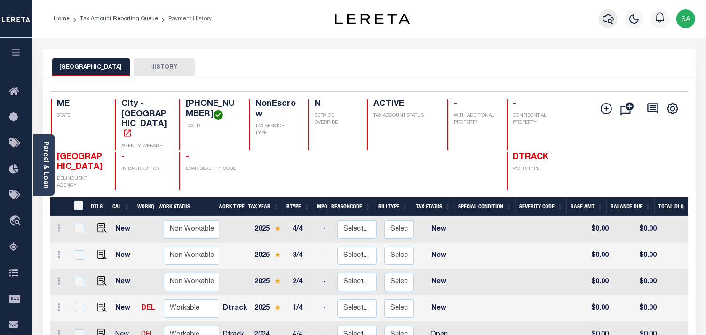
click at [601, 20] on button "button" at bounding box center [608, 18] width 19 height 19
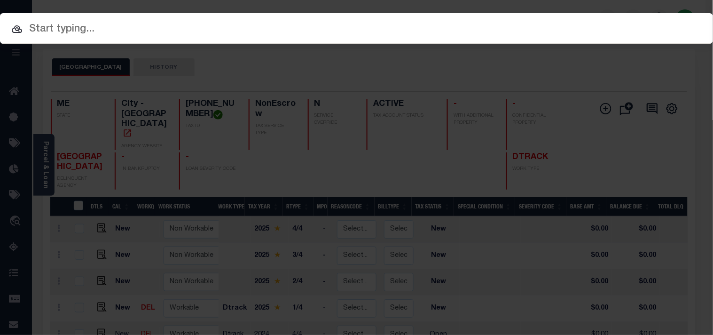
click at [497, 21] on input "text" at bounding box center [356, 29] width 713 height 16
paste input "993268245"
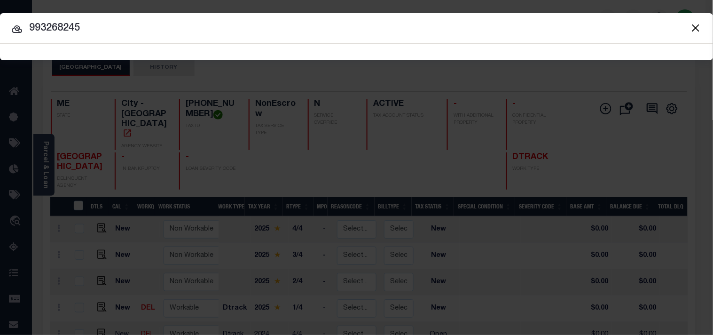
type input "993268245"
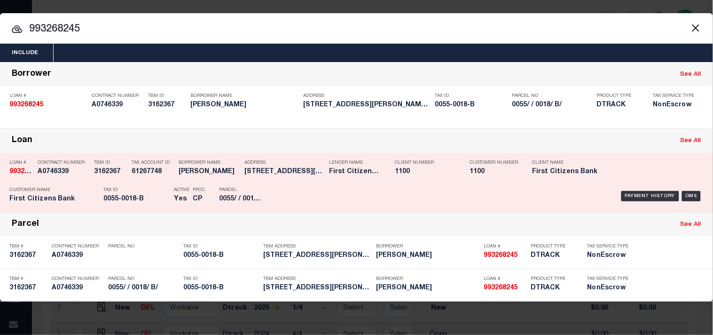
click at [152, 181] on div "Tax Account ID 61267748" at bounding box center [153, 168] width 42 height 27
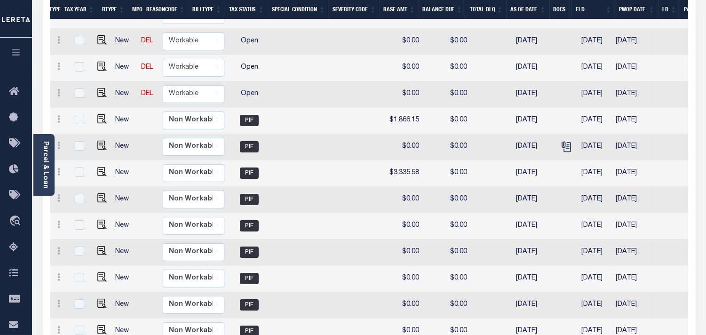
scroll to position [0, 197]
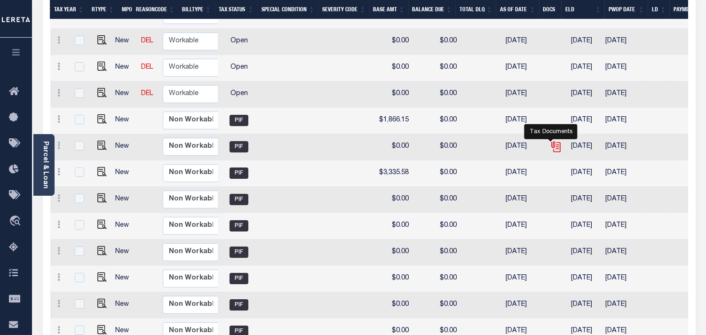
click at [553, 141] on icon "" at bounding box center [556, 147] width 12 height 12
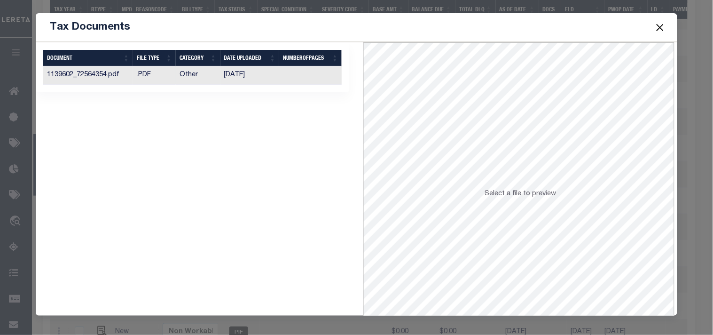
click at [222, 79] on td "05/03/2023" at bounding box center [250, 75] width 59 height 18
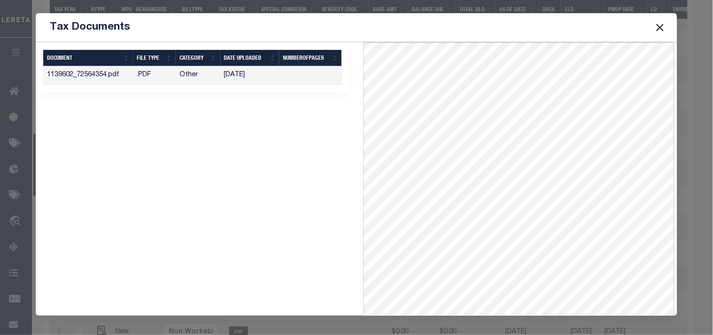
click at [663, 27] on button "Close" at bounding box center [660, 27] width 12 height 12
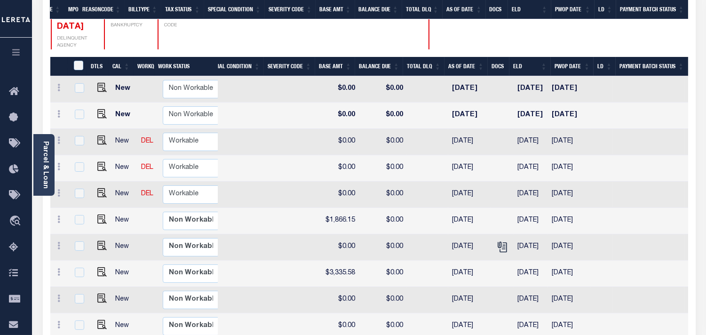
scroll to position [183, 0]
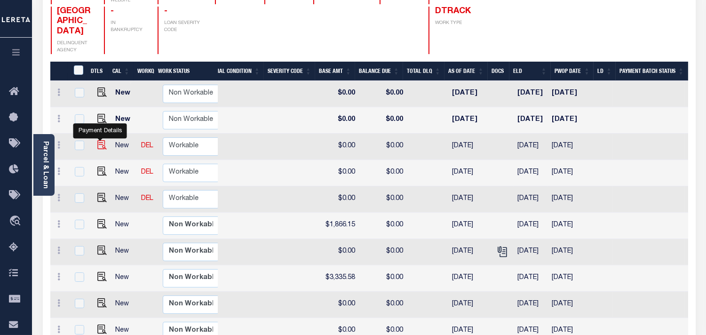
click at [101, 140] on img "" at bounding box center [101, 144] width 9 height 9
checkbox input "true"
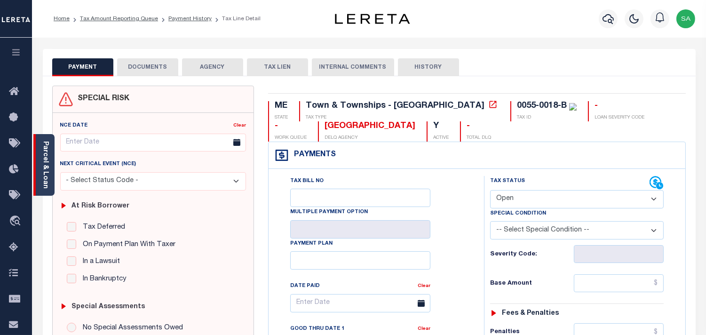
click at [50, 177] on div "Parcel & Loan" at bounding box center [43, 165] width 21 height 62
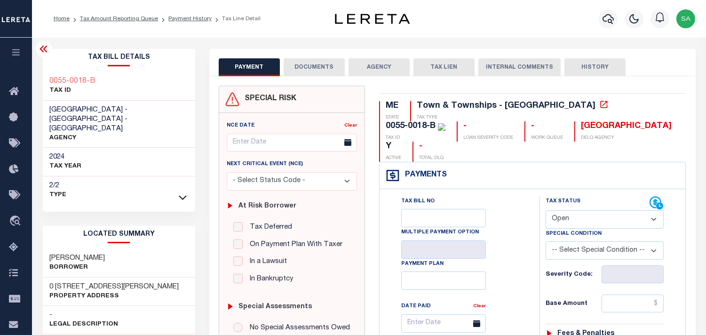
click at [172, 176] on div "2/2 Type" at bounding box center [119, 190] width 153 height 28
click at [181, 192] on icon at bounding box center [183, 197] width 8 height 10
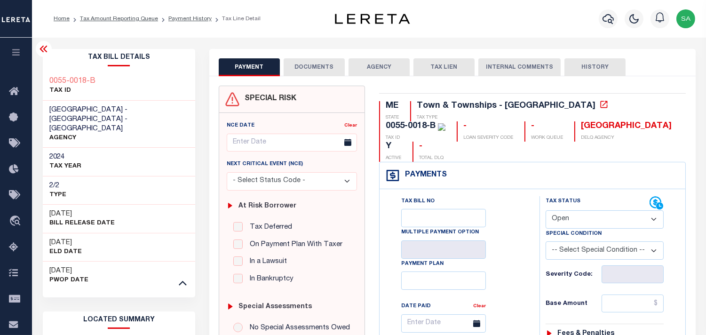
drag, startPoint x: 590, startPoint y: 196, endPoint x: 581, endPoint y: 205, distance: 12.3
click at [588, 210] on select "- Select Status Code - Open Due/Unpaid Paid Incomplete No Tax Due Internal Refu…" at bounding box center [604, 219] width 118 height 18
select select "PYD"
click at [545, 210] on select "- Select Status Code - Open Due/Unpaid Paid Incomplete No Tax Due Internal Refu…" at bounding box center [604, 219] width 118 height 18
type input "[DATE]"
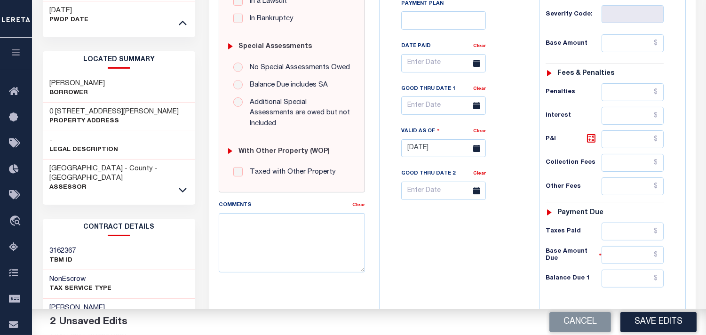
scroll to position [261, 0]
click at [617, 268] on input "text" at bounding box center [632, 277] width 62 height 18
type input "$0.00"
click at [494, 246] on div "Tax Bill No Multiple Payment Option Payment Plan Clear" at bounding box center [457, 142] width 150 height 415
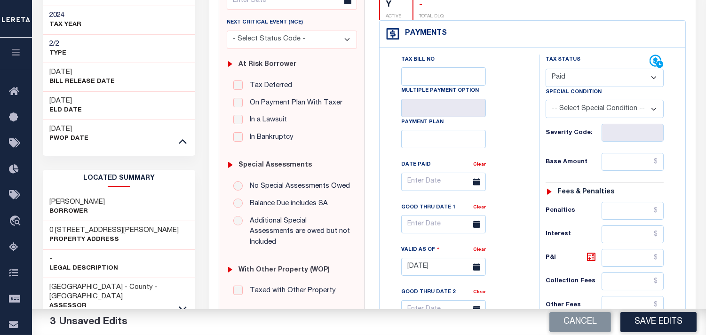
scroll to position [157, 0]
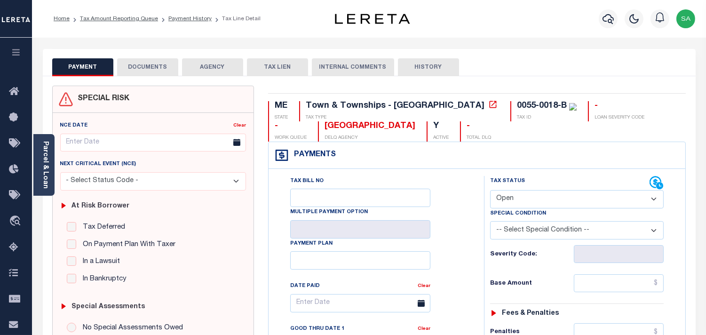
drag, startPoint x: 527, startPoint y: 193, endPoint x: 524, endPoint y: 205, distance: 12.9
click at [526, 199] on select "- Select Status Code - Open Due/Unpaid Paid Incomplete No Tax Due Internal Refu…" at bounding box center [576, 199] width 173 height 18
select select "PYD"
click at [490, 190] on select "- Select Status Code - Open Due/Unpaid Paid Incomplete No Tax Due Internal Refu…" at bounding box center [576, 199] width 173 height 18
type input "[DATE]"
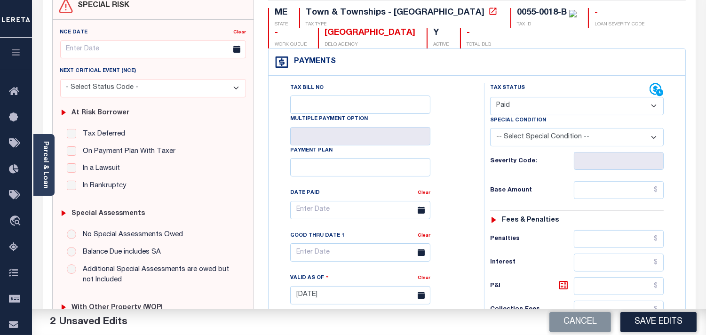
scroll to position [261, 0]
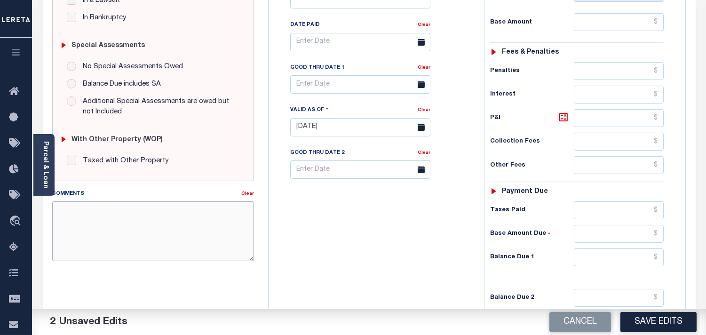
click at [167, 237] on textarea "Comments" at bounding box center [153, 230] width 202 height 59
paste textarea "Information Taken verbally from Devin."
type textarea "Information Taken verbally from Devin."
click at [652, 256] on input "text" at bounding box center [619, 257] width 90 height 18
type input "$0.00"
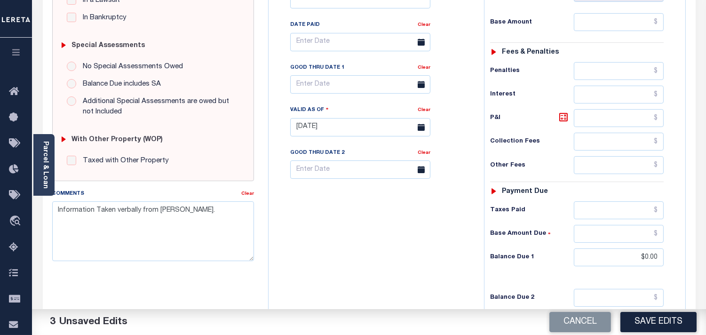
drag, startPoint x: 410, startPoint y: 257, endPoint x: 471, endPoint y: 287, distance: 67.5
click at [410, 257] on div "Tax Bill No Multiple Payment Option Payment Plan Clear" at bounding box center [374, 122] width 206 height 415
click at [636, 325] on button "Save Edits" at bounding box center [658, 322] width 76 height 20
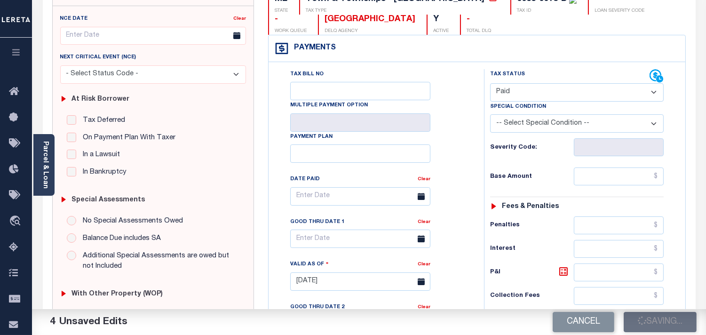
scroll to position [0, 0]
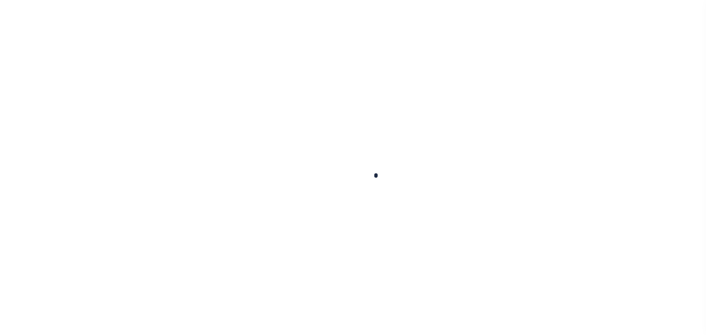
checkbox input "false"
type input "[DATE]"
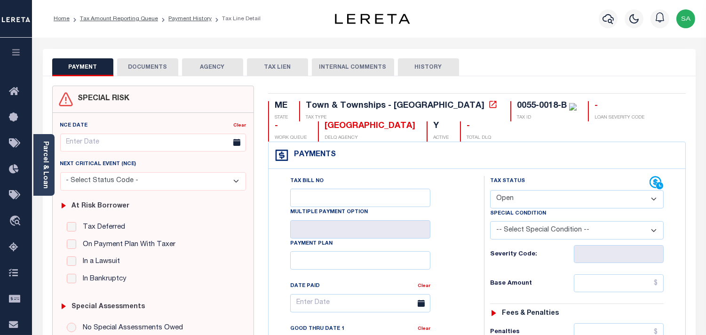
click at [519, 195] on select "- Select Status Code - Open Due/Unpaid Paid Incomplete No Tax Due Internal Refu…" at bounding box center [576, 199] width 173 height 18
select select "PYD"
click at [490, 190] on select "- Select Status Code - Open Due/Unpaid Paid Incomplete No Tax Due Internal Refu…" at bounding box center [576, 199] width 173 height 18
type input "10/08/2025"
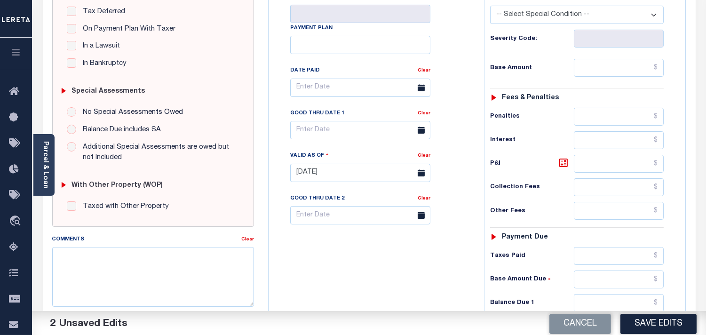
scroll to position [313, 0]
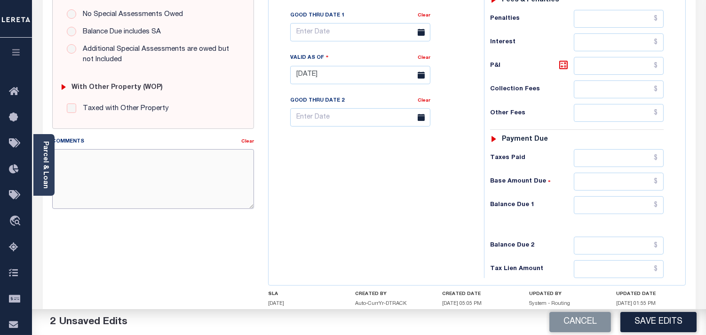
click at [196, 197] on textarea "Comments" at bounding box center [153, 178] width 202 height 59
paste textarea "Information Taken verbally from Devin."
type textarea "Information Taken verbally from Devin."
click at [622, 213] on input "text" at bounding box center [619, 205] width 90 height 18
type input "$0.00"
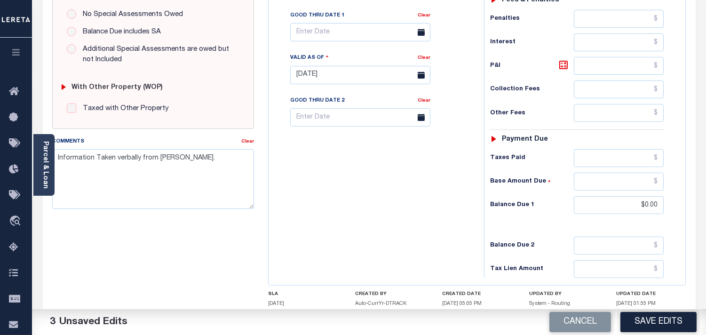
click at [402, 205] on div "Tax Bill No Multiple Payment Option Payment Plan Clear" at bounding box center [374, 70] width 206 height 415
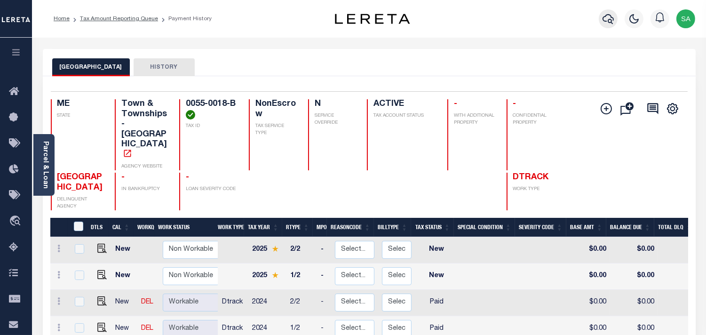
click at [606, 20] on icon "button" at bounding box center [607, 18] width 11 height 11
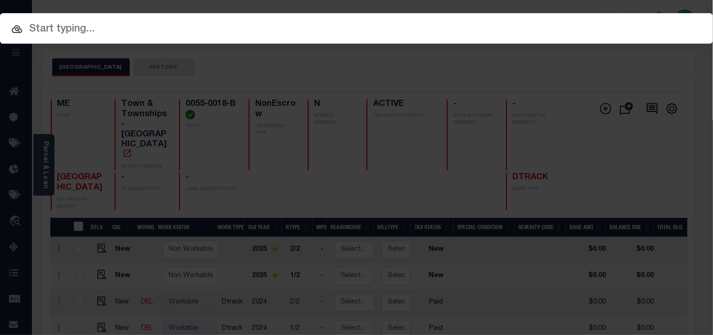
click at [557, 25] on input "text" at bounding box center [356, 29] width 713 height 16
paste input "993245948"
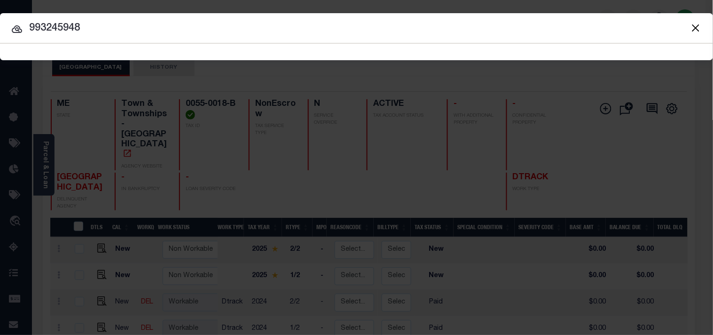
type input "993245948"
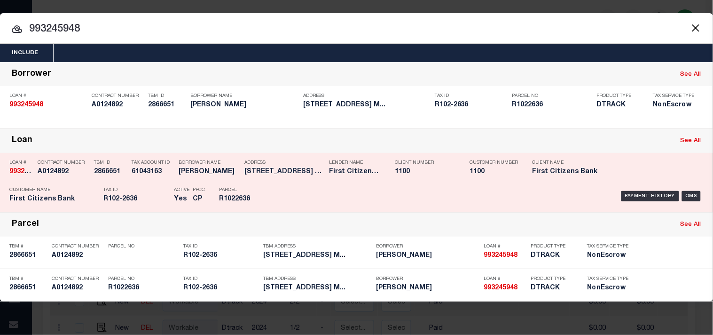
click at [138, 182] on div "Tax ID R102-2636" at bounding box center [136, 195] width 66 height 27
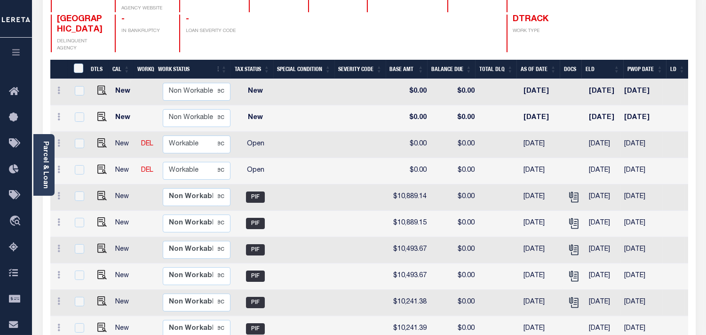
scroll to position [151, 0]
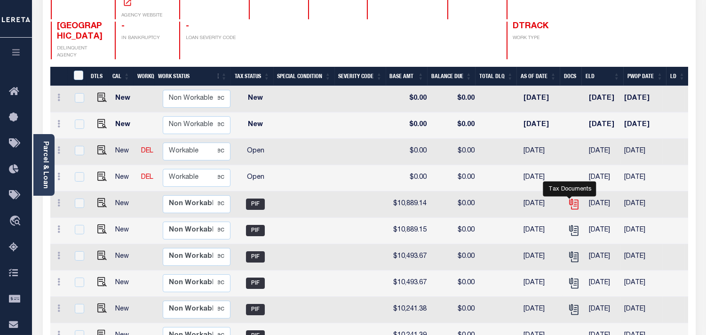
click at [570, 198] on icon "" at bounding box center [574, 204] width 12 height 12
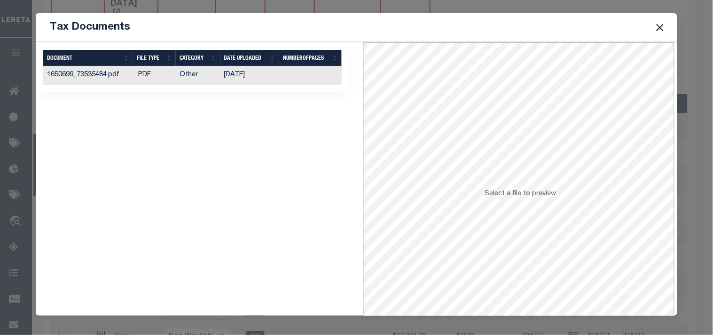
click at [244, 77] on td "08/22/2024" at bounding box center [250, 75] width 59 height 18
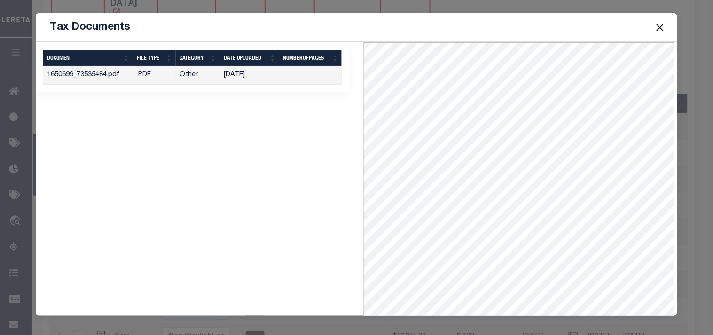
click at [657, 26] on button "Close" at bounding box center [660, 27] width 12 height 12
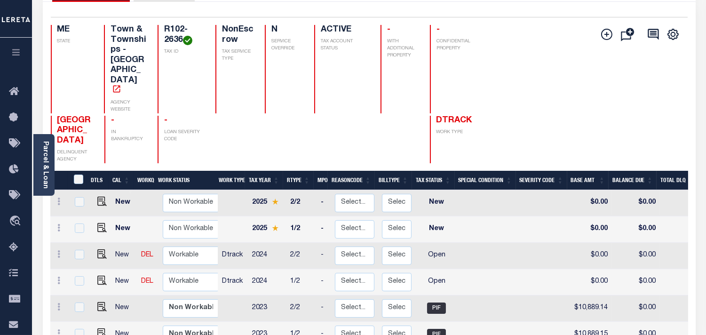
scroll to position [74, 0]
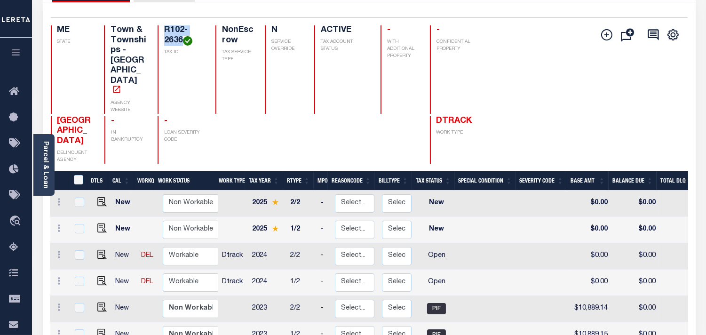
drag, startPoint x: 152, startPoint y: 29, endPoint x: 169, endPoint y: 39, distance: 19.8
click at [169, 39] on h4 "R102-2636" at bounding box center [184, 35] width 40 height 20
copy h4 "R102-2636"
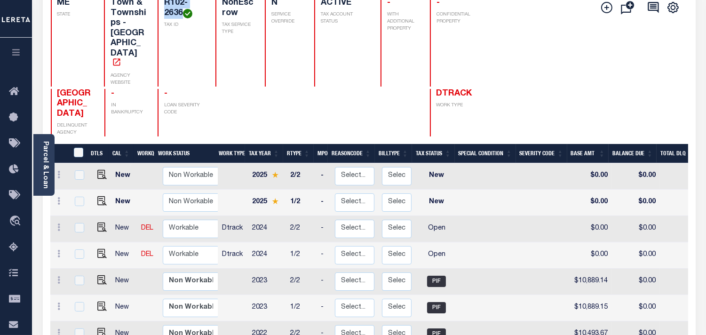
scroll to position [126, 0]
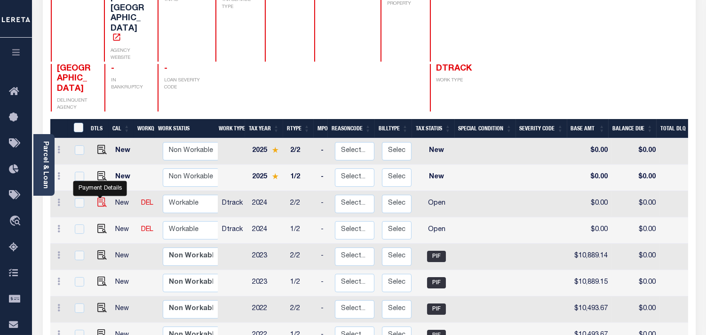
click at [97, 197] on img "" at bounding box center [101, 201] width 9 height 9
checkbox input "true"
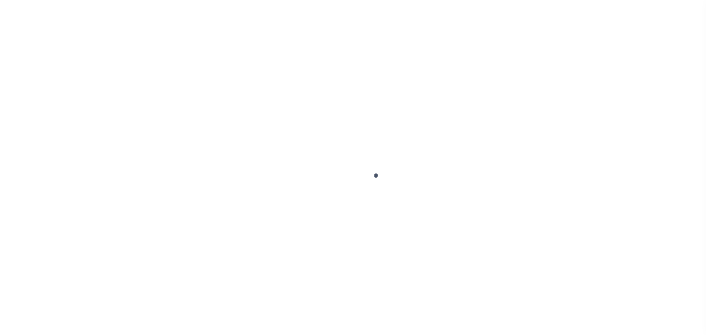
checkbox input "false"
type input "[DATE]"
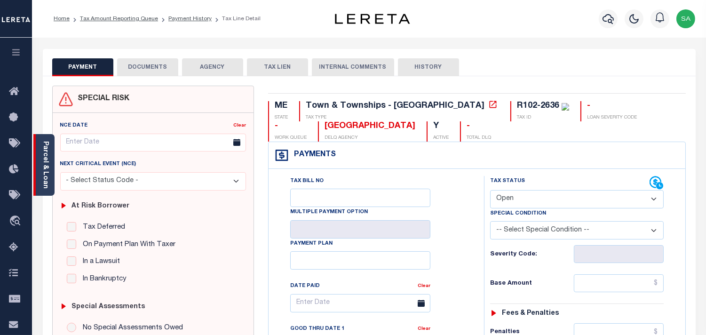
click at [43, 180] on link "Parcel & Loan" at bounding box center [45, 164] width 7 height 47
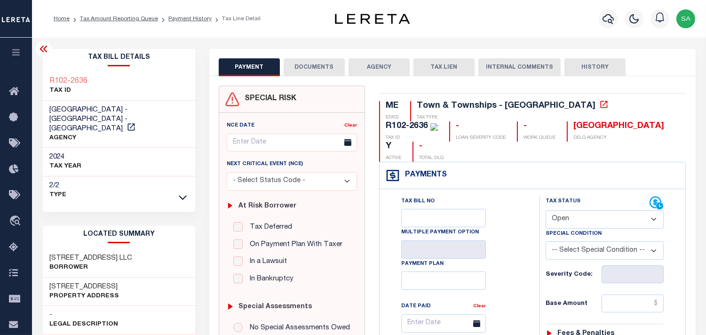
click at [177, 193] on link at bounding box center [182, 196] width 11 height 7
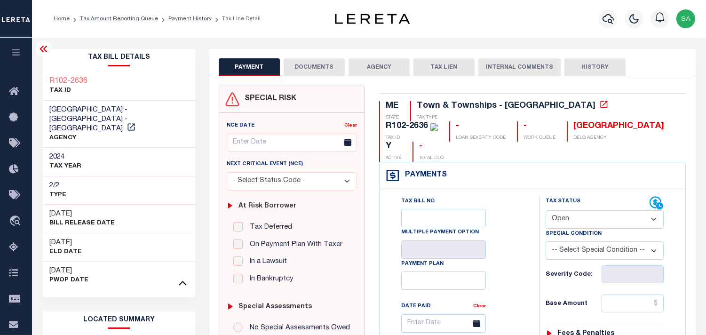
drag, startPoint x: 571, startPoint y: 195, endPoint x: 572, endPoint y: 205, distance: 10.4
click at [571, 210] on select "- Select Status Code - Open Due/Unpaid Paid Incomplete No Tax Due Internal Refu…" at bounding box center [604, 219] width 118 height 18
select select "PYD"
click at [545, 210] on select "- Select Status Code - Open Due/Unpaid Paid Incomplete No Tax Due Internal Refu…" at bounding box center [604, 219] width 118 height 18
type input "[DATE]"
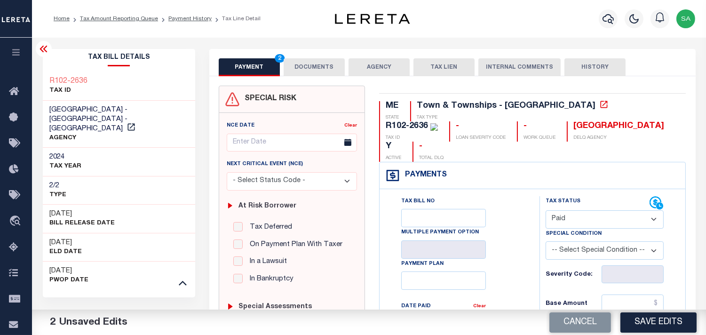
click at [330, 71] on button "DOCUMENTS" at bounding box center [314, 67] width 61 height 18
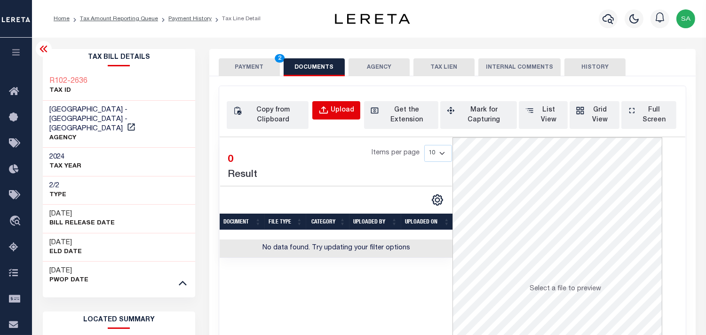
click at [342, 109] on div "Upload" at bounding box center [343, 110] width 24 height 10
select select "POP"
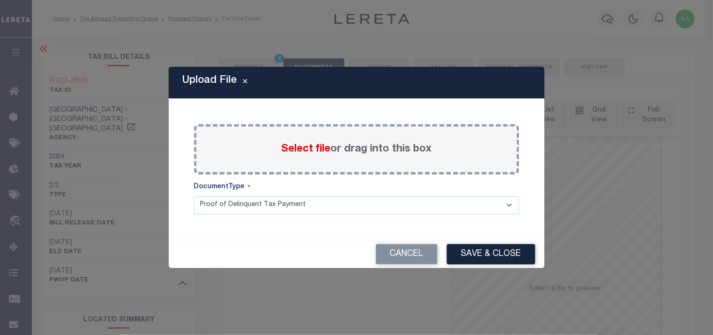
click at [311, 148] on span "Select file" at bounding box center [306, 149] width 49 height 10
click at [0, 0] on input "Select file or drag into this box" at bounding box center [0, 0] width 0 height 0
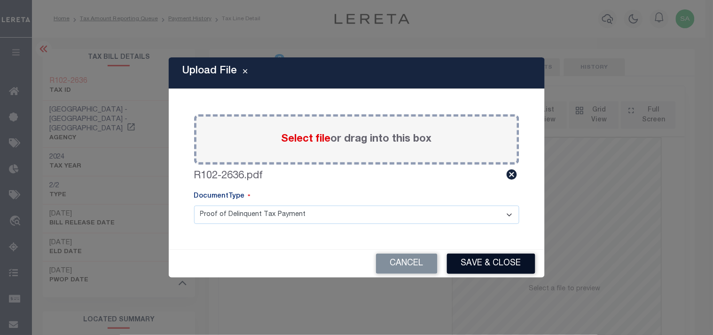
click at [490, 260] on button "Save & Close" at bounding box center [491, 263] width 88 height 20
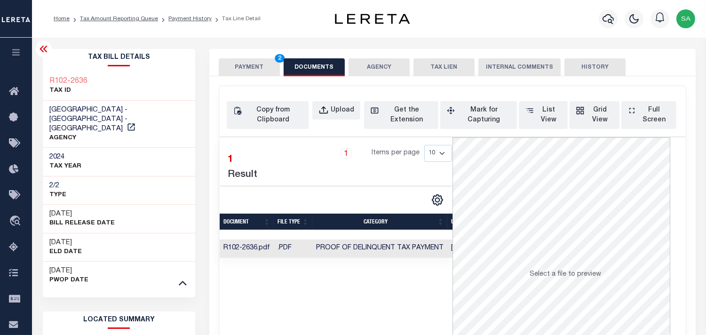
drag, startPoint x: 267, startPoint y: 69, endPoint x: 269, endPoint y: 82, distance: 13.9
click at [267, 69] on button "PAYMENT 2" at bounding box center [249, 67] width 61 height 18
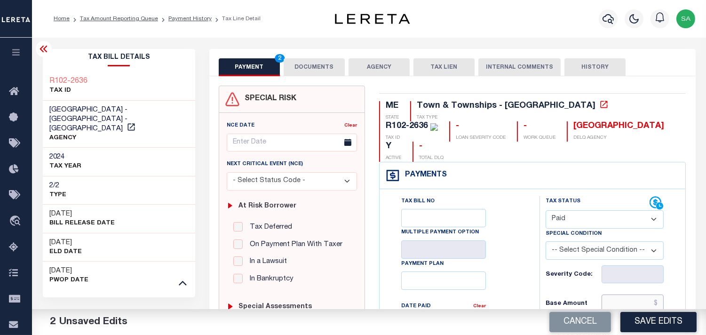
drag, startPoint x: 628, startPoint y: 280, endPoint x: 548, endPoint y: 267, distance: 81.4
click at [628, 294] on input "text" at bounding box center [632, 303] width 62 height 18
paste input "14,671.34"
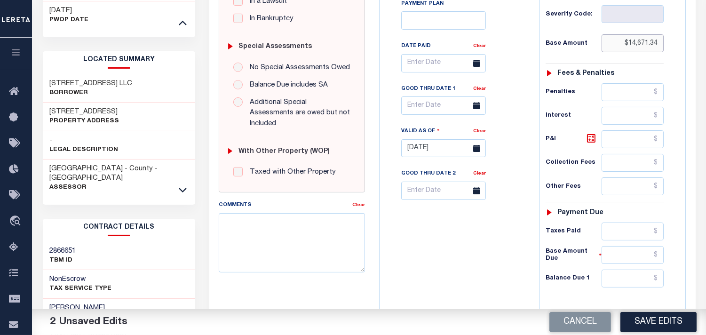
scroll to position [261, 0]
type input "$14,671.34"
click at [623, 221] on input "text" at bounding box center [632, 230] width 62 height 18
paste input "14,671.34"
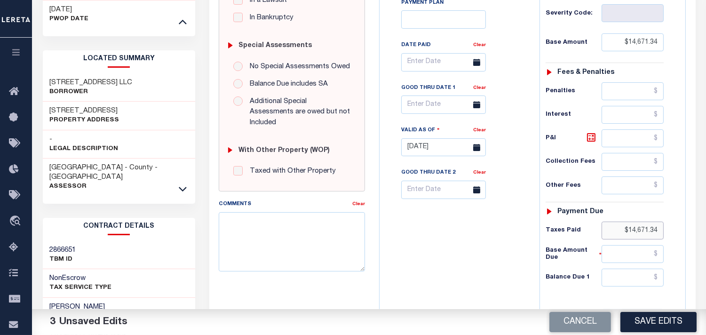
type input "$14,671.34"
click at [513, 226] on div "Tax Bill No Multiple Payment Option Payment Plan Clear" at bounding box center [457, 142] width 150 height 415
click at [660, 268] on input "text" at bounding box center [632, 277] width 62 height 18
type input "$0.00"
click at [473, 239] on div "Tax Bill No Multiple Payment Option Payment Plan Clear" at bounding box center [457, 142] width 150 height 415
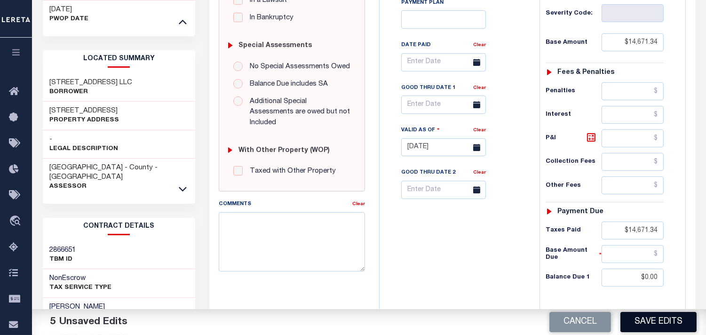
click at [644, 318] on button "Save Edits" at bounding box center [658, 322] width 76 height 20
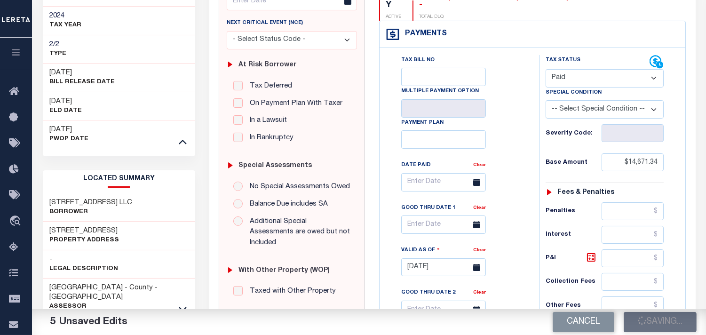
scroll to position [52, 0]
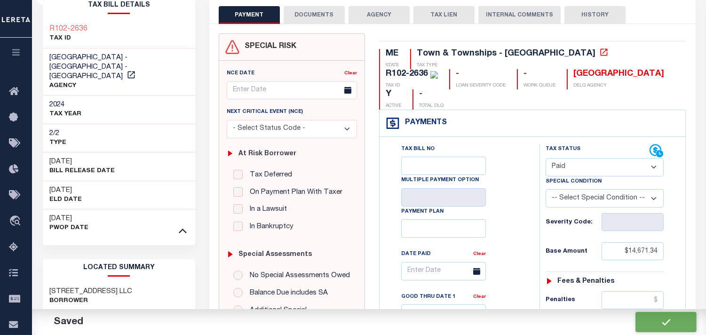
checkbox input "false"
type input "$14,671.34"
type input "$0"
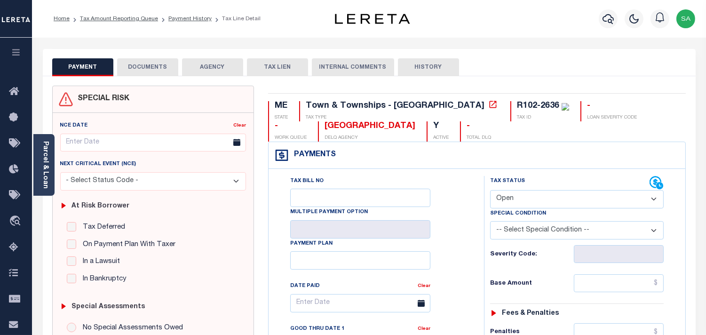
click at [521, 200] on select "- Select Status Code - Open Due/Unpaid Paid Incomplete No Tax Due Internal Refu…" at bounding box center [576, 199] width 173 height 18
select select "PYD"
click at [490, 190] on select "- Select Status Code - Open Due/Unpaid Paid Incomplete No Tax Due Internal Refu…" at bounding box center [576, 199] width 173 height 18
type input "[DATE]"
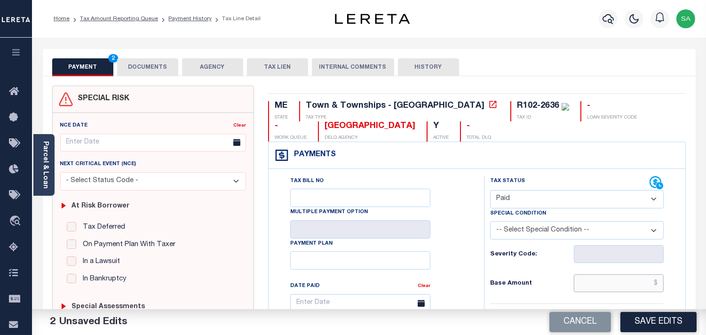
click at [643, 285] on input "text" at bounding box center [619, 283] width 90 height 18
paste input "14,671.34"
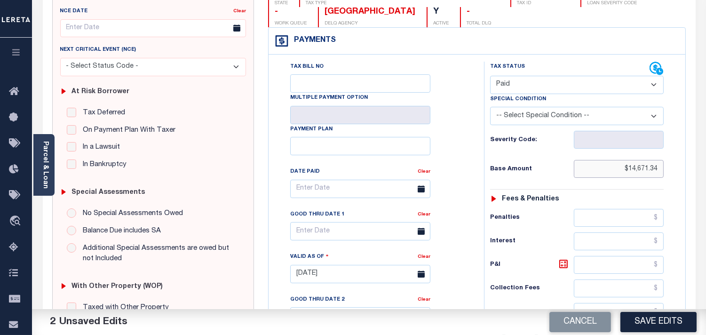
scroll to position [209, 0]
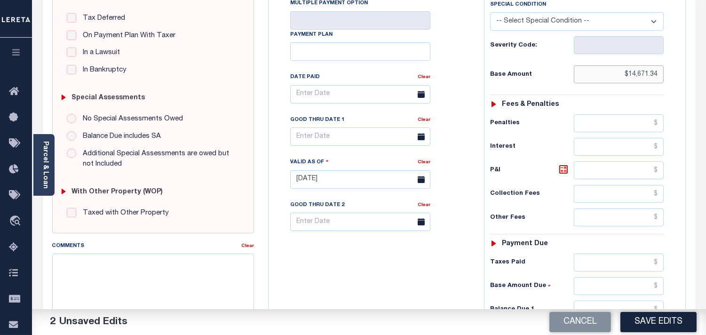
type input "$14,671.34"
drag, startPoint x: 600, startPoint y: 260, endPoint x: 579, endPoint y: 263, distance: 21.3
click at [600, 260] on input "text" at bounding box center [619, 262] width 90 height 18
paste input "14,671.34"
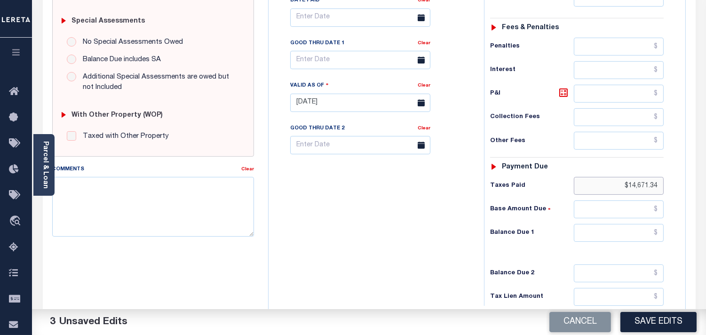
scroll to position [379, 0]
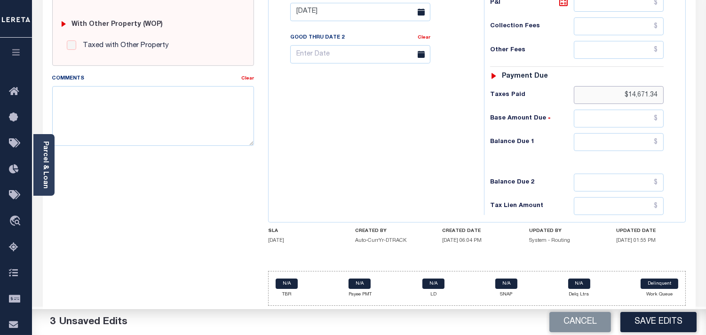
type input "$14,671.34"
click at [612, 138] on input "text" at bounding box center [619, 142] width 90 height 18
type input "$0.00"
click at [443, 146] on div "Tax Bill No Multiple Payment Option Payment Plan Clear" at bounding box center [374, 7] width 206 height 415
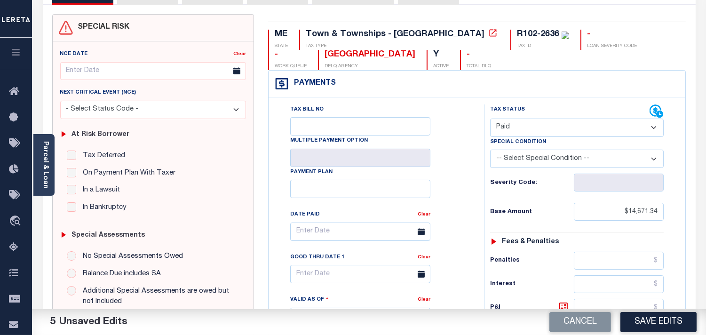
scroll to position [13, 0]
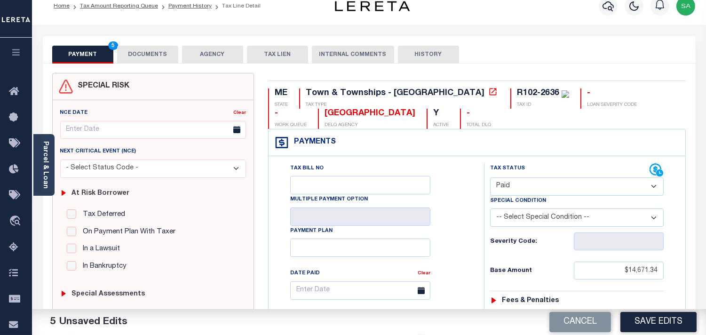
click at [157, 59] on button "DOCUMENTS" at bounding box center [147, 55] width 61 height 18
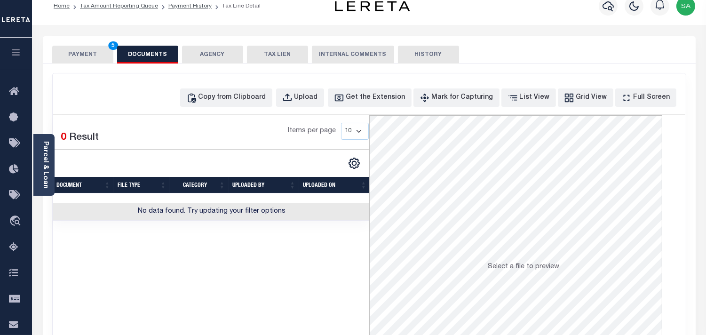
drag, startPoint x: 45, startPoint y: 167, endPoint x: 104, endPoint y: 161, distance: 59.6
click at [45, 167] on link "Parcel & Loan" at bounding box center [45, 164] width 7 height 47
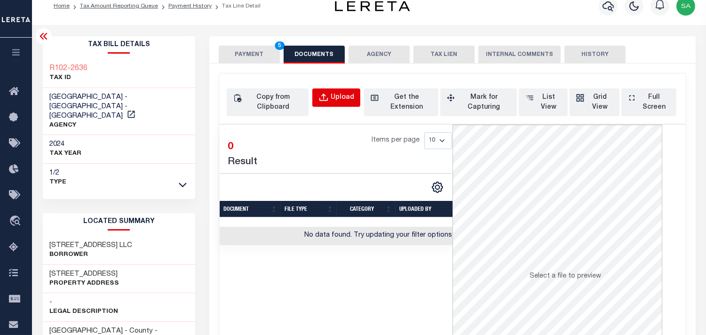
click at [337, 104] on button "Upload" at bounding box center [336, 97] width 48 height 18
select select "POP"
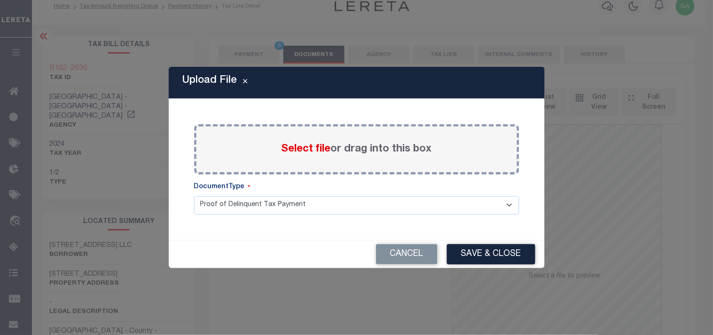
click at [301, 149] on span "Select file" at bounding box center [306, 149] width 49 height 10
click at [0, 0] on input "Select file or drag into this box" at bounding box center [0, 0] width 0 height 0
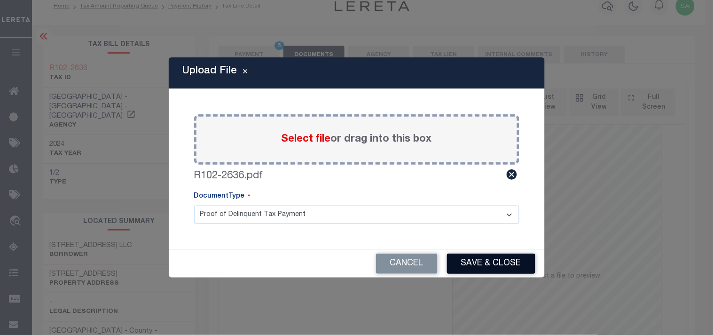
click at [494, 266] on button "Save & Close" at bounding box center [491, 263] width 88 height 20
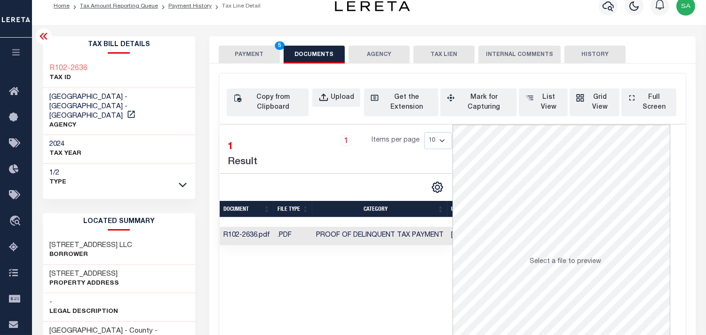
click at [232, 43] on div "PAYMENT 5 DOCUMENTS AGENCY DELINQUENT PAYEE TAX LIEN" at bounding box center [452, 49] width 486 height 27
click at [254, 46] on button "PAYMENT 5" at bounding box center [249, 55] width 61 height 18
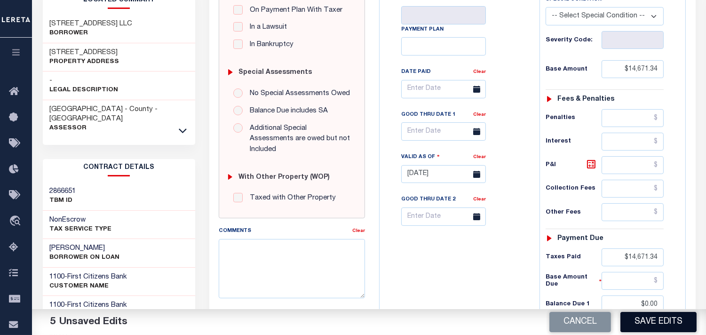
scroll to position [326, 0]
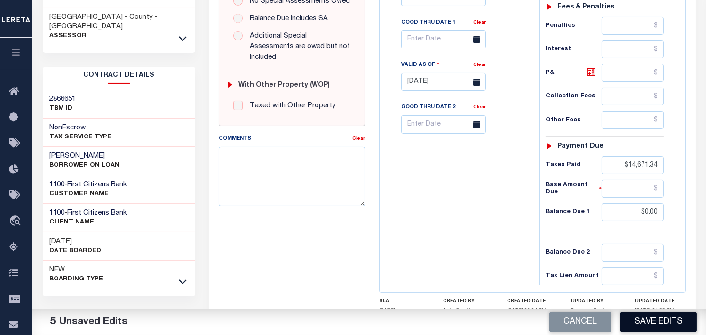
click at [642, 325] on button "Save Edits" at bounding box center [658, 322] width 76 height 20
checkbox input "false"
type input "$14,671.34"
type input "$0"
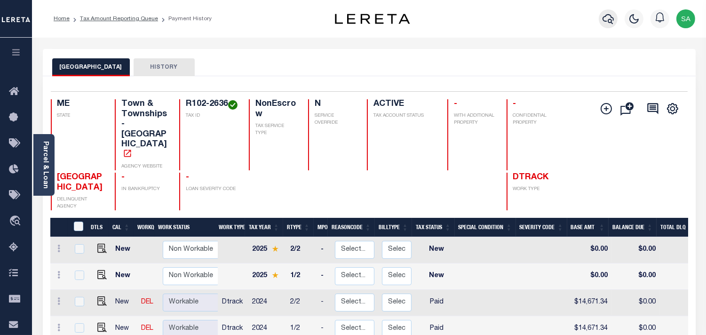
click at [611, 18] on icon "button" at bounding box center [607, 18] width 11 height 11
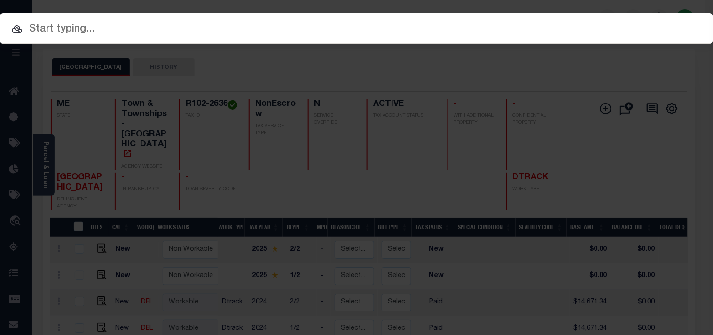
click at [537, 24] on div "Include Loans TBM Customers Borrowers Payments (Lender Non-Disb) Payments (Lend…" at bounding box center [356, 167] width 713 height 335
paste input "993242326"
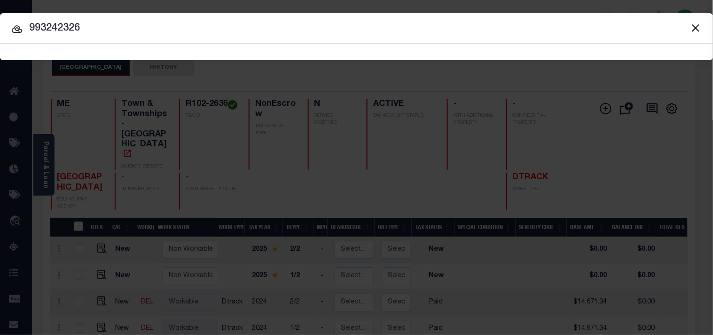
type input "993242326"
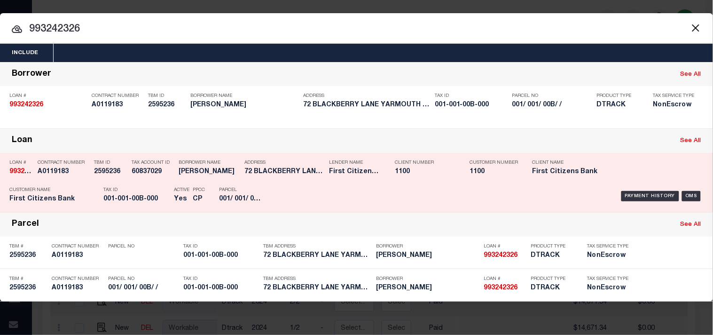
click at [212, 178] on div "Borrower Name [PERSON_NAME]" at bounding box center [209, 168] width 61 height 27
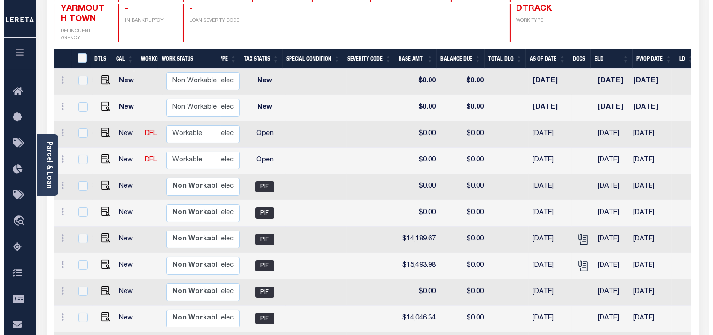
scroll to position [168, 0]
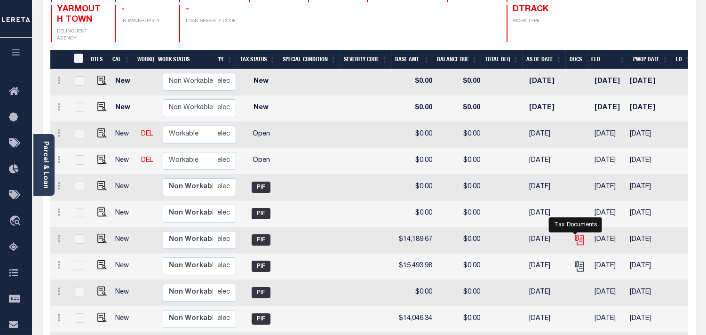
click at [574, 234] on icon "" at bounding box center [579, 240] width 12 height 12
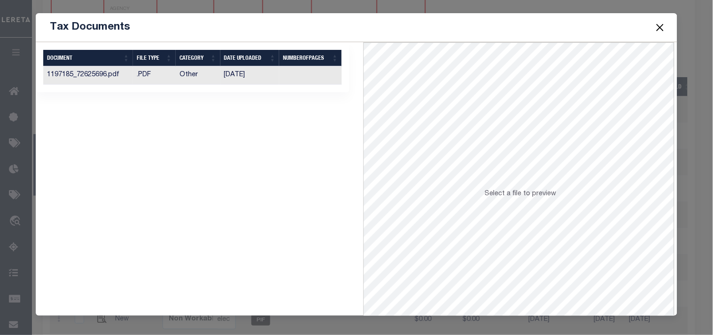
click at [266, 76] on td "06/13/2023" at bounding box center [250, 75] width 59 height 18
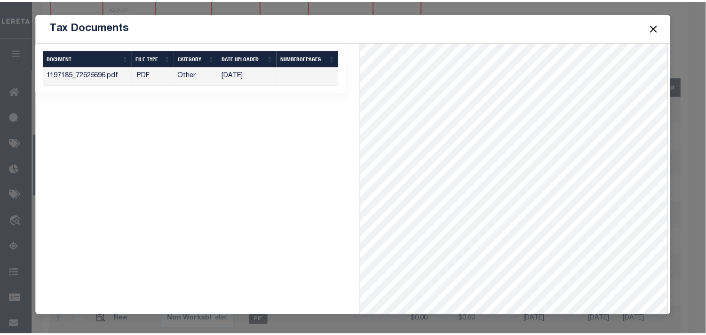
scroll to position [41, 0]
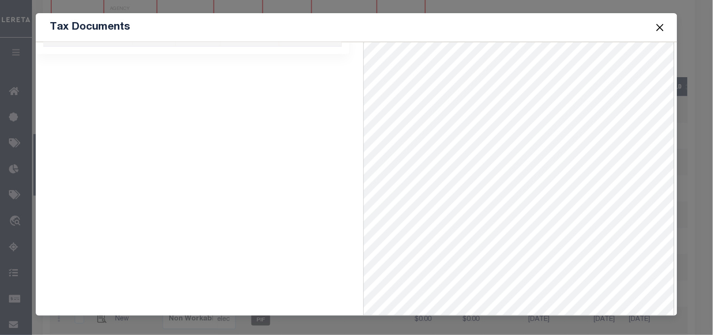
click at [663, 25] on button "Close" at bounding box center [660, 27] width 12 height 12
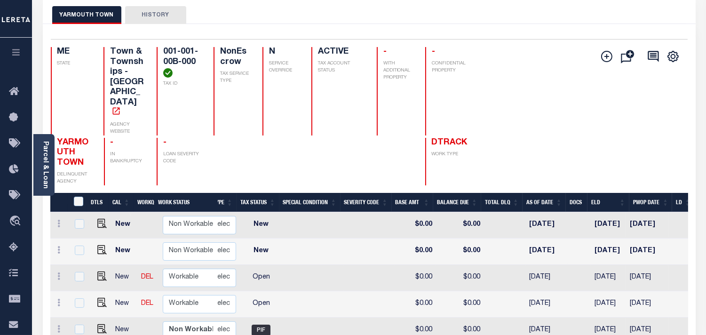
scroll to position [11, 0]
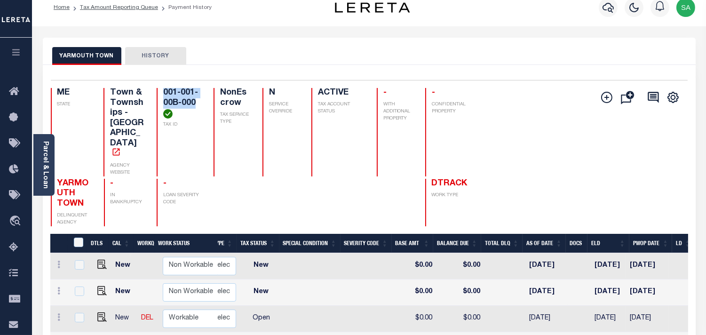
drag, startPoint x: 166, startPoint y: 123, endPoint x: 149, endPoint y: 85, distance: 41.1
click at [149, 85] on div "Selected 20 Results 1 Items per page 25 50 100 ME STATE Town & Townships - ME A…" at bounding box center [369, 153] width 652 height 146
copy h4 "001-001-00B-000"
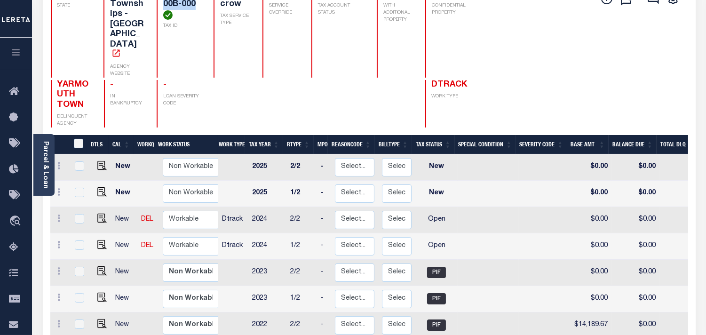
scroll to position [104, 0]
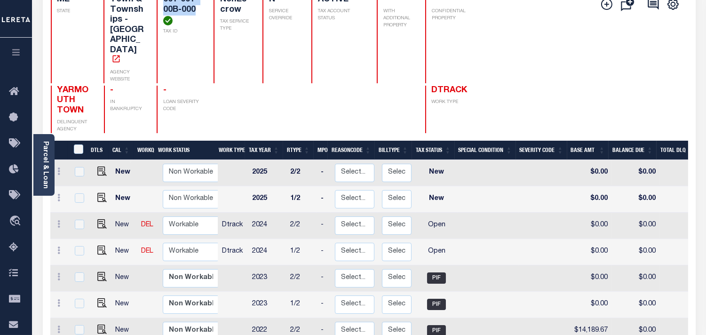
click at [174, 25] on h4 "001-001-00B-000" at bounding box center [182, 10] width 39 height 31
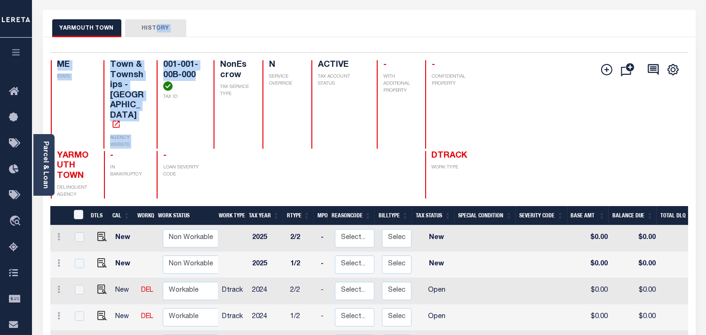
scroll to position [21, 0]
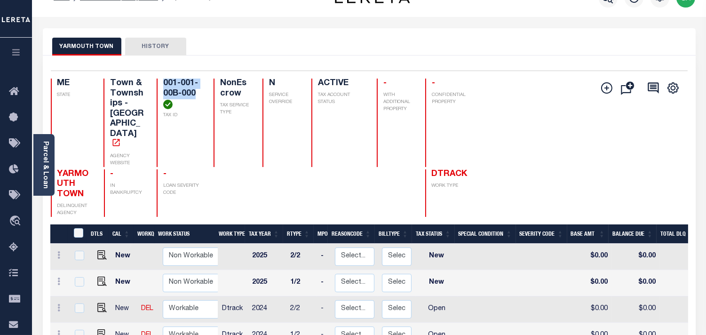
drag, startPoint x: 164, startPoint y: 29, endPoint x: 151, endPoint y: 88, distance: 60.0
click at [163, 88] on h4 "001-001-00B-000" at bounding box center [182, 94] width 39 height 31
copy h4 "001-001-00B-000"
click at [99, 303] on img "" at bounding box center [101, 307] width 9 height 9
checkbox input "true"
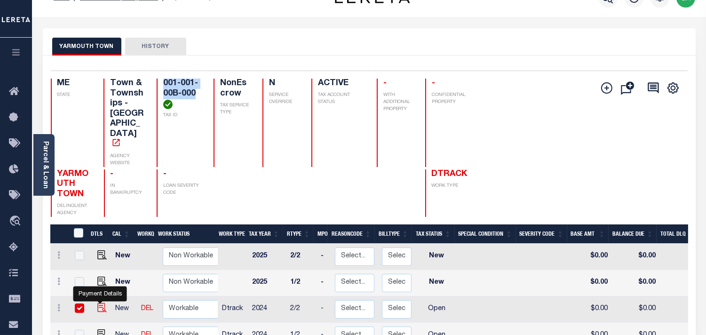
checkbox input "true"
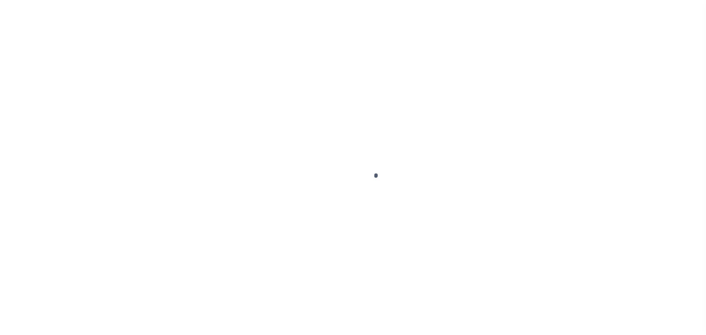
select select "OP2"
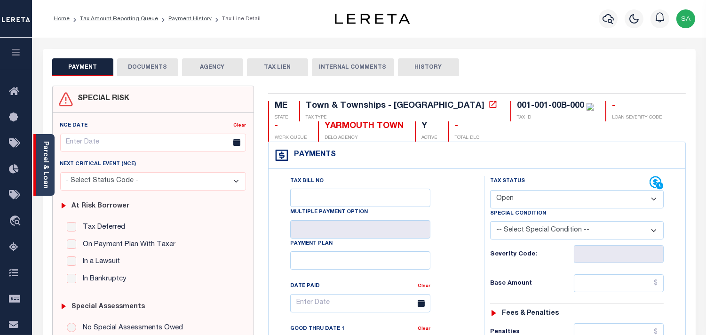
click at [48, 175] on link "Parcel & Loan" at bounding box center [45, 164] width 7 height 47
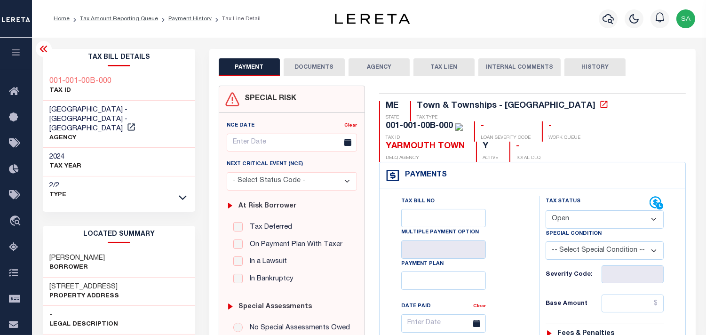
drag, startPoint x: 127, startPoint y: 274, endPoint x: 49, endPoint y: 276, distance: 78.1
click at [49, 277] on div "[STREET_ADDRESS] Property Address" at bounding box center [119, 291] width 153 height 29
copy h3 "[STREET_ADDRESS]"
drag, startPoint x: 113, startPoint y: 107, endPoint x: 51, endPoint y: 111, distance: 62.7
click at [51, 111] on span "[GEOGRAPHIC_DATA] - [GEOGRAPHIC_DATA] - [GEOGRAPHIC_DATA]" at bounding box center [89, 119] width 78 height 26
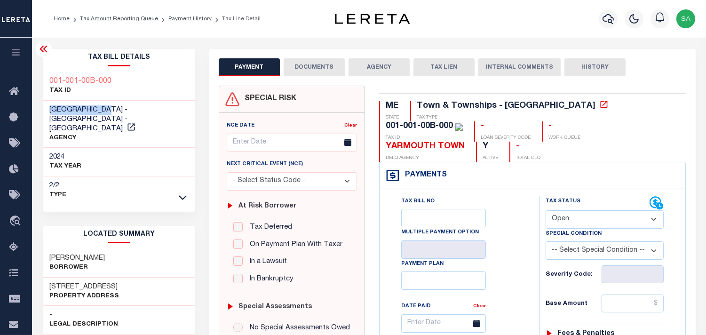
copy span "YARMOUTH TOWN"
drag, startPoint x: 364, startPoint y: 105, endPoint x: 299, endPoint y: 106, distance: 64.9
click at [364, 105] on div "SPECIAL RISK" at bounding box center [291, 99] width 145 height 27
click at [610, 19] on icon "button" at bounding box center [607, 18] width 11 height 11
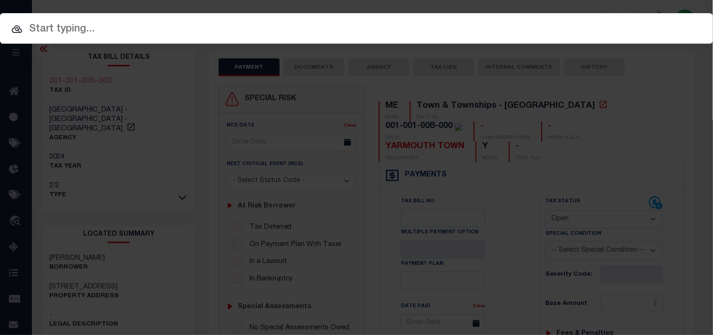
click at [510, 25] on input "text" at bounding box center [356, 29] width 713 height 16
paste input "444000726"
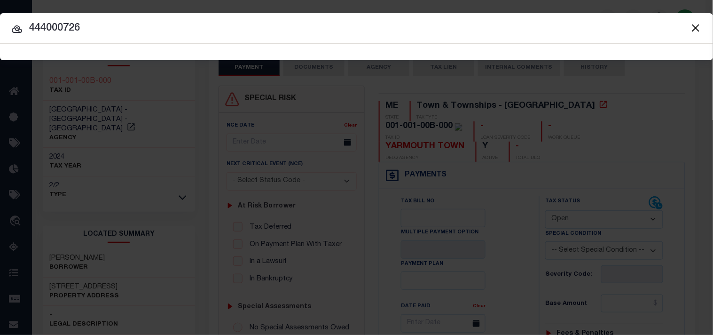
type input "444000726"
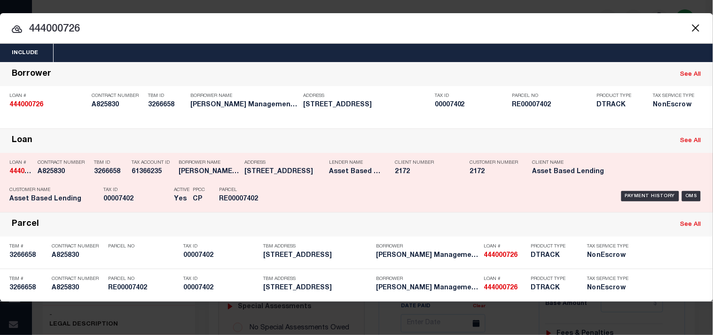
click at [134, 191] on p "Tax ID" at bounding box center [136, 190] width 66 height 6
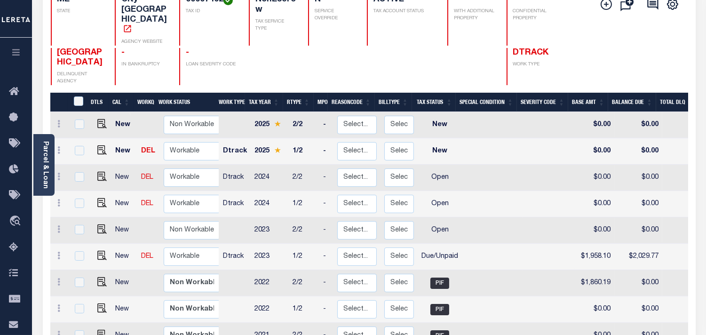
scroll to position [157, 0]
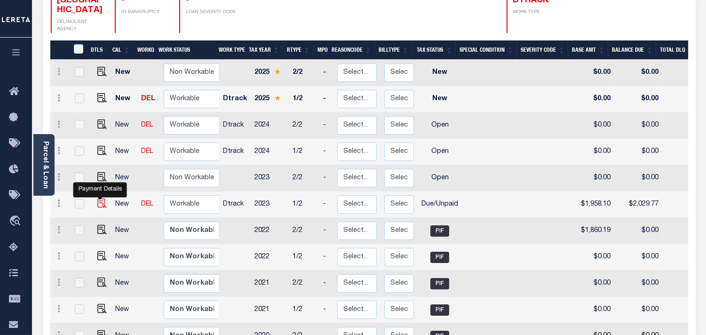
click at [103, 198] on img "" at bounding box center [101, 202] width 9 height 9
checkbox input "true"
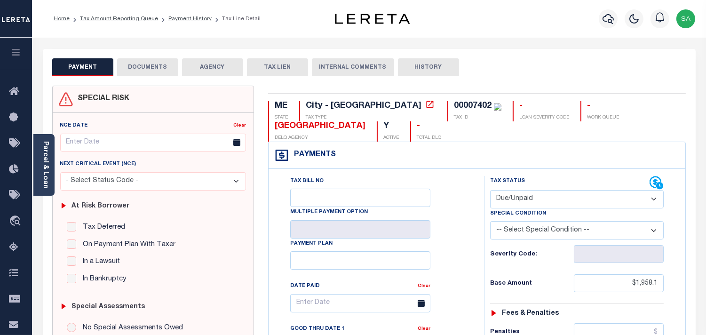
drag, startPoint x: 527, startPoint y: 198, endPoint x: 526, endPoint y: 205, distance: 7.6
click at [527, 198] on select "- Select Status Code - Open Due/Unpaid Paid Incomplete No Tax Due Internal Refu…" at bounding box center [576, 199] width 173 height 18
select select "PYD"
click at [490, 190] on select "- Select Status Code - Open Due/Unpaid Paid Incomplete No Tax Due Internal Refu…" at bounding box center [576, 199] width 173 height 18
type input "[DATE]"
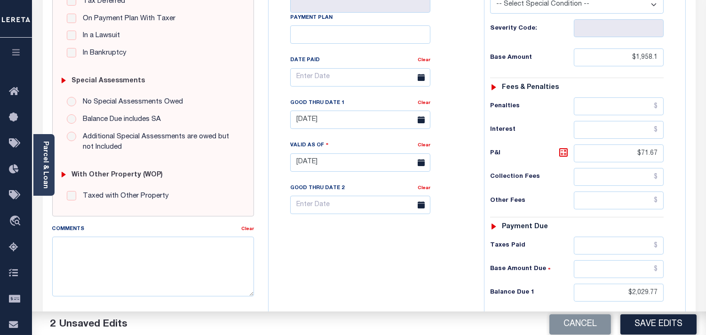
scroll to position [261, 0]
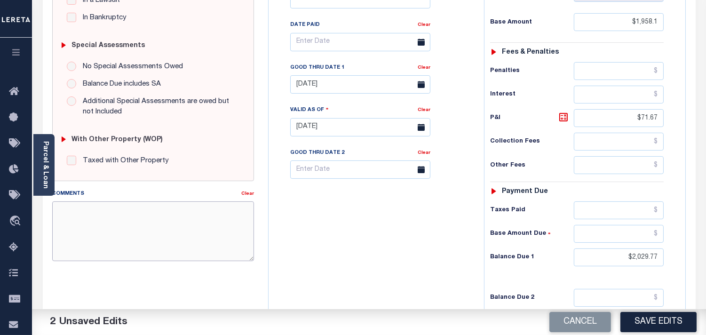
click at [200, 241] on textarea "Comments" at bounding box center [153, 230] width 202 height 59
paste textarea "Refer 2025 1/2 line for Document"
type textarea "Refer 2025 1/2 line for Document"
drag, startPoint x: 603, startPoint y: 259, endPoint x: 675, endPoint y: 252, distance: 72.3
click at [675, 252] on div "Tax Status Status - Select Status Code -" at bounding box center [580, 122] width 192 height 415
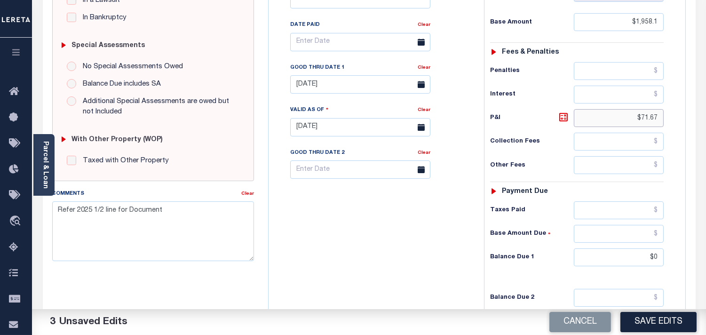
type input "$0.00"
drag, startPoint x: 632, startPoint y: 123, endPoint x: 676, endPoint y: 121, distance: 43.8
click at [676, 121] on div "Tax Status Status" at bounding box center [580, 122] width 206 height 415
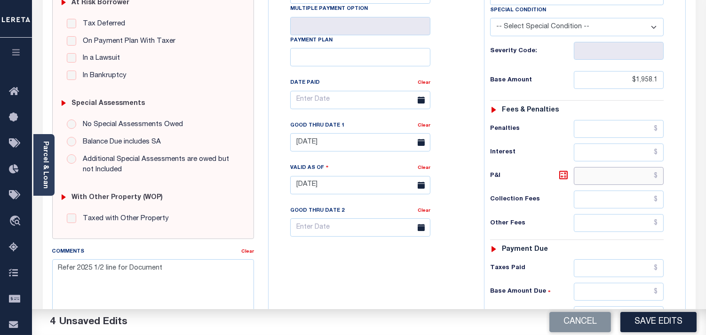
scroll to position [157, 0]
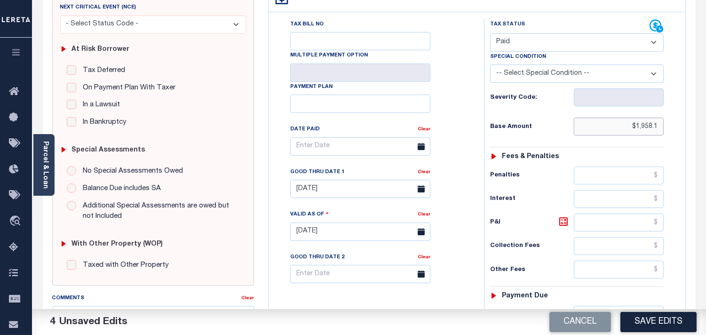
click at [642, 127] on input "$1,958.1" at bounding box center [619, 127] width 90 height 18
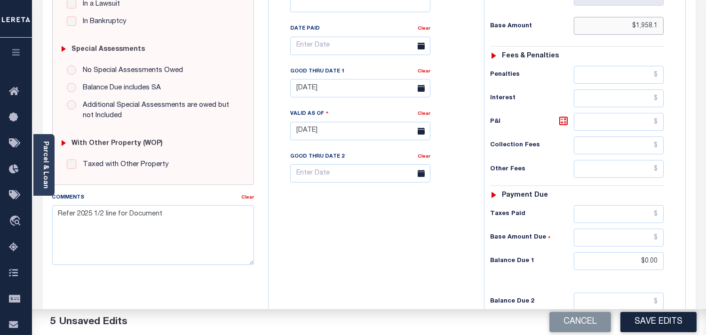
scroll to position [313, 0]
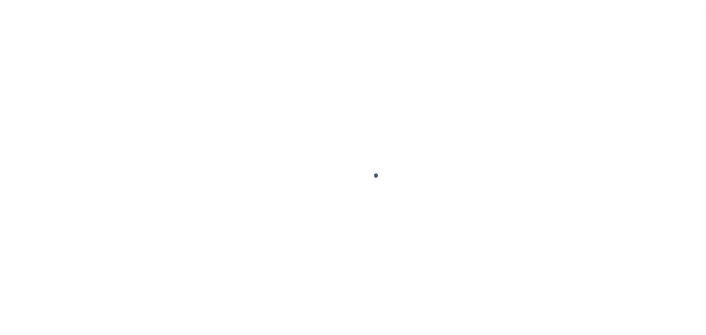
checkbox input "false"
type input "[DATE]"
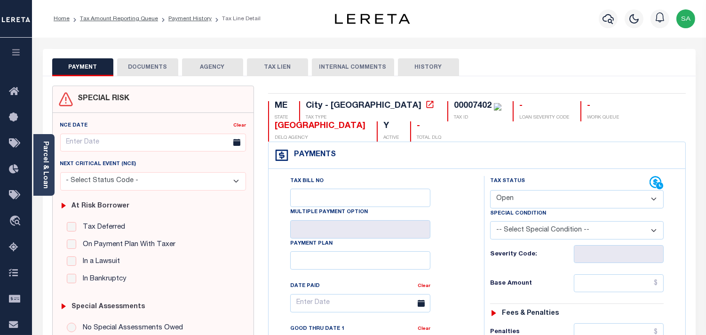
click at [529, 197] on select "- Select Status Code - Open Due/Unpaid Paid Incomplete No Tax Due Internal Refu…" at bounding box center [576, 199] width 173 height 18
select select "PYD"
click at [490, 190] on select "- Select Status Code - Open Due/Unpaid Paid Incomplete No Tax Due Internal Refu…" at bounding box center [576, 199] width 173 height 18
type input "[DATE]"
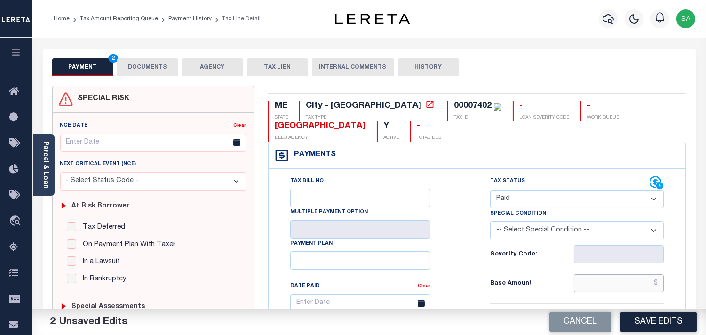
click at [628, 283] on input "text" at bounding box center [619, 283] width 90 height 18
paste input "1,958.1"
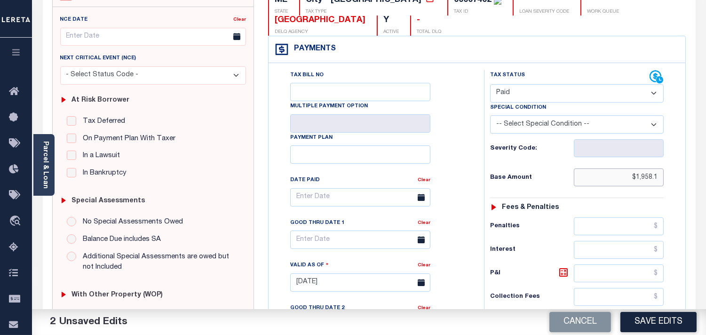
scroll to position [209, 0]
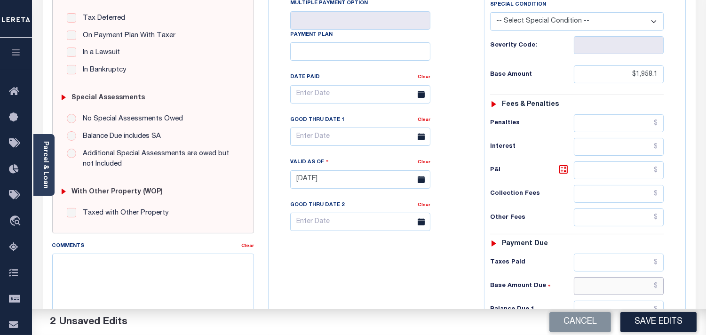
type input "$1,958.10"
drag, startPoint x: 629, startPoint y: 291, endPoint x: 591, endPoint y: 284, distance: 38.6
click at [629, 291] on input "text" at bounding box center [619, 286] width 90 height 18
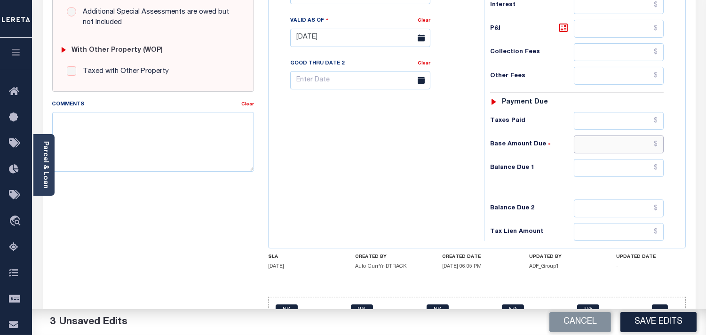
scroll to position [365, 0]
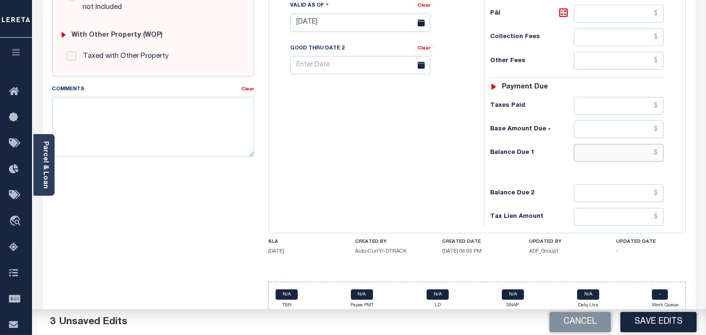
drag, startPoint x: 638, startPoint y: 153, endPoint x: 617, endPoint y: 153, distance: 20.7
click at [638, 153] on input "text" at bounding box center [619, 153] width 90 height 18
type input "$0.00"
click at [356, 154] on div "Tax Bill No Multiple Payment Option Payment Plan Clear" at bounding box center [374, 18] width 206 height 415
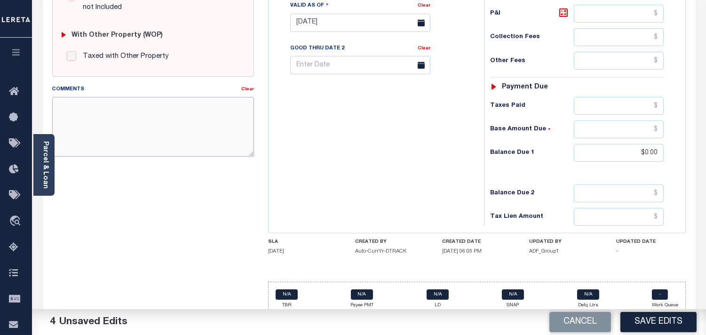
click at [132, 108] on textarea "Comments" at bounding box center [153, 126] width 202 height 59
paste textarea "Refer 2025 1/2 line for Document"
type textarea "Refer 2025 1/2 line for Document"
click at [373, 142] on div "Tax Bill No Multiple Payment Option Payment Plan Clear" at bounding box center [374, 18] width 206 height 415
click at [659, 322] on button "Save Edits" at bounding box center [658, 322] width 76 height 20
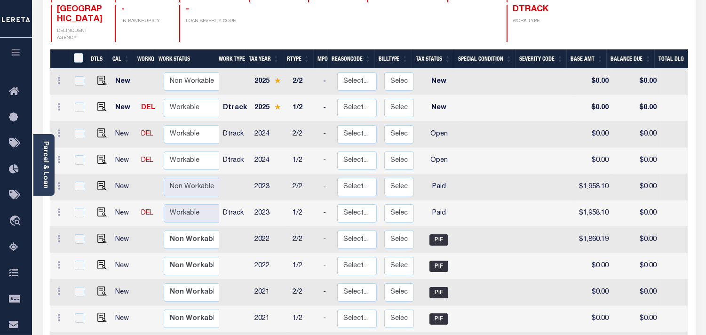
scroll to position [157, 0]
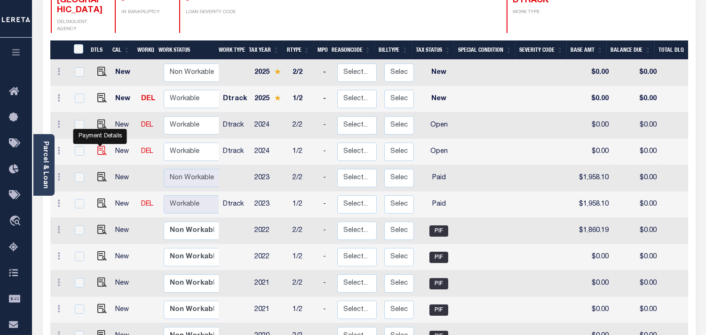
click at [102, 146] on img "" at bounding box center [101, 150] width 9 height 9
checkbox input "true"
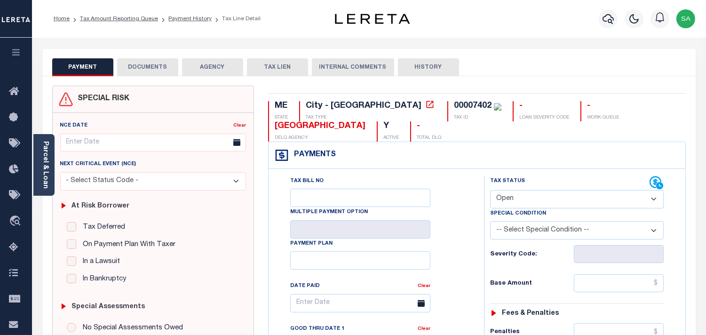
drag, startPoint x: 524, startPoint y: 193, endPoint x: 524, endPoint y: 202, distance: 8.9
click at [524, 202] on select "- Select Status Code - Open Due/Unpaid Paid Incomplete No Tax Due Internal Refu…" at bounding box center [576, 199] width 173 height 18
select select "PYD"
click at [490, 190] on select "- Select Status Code - Open Due/Unpaid Paid Incomplete No Tax Due Internal Refu…" at bounding box center [576, 199] width 173 height 18
type input "[DATE]"
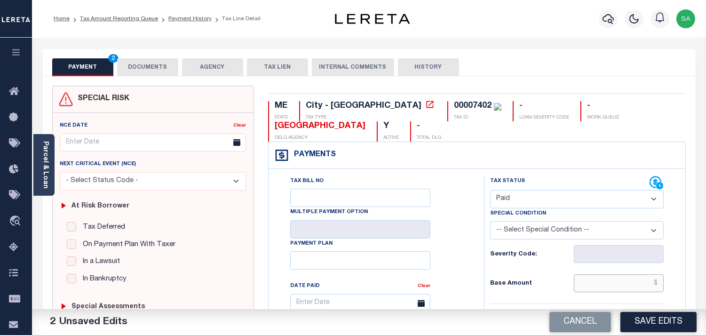
click at [630, 285] on input "text" at bounding box center [619, 283] width 90 height 18
paste input "2,073.63"
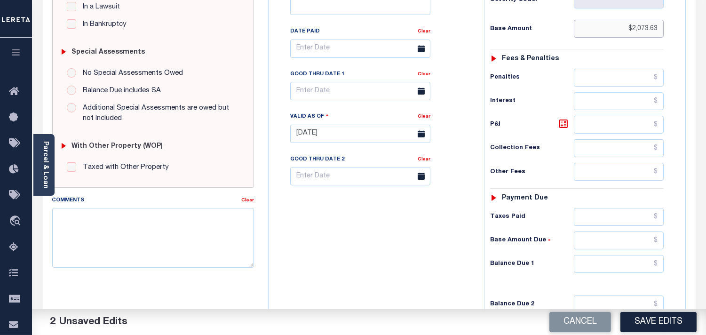
scroll to position [313, 0]
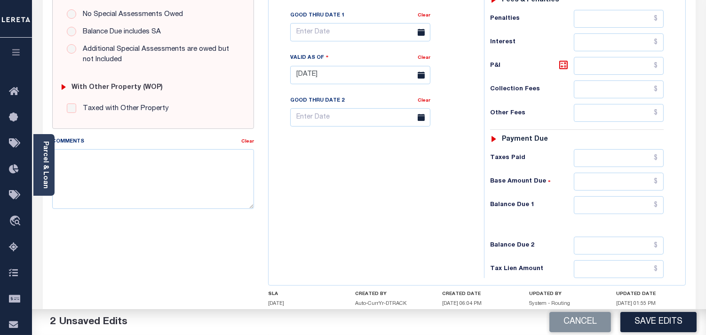
type input "$2,073.63"
click at [637, 205] on input "text" at bounding box center [619, 205] width 90 height 18
type input "$0.00"
click at [441, 211] on div "Tax Bill No Multiple Payment Option Payment Plan Clear" at bounding box center [374, 70] width 206 height 415
click at [198, 161] on textarea "Comments" at bounding box center [153, 178] width 202 height 59
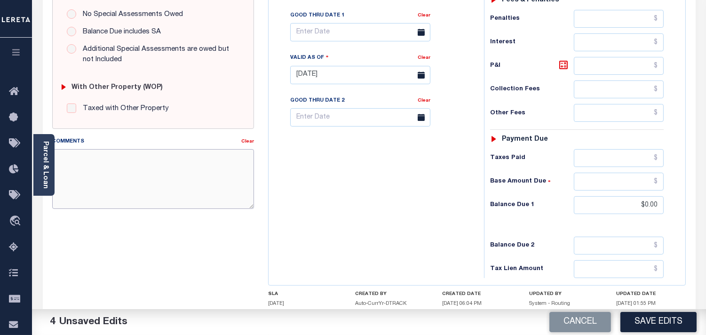
paste textarea "Refer 2025 1/2 line for Document"
type textarea "Refer 2025 1/2 line for Document"
click at [351, 182] on div "Tax Bill No Multiple Payment Option Payment Plan Clear" at bounding box center [374, 70] width 206 height 415
click at [636, 317] on button "Save Edits" at bounding box center [658, 322] width 76 height 20
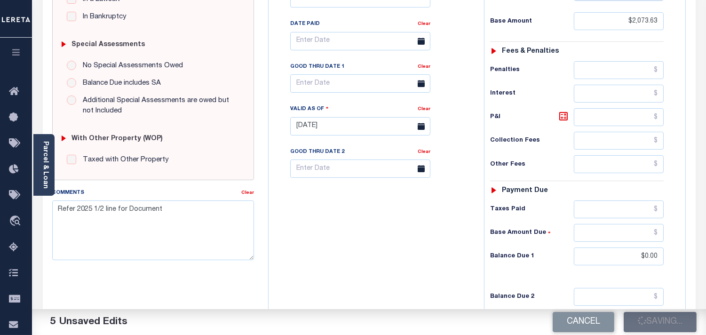
scroll to position [52, 0]
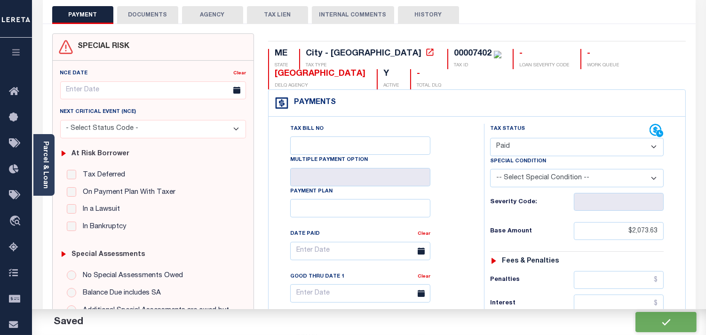
checkbox input "false"
type input "$2,073.63"
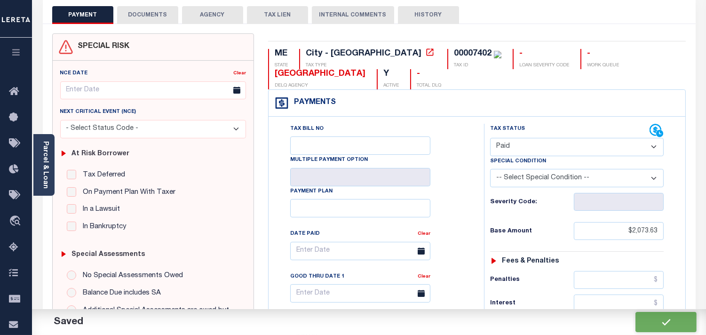
type input "$0"
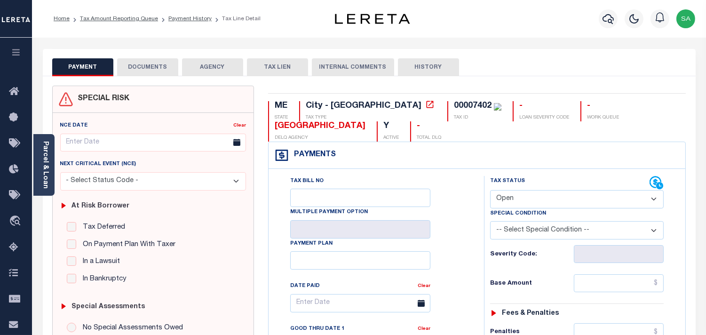
click at [547, 203] on select "- Select Status Code - Open Due/Unpaid Paid Incomplete No Tax Due Internal Refu…" at bounding box center [576, 199] width 173 height 18
select select "PYD"
click at [490, 190] on select "- Select Status Code - Open Due/Unpaid Paid Incomplete No Tax Due Internal Refu…" at bounding box center [576, 199] width 173 height 18
type input "[DATE]"
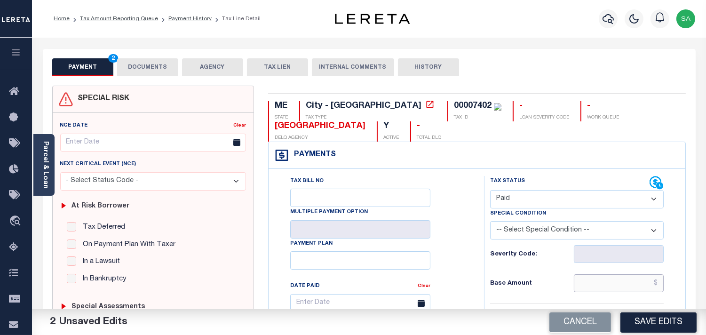
click at [647, 276] on input "text" at bounding box center [619, 283] width 90 height 18
paste input "2,073.63"
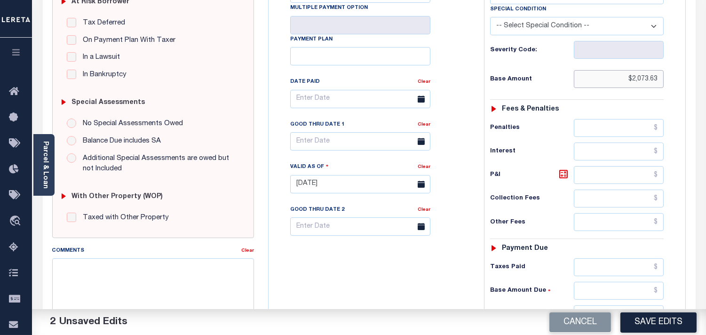
scroll to position [313, 0]
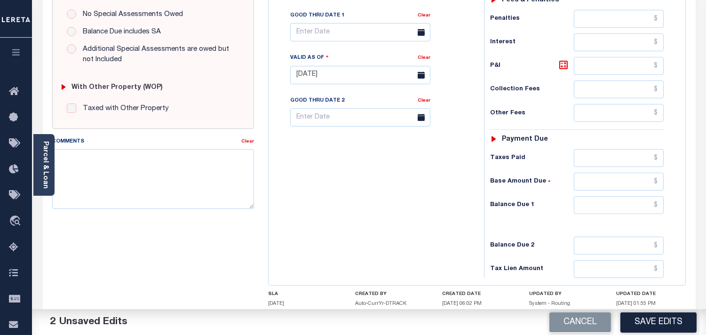
type input "$2,073.63"
click at [599, 209] on input "text" at bounding box center [619, 205] width 90 height 18
type input "$0.00"
click at [434, 213] on div "Tax Bill No Multiple Payment Option Payment Plan Clear" at bounding box center [374, 70] width 206 height 415
click at [213, 185] on textarea "Comments" at bounding box center [153, 178] width 202 height 59
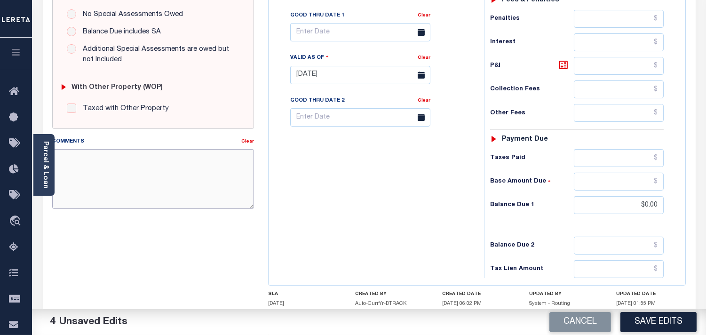
paste textarea "Refer 2025 1/2 line for Document"
type textarea "Refer 2025 1/2 line for Document"
drag, startPoint x: 350, startPoint y: 186, endPoint x: 444, endPoint y: 227, distance: 102.3
click at [353, 186] on div "Tax Bill No Multiple Payment Option Payment Plan Clear" at bounding box center [374, 70] width 206 height 415
click at [654, 318] on button "Save Edits" at bounding box center [658, 322] width 76 height 20
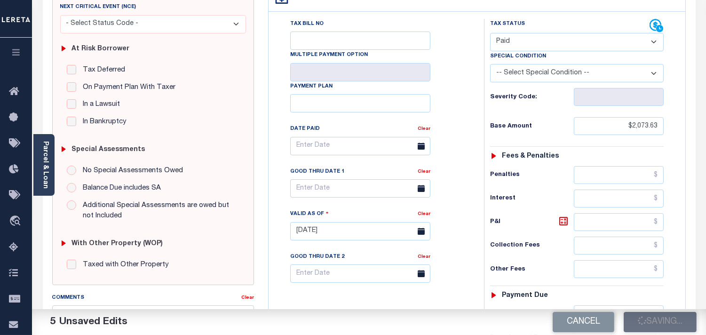
scroll to position [157, 0]
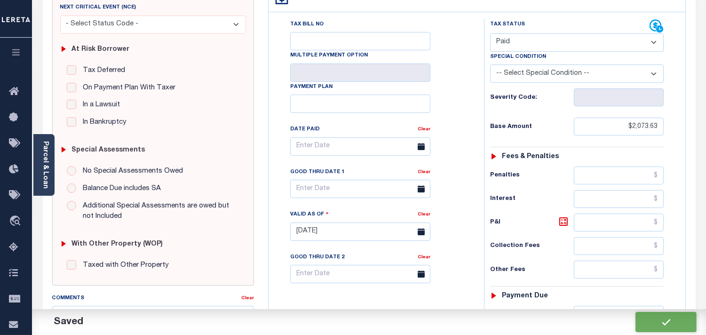
checkbox input "false"
type input "$2,073.63"
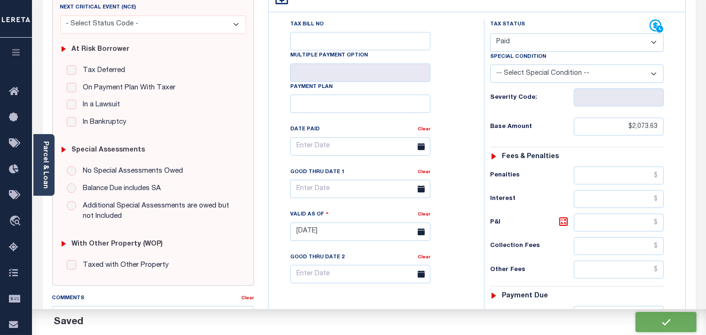
type input "$0"
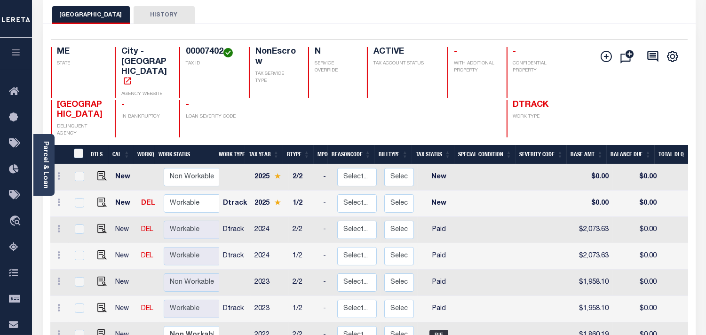
scroll to position [157, 0]
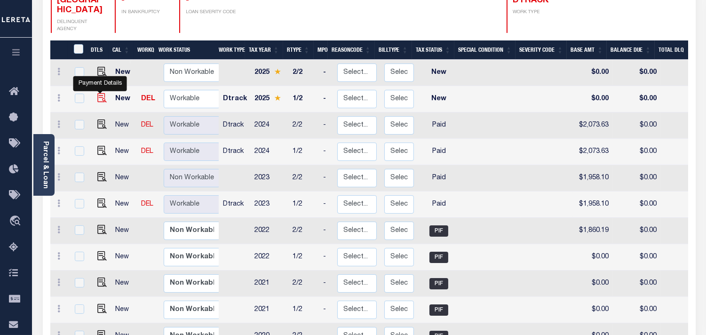
click at [98, 93] on img "" at bounding box center [101, 97] width 9 height 9
checkbox input "true"
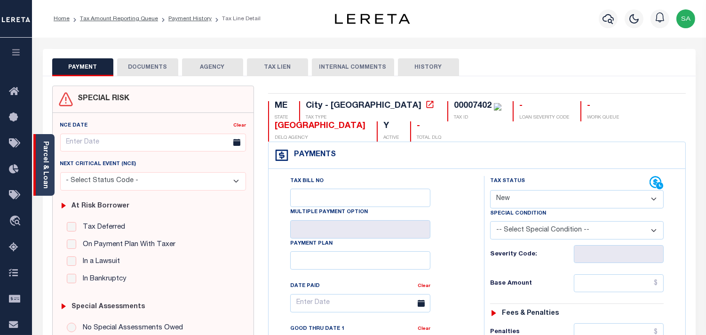
click at [45, 173] on link "Parcel & Loan" at bounding box center [45, 164] width 7 height 47
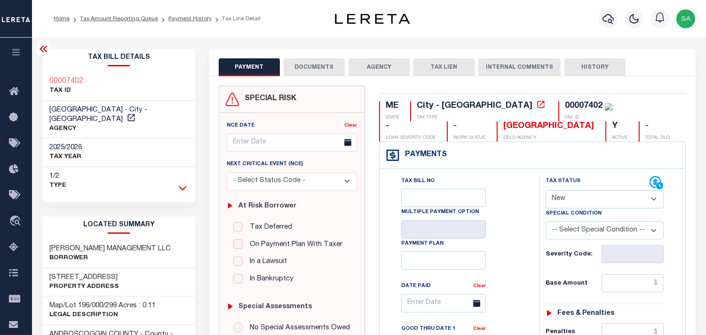
click at [186, 183] on icon at bounding box center [183, 188] width 8 height 10
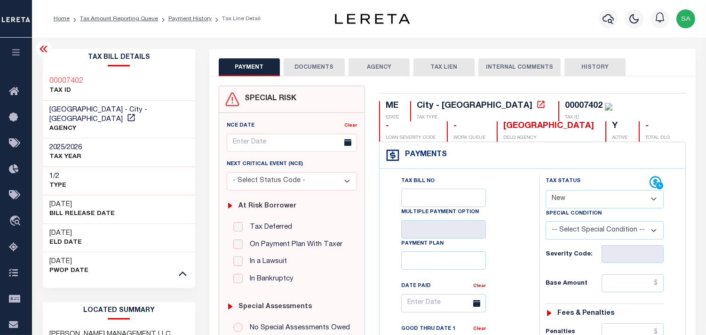
click at [589, 201] on select "- Select Status Code - Open Due/Unpaid Paid Incomplete No Tax Due Internal Refu…" at bounding box center [604, 199] width 118 height 18
select select "PYD"
click at [545, 190] on select "- Select Status Code - Open Due/Unpaid Paid Incomplete No Tax Due Internal Refu…" at bounding box center [604, 199] width 118 height 18
type input "[DATE]"
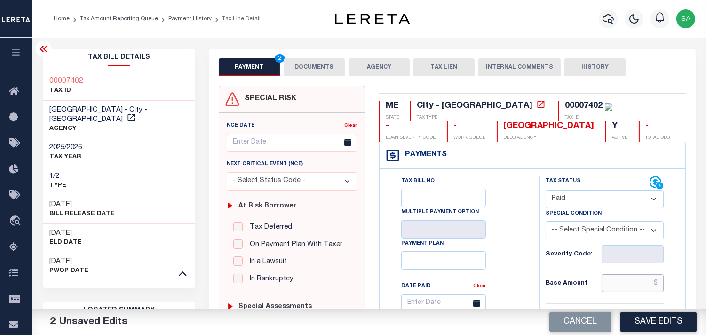
click at [628, 284] on input "text" at bounding box center [632, 283] width 62 height 18
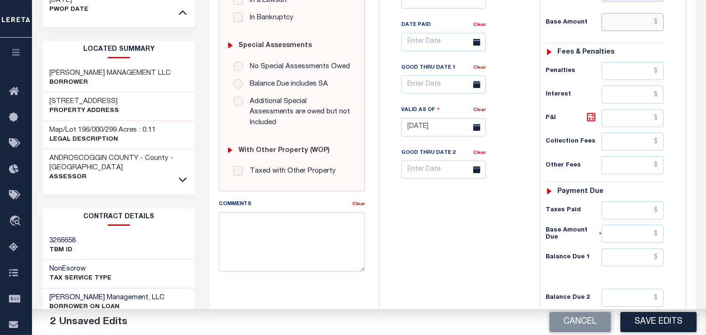
scroll to position [157, 0]
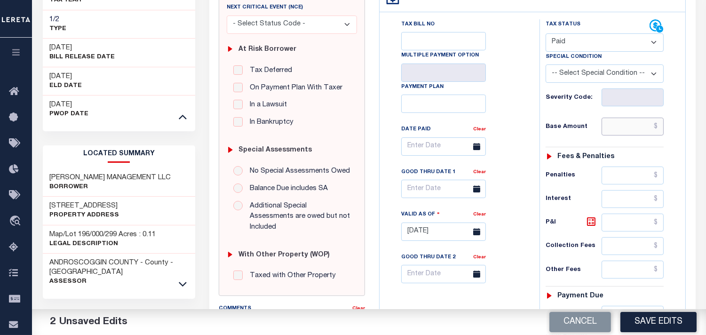
drag, startPoint x: 626, startPoint y: 127, endPoint x: 587, endPoint y: 130, distance: 39.1
click at [626, 127] on input "text" at bounding box center [632, 127] width 62 height 18
paste input "2,139.55"
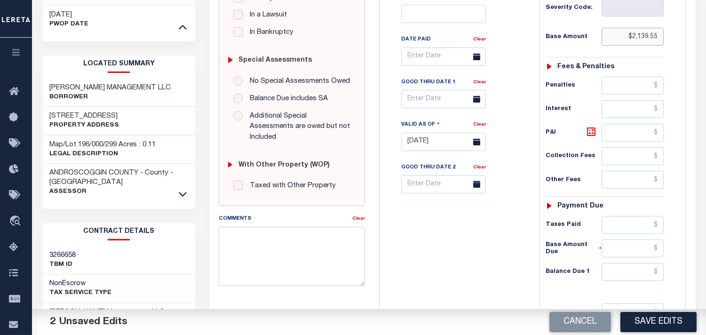
scroll to position [365, 0]
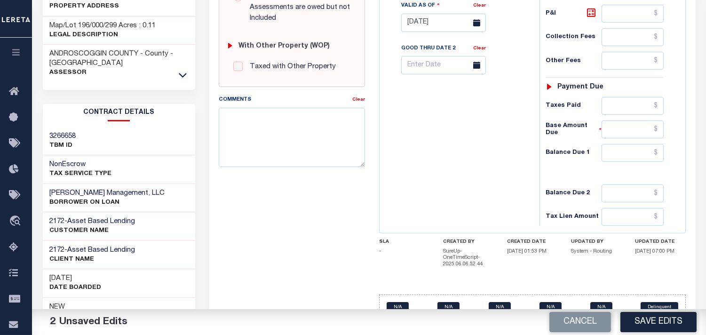
type input "$2,139.55"
click at [643, 162] on input "text" at bounding box center [632, 153] width 62 height 18
type input "$0.00"
click at [444, 166] on div "Tax Bill No Multiple Payment Option Payment Plan Clear" at bounding box center [457, 18] width 150 height 415
click at [629, 110] on input "text" at bounding box center [632, 106] width 62 height 18
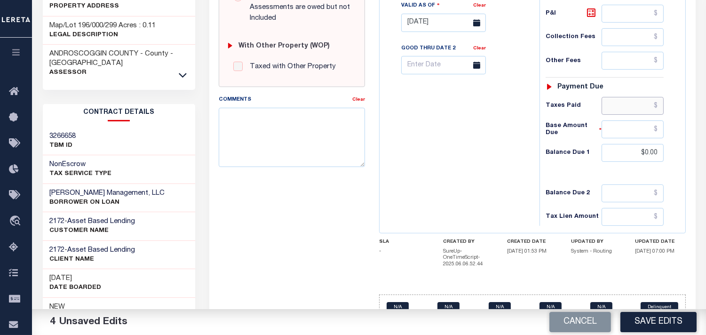
paste input "2,139.55"
type input "$2,139.55"
click at [462, 165] on div "Tax Bill No Multiple Payment Option Payment Plan Clear" at bounding box center [457, 18] width 150 height 415
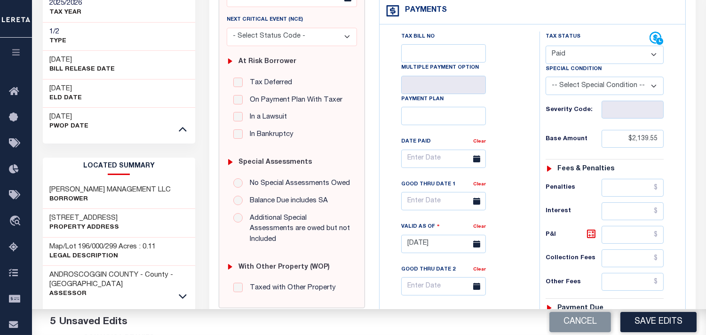
scroll to position [52, 0]
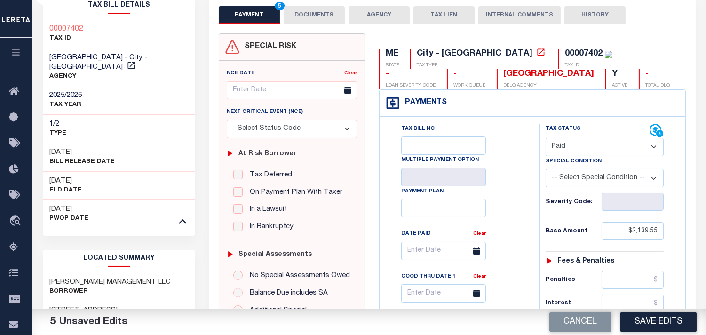
click at [565, 54] on div "00007402" at bounding box center [584, 53] width 38 height 8
copy div "00007402"
click at [311, 18] on button "DOCUMENTS" at bounding box center [314, 15] width 61 height 18
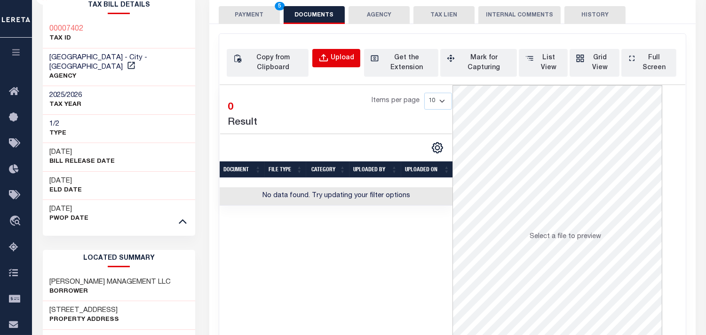
click at [342, 64] on button "Upload" at bounding box center [336, 58] width 48 height 18
select select "POP"
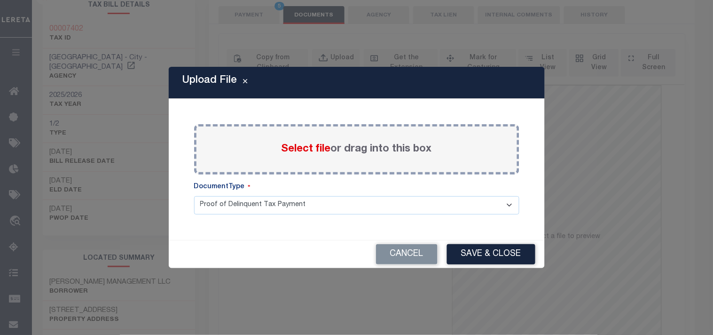
click at [302, 153] on span "Select file" at bounding box center [306, 149] width 49 height 10
click at [0, 0] on input "Select file or drag into this box" at bounding box center [0, 0] width 0 height 0
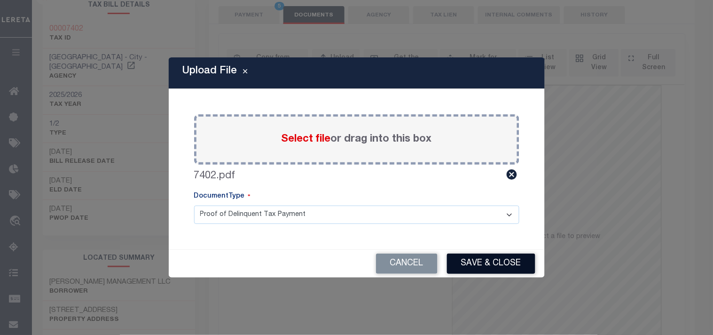
click at [470, 262] on button "Save & Close" at bounding box center [491, 263] width 88 height 20
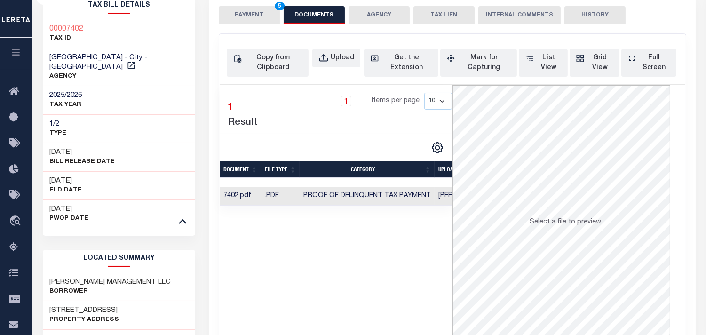
click at [261, 18] on button "PAYMENT 5" at bounding box center [249, 15] width 61 height 18
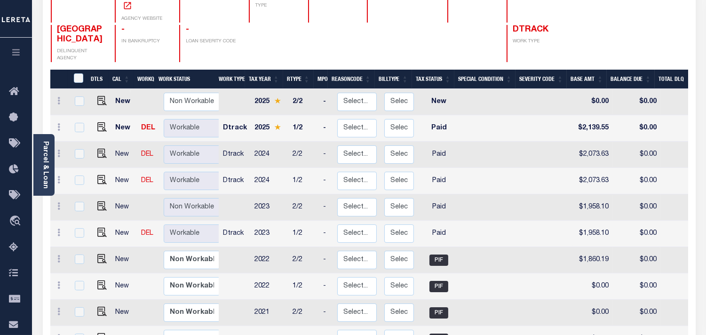
scroll to position [157, 0]
